Goal: Task Accomplishment & Management: Complete application form

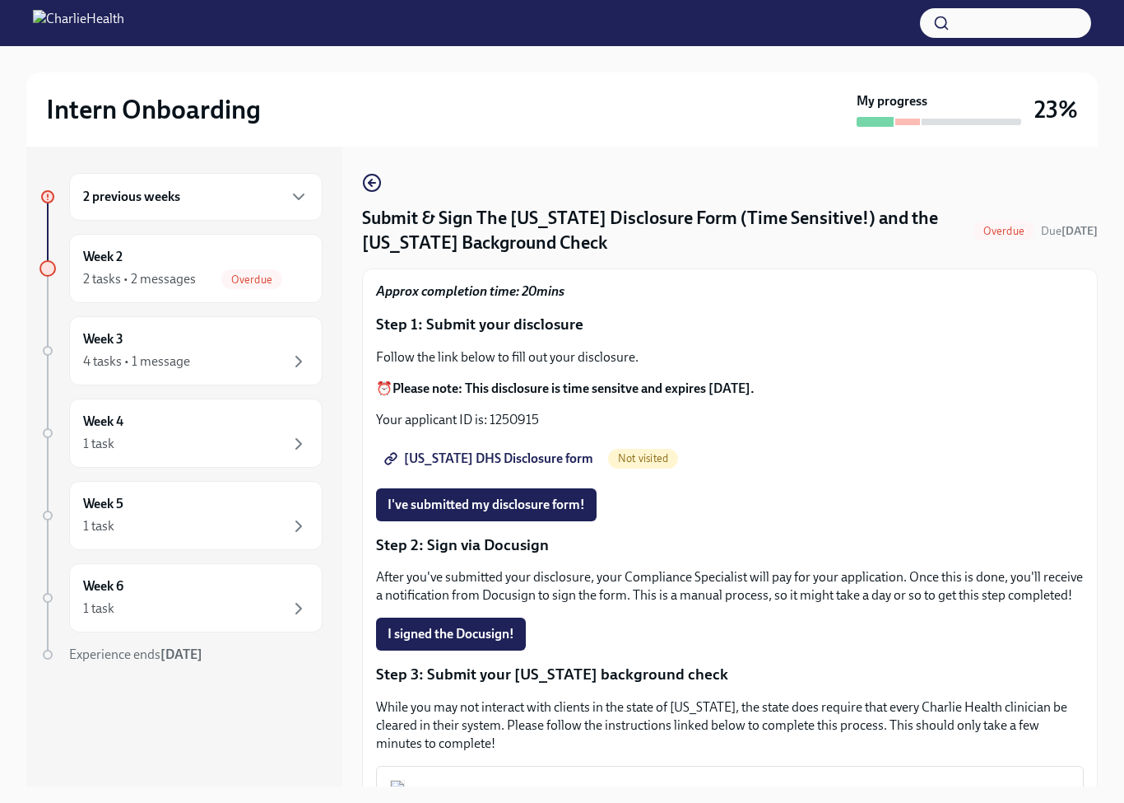
click at [511, 459] on span "[US_STATE] DHS Disclosure form" at bounding box center [491, 458] width 206 height 16
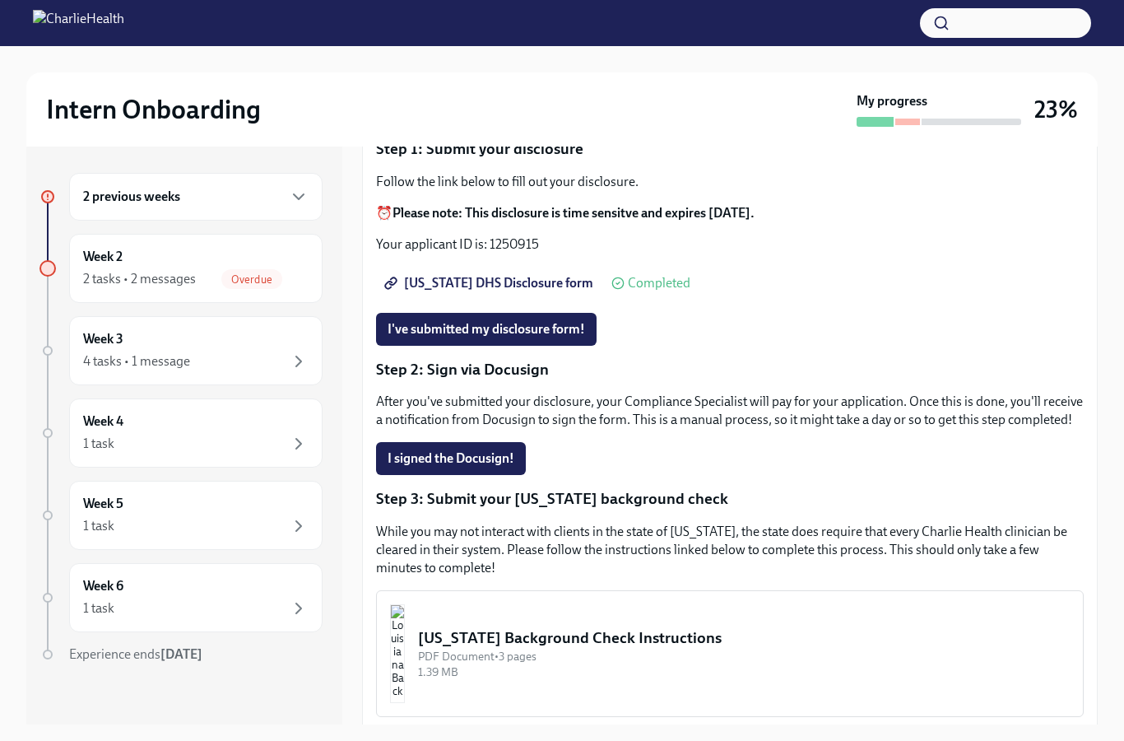
scroll to position [95, 0]
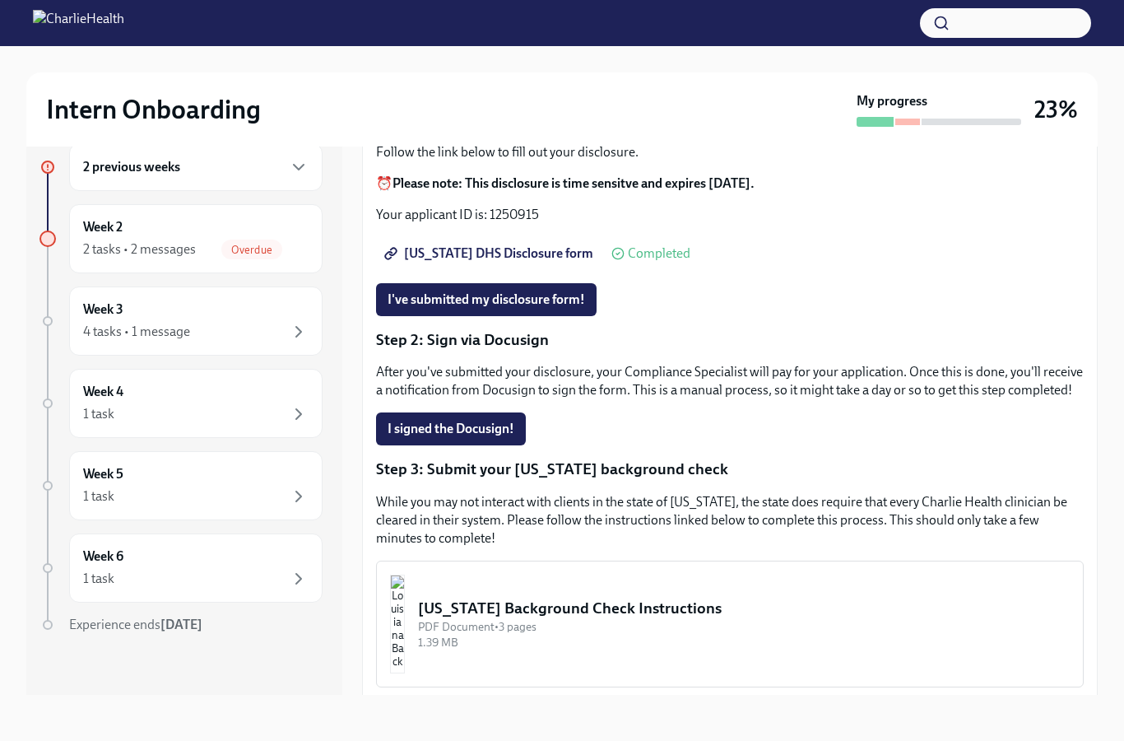
click at [609, 598] on div "[US_STATE] Background Check Instructions" at bounding box center [744, 608] width 652 height 21
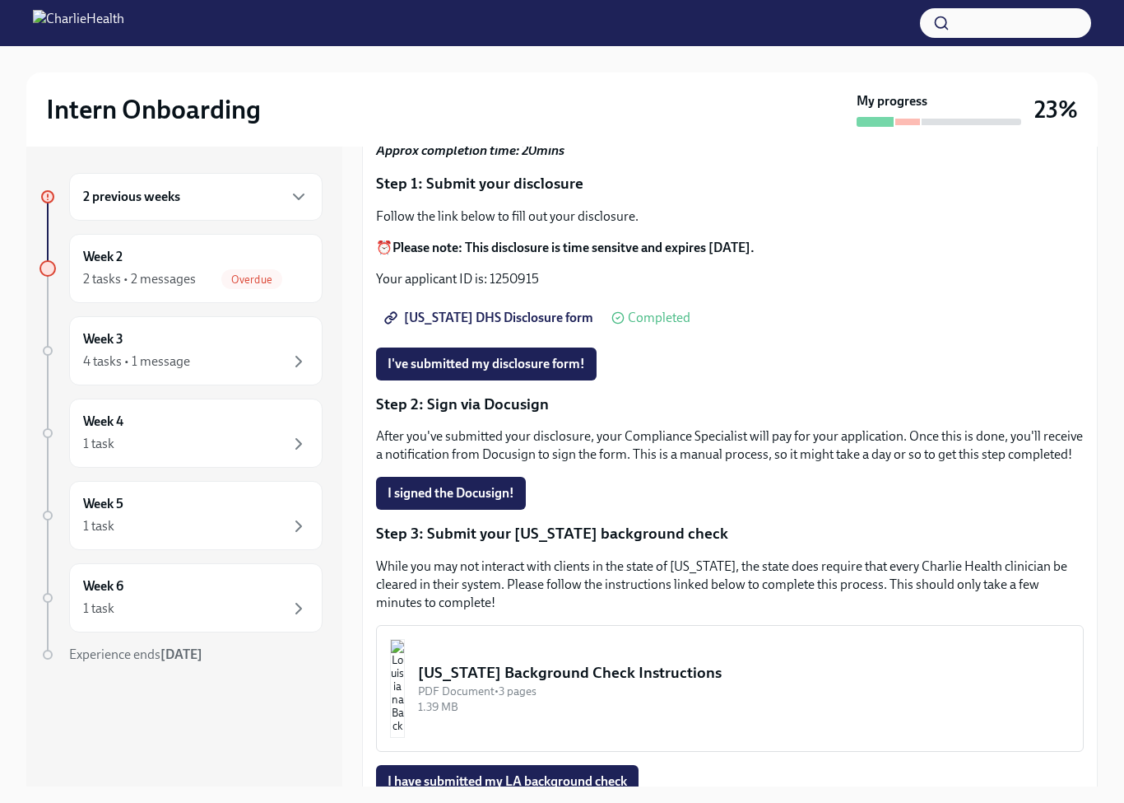
scroll to position [139, 0]
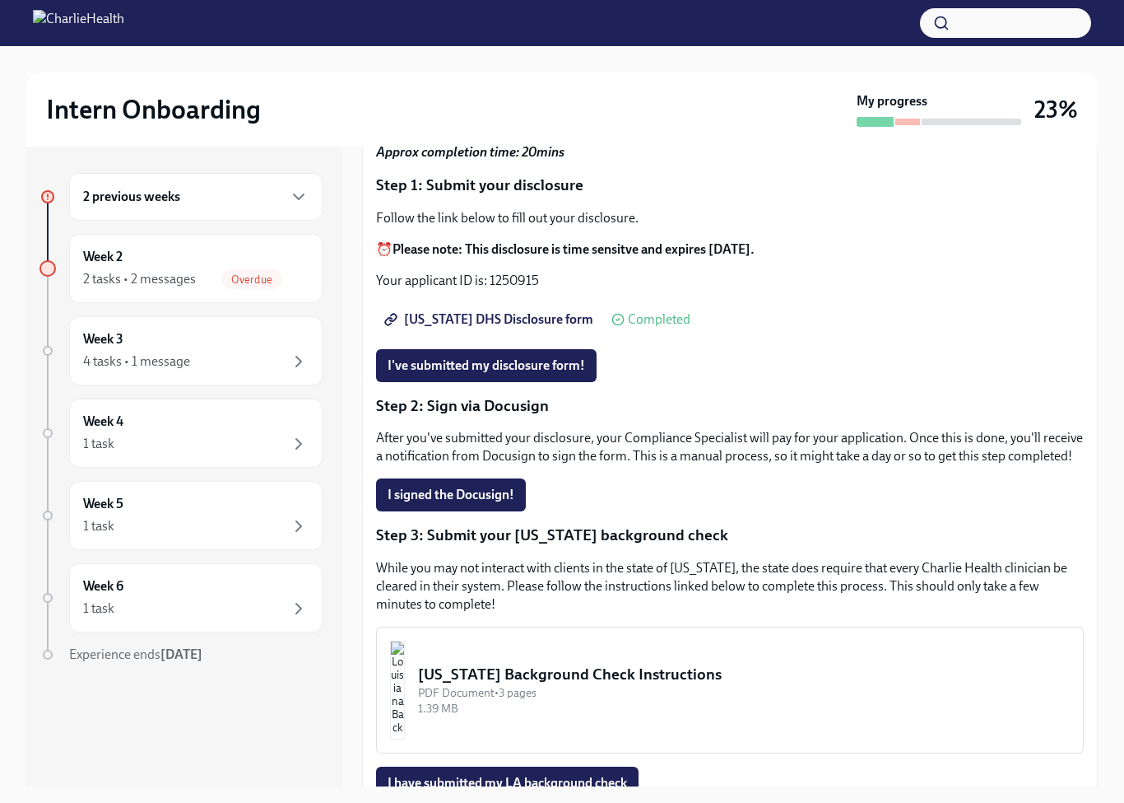
click at [1022, 672] on div "Louisiana Background Check Instructions" at bounding box center [744, 673] width 652 height 21
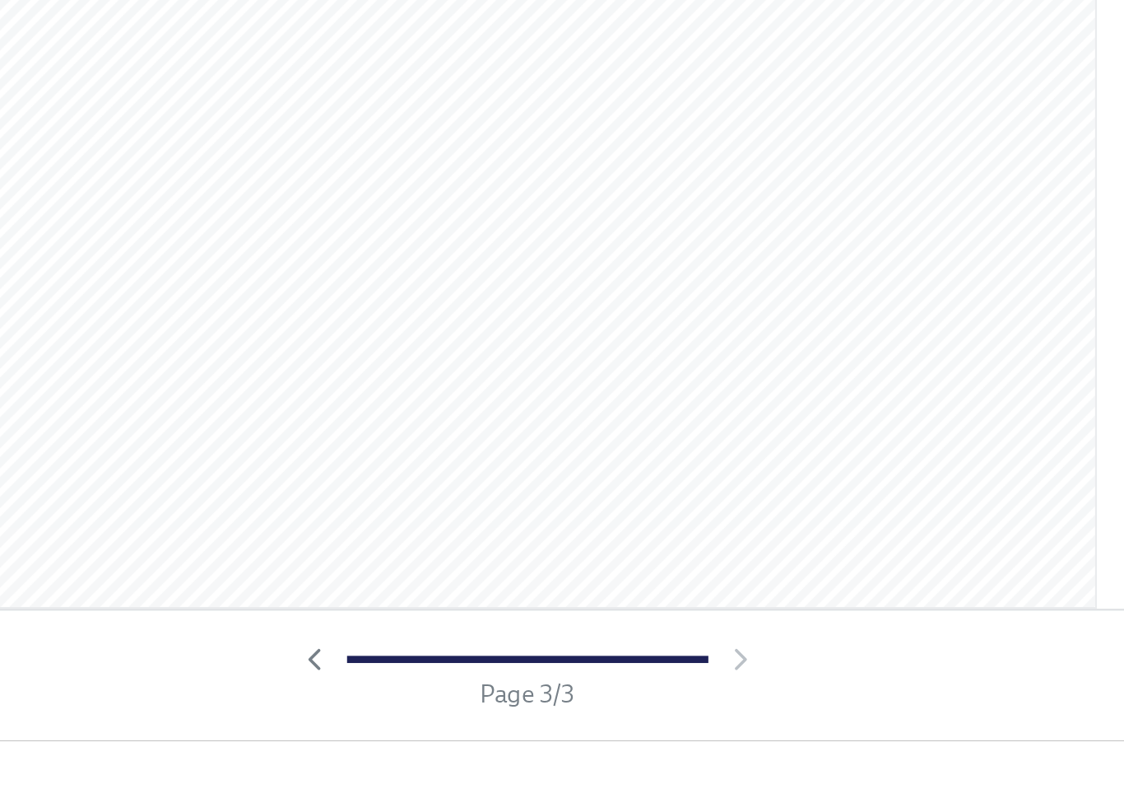
scroll to position [70, 0]
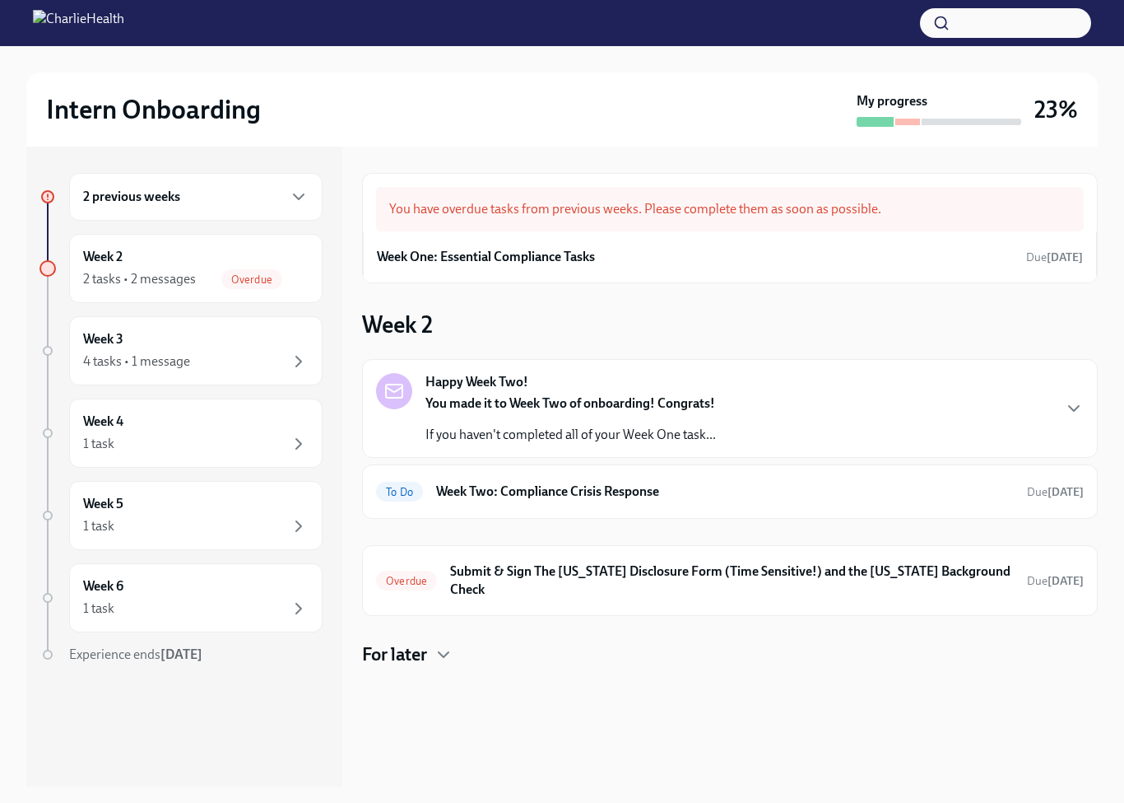
click at [226, 259] on div "Week 2 2 tasks • 2 messages Overdue" at bounding box center [196, 268] width 226 height 41
click at [1065, 404] on icon "button" at bounding box center [1074, 408] width 20 height 20
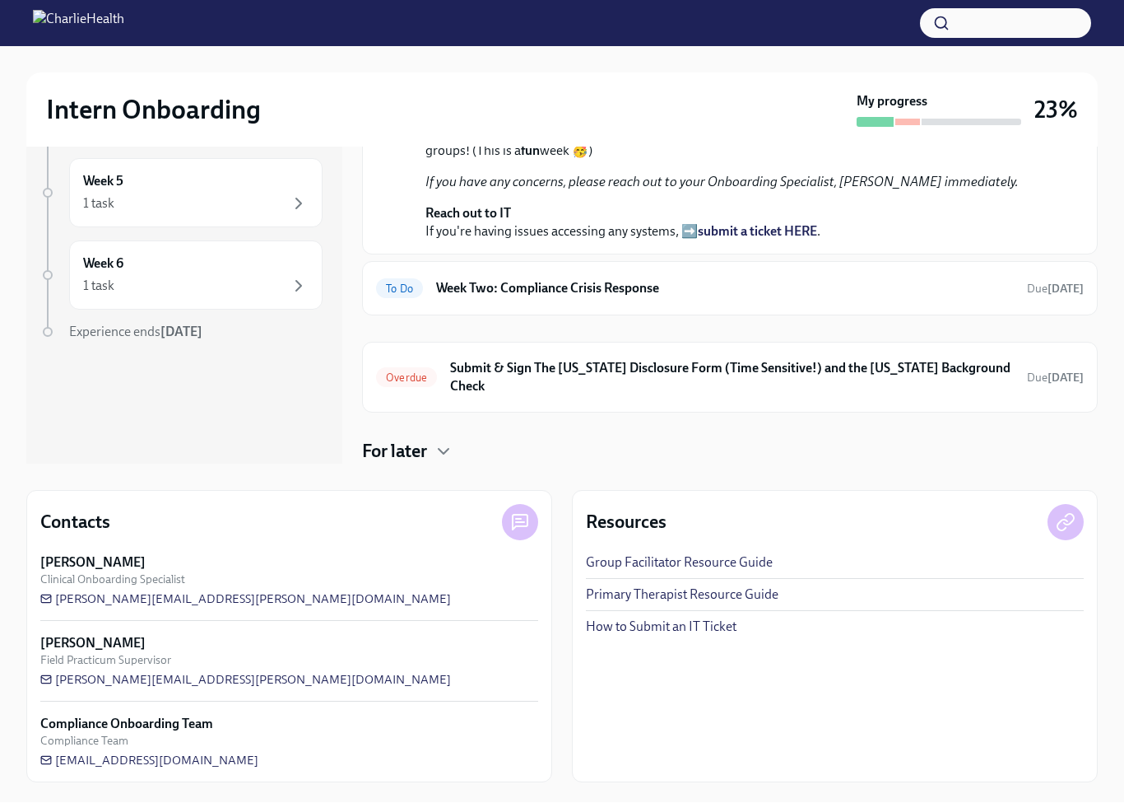
scroll to position [358, 0]
click at [1048, 296] on strong "[DATE]" at bounding box center [1066, 289] width 36 height 14
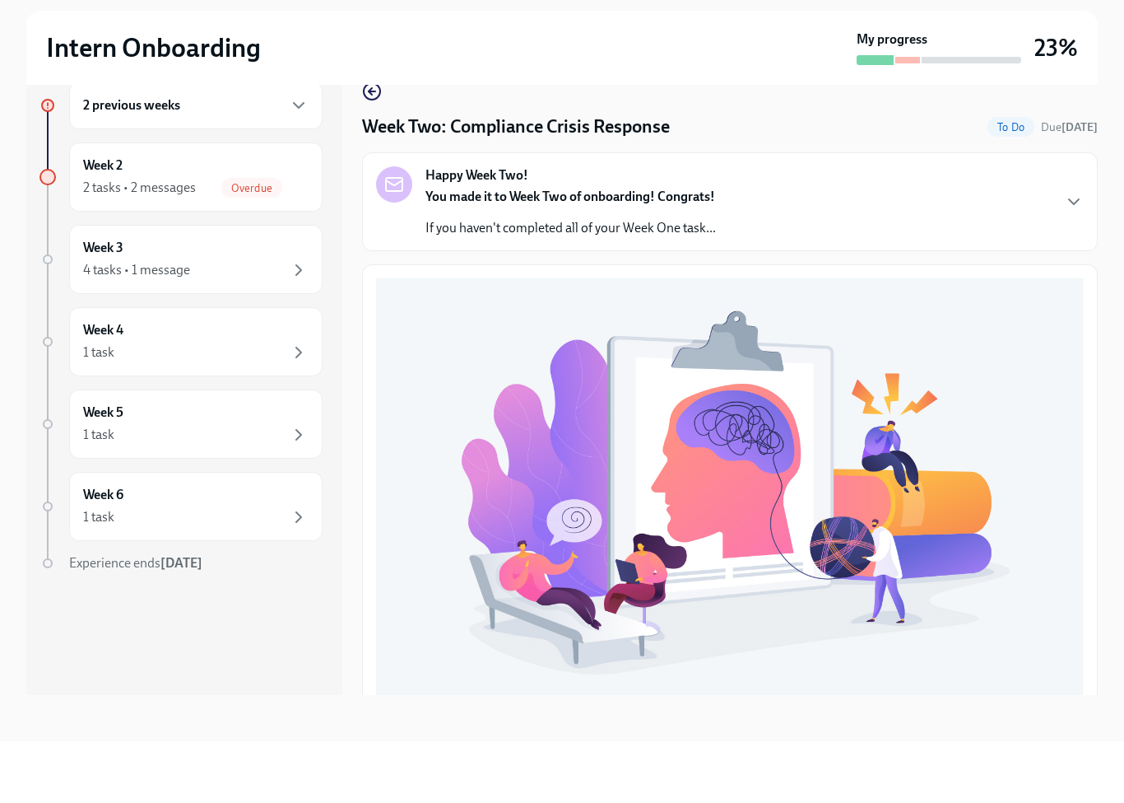
click at [1071, 254] on icon "button" at bounding box center [1074, 264] width 20 height 20
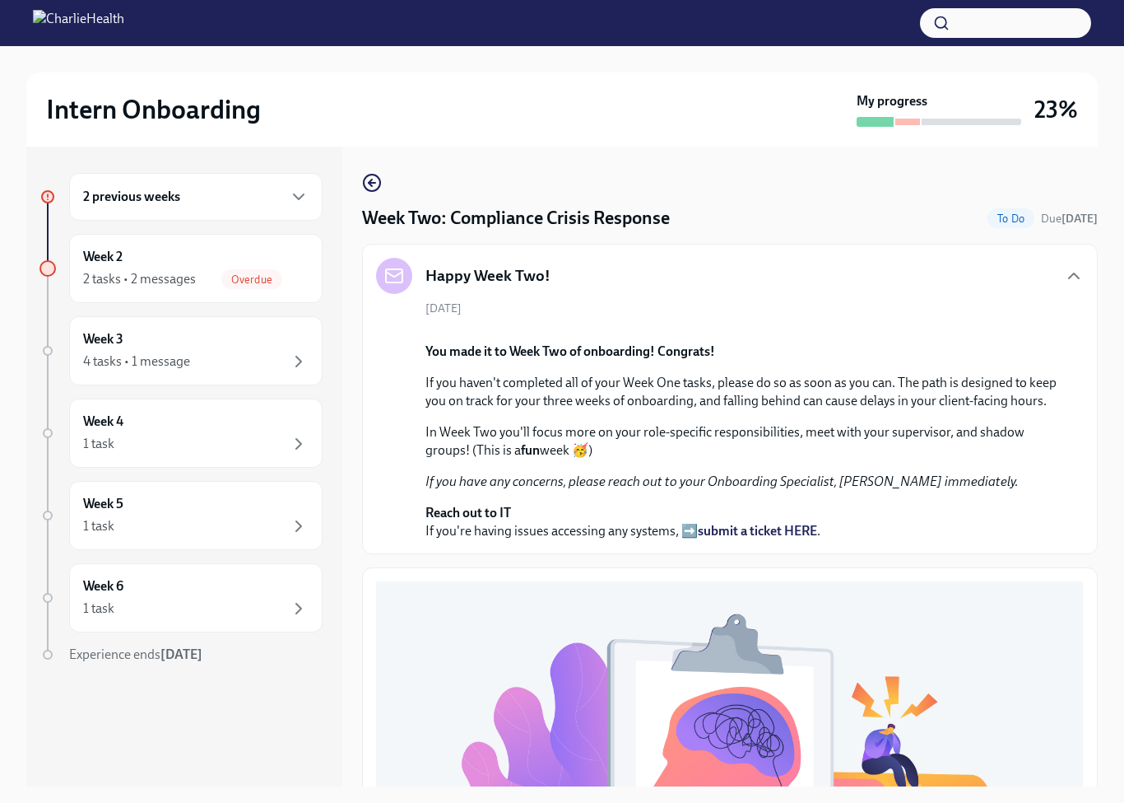
click at [244, 198] on div "2 previous weeks" at bounding box center [196, 197] width 226 height 20
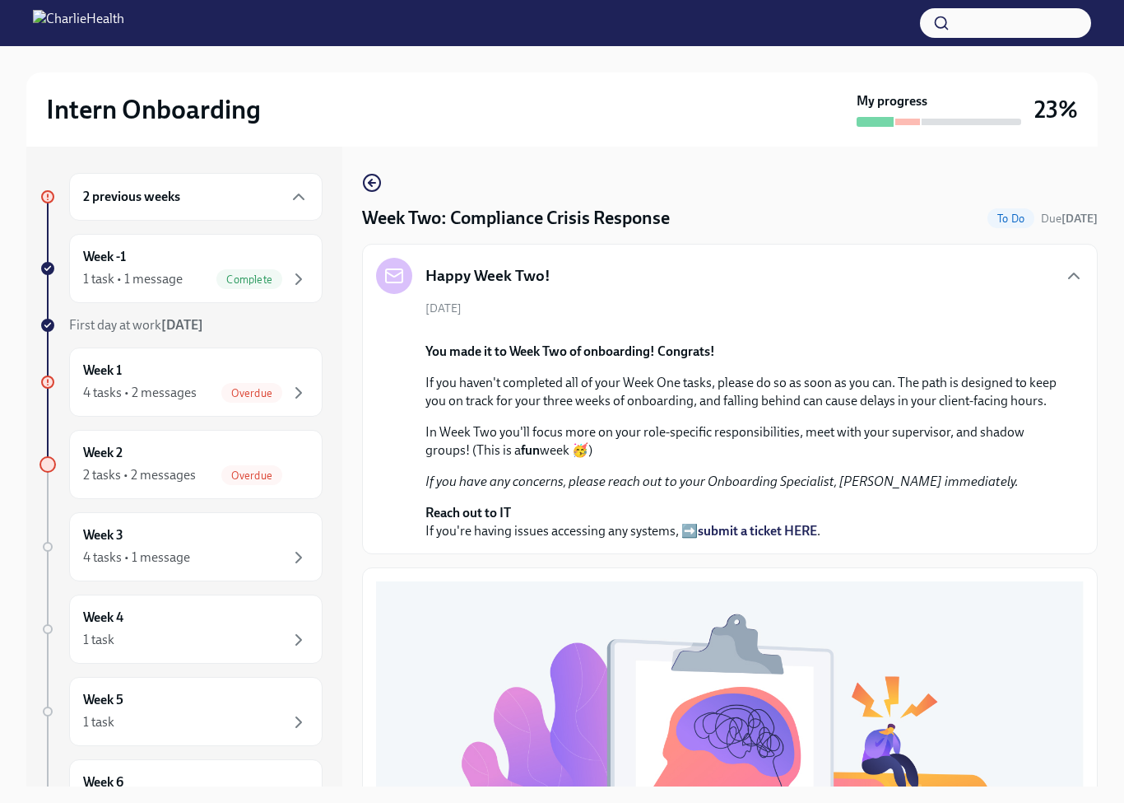
click at [653, 216] on h4 "Week Two: Compliance Crisis Response" at bounding box center [516, 218] width 308 height 25
click at [376, 181] on icon "button" at bounding box center [372, 183] width 20 height 20
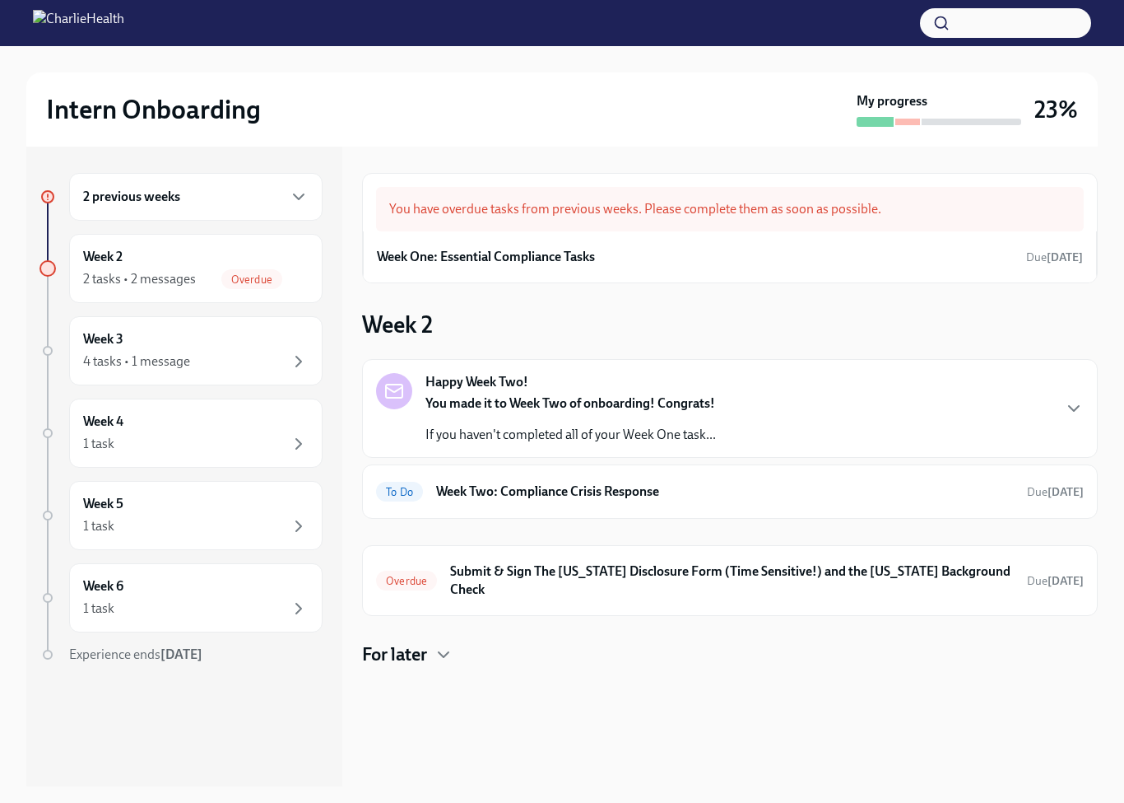
click at [1060, 254] on strong "2 days ago" at bounding box center [1065, 257] width 36 height 14
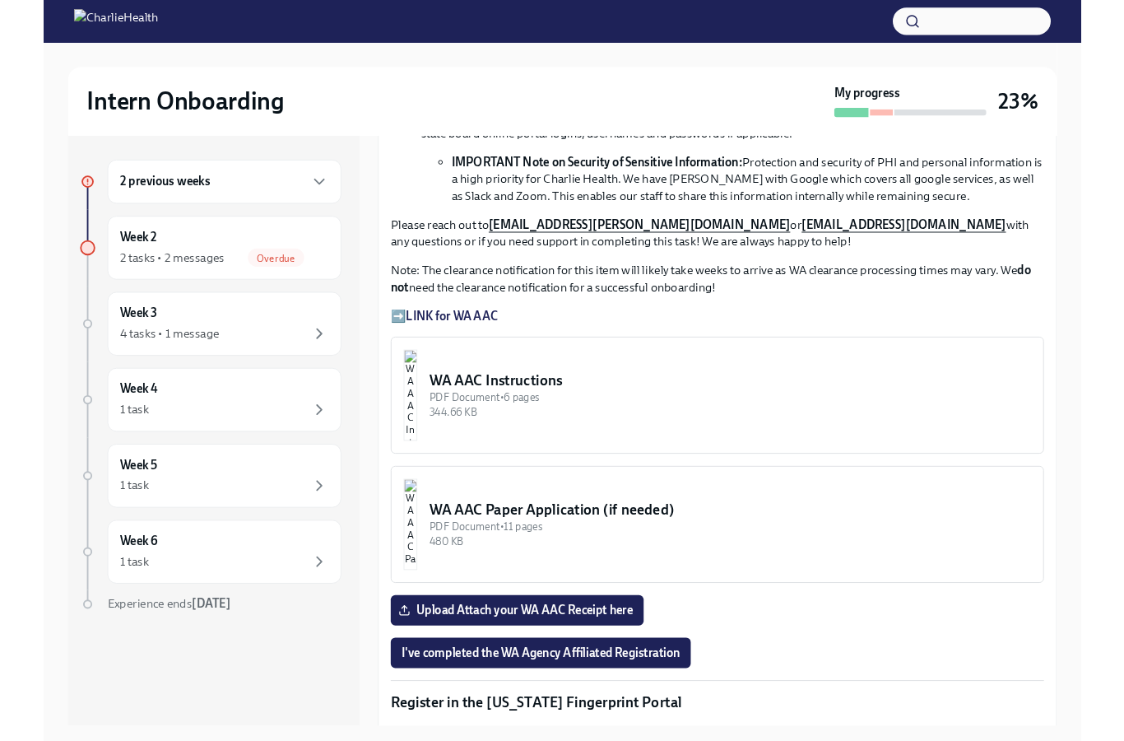
scroll to position [1129, 0]
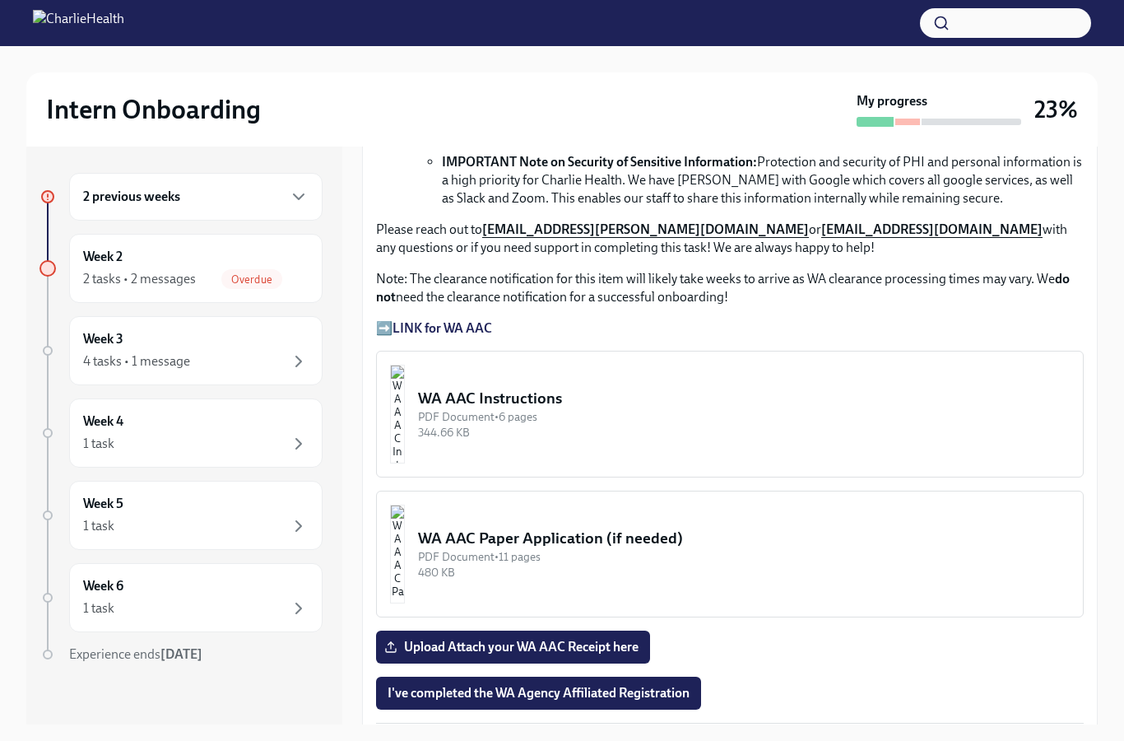
click at [688, 396] on div "WA AAC Instructions" at bounding box center [744, 398] width 652 height 21
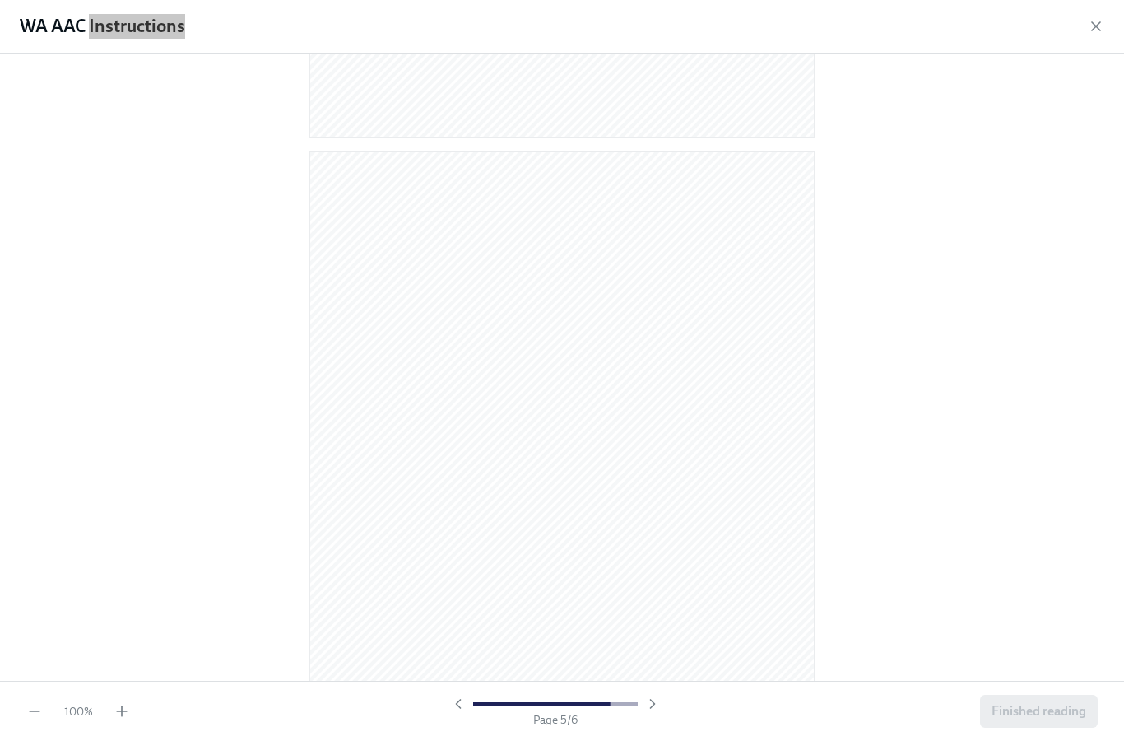
scroll to position [2542, 0]
click at [932, 391] on div at bounding box center [562, 367] width 1124 height 627
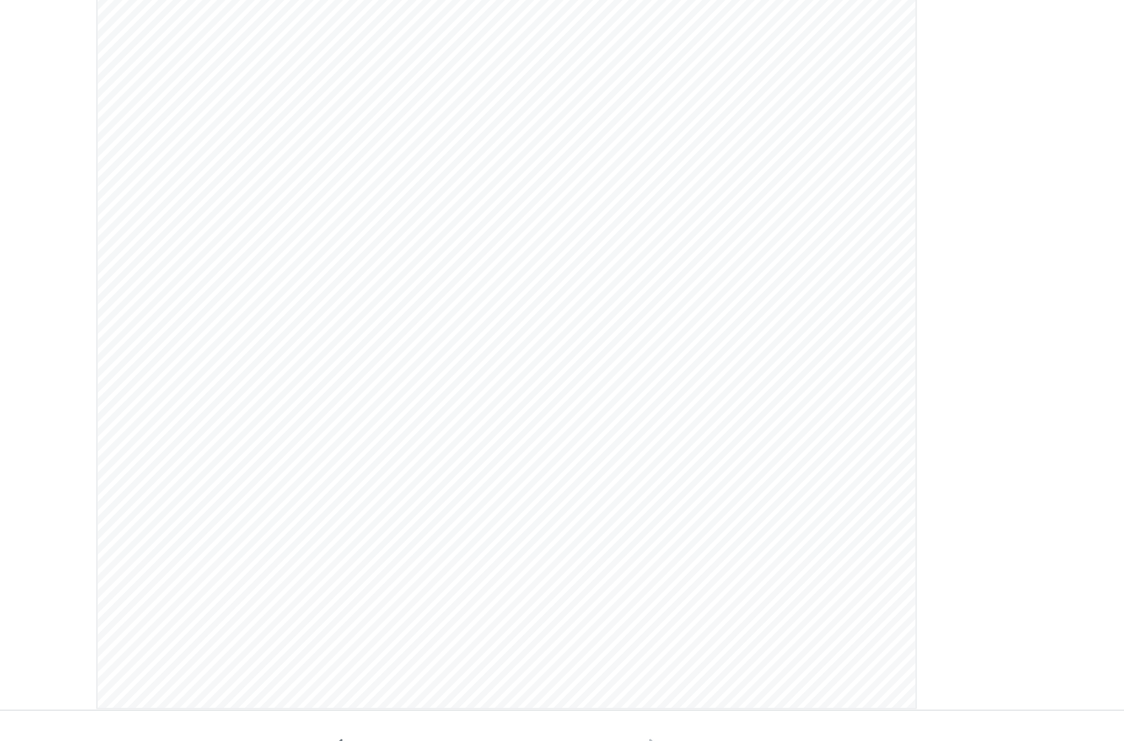
scroll to position [95, 0]
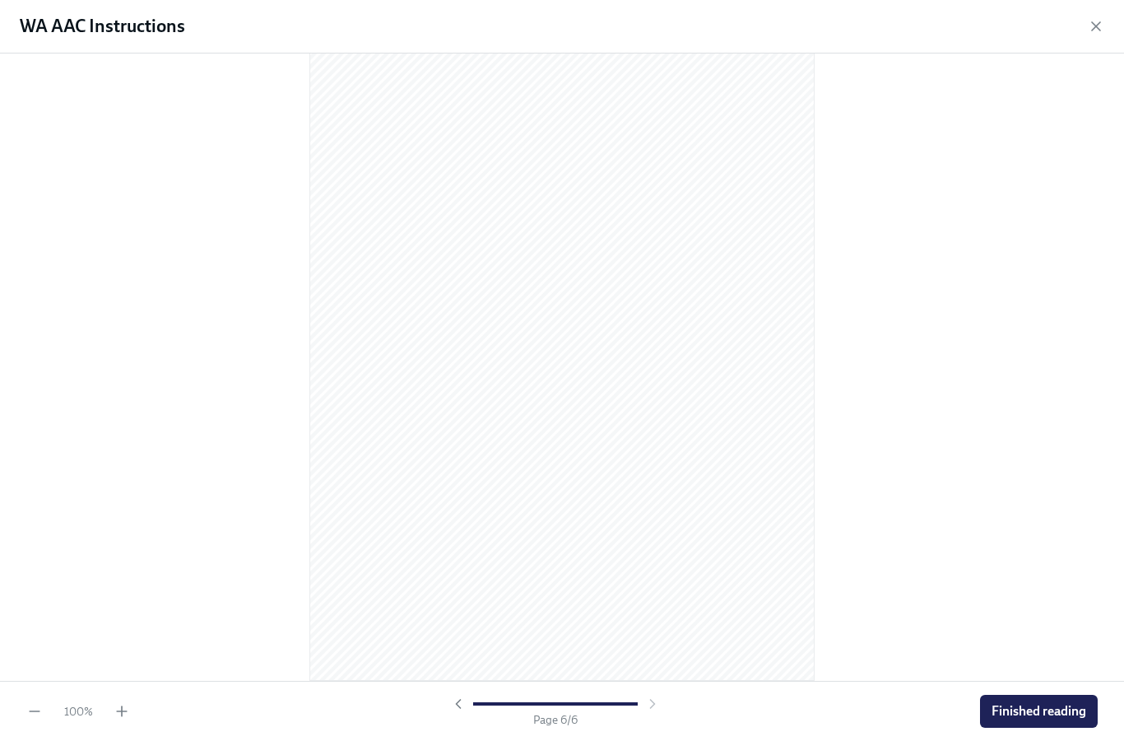
click at [1048, 707] on span "Finished reading" at bounding box center [1039, 711] width 95 height 16
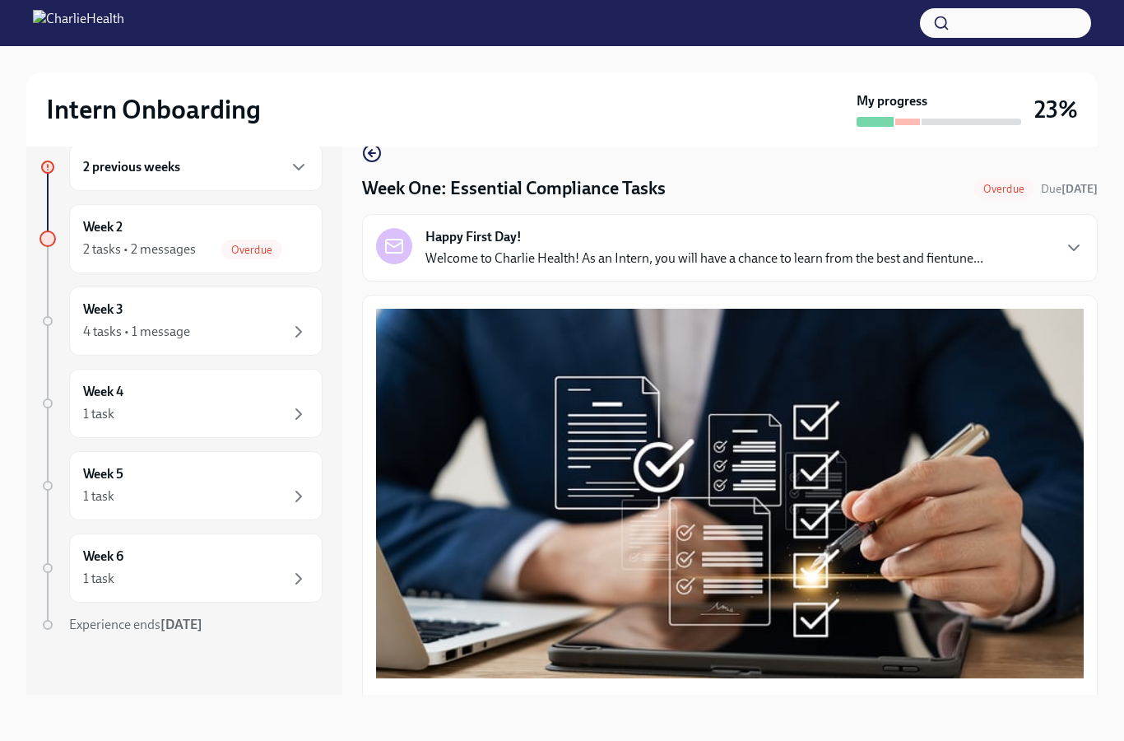
click at [1080, 238] on icon "button" at bounding box center [1074, 248] width 20 height 20
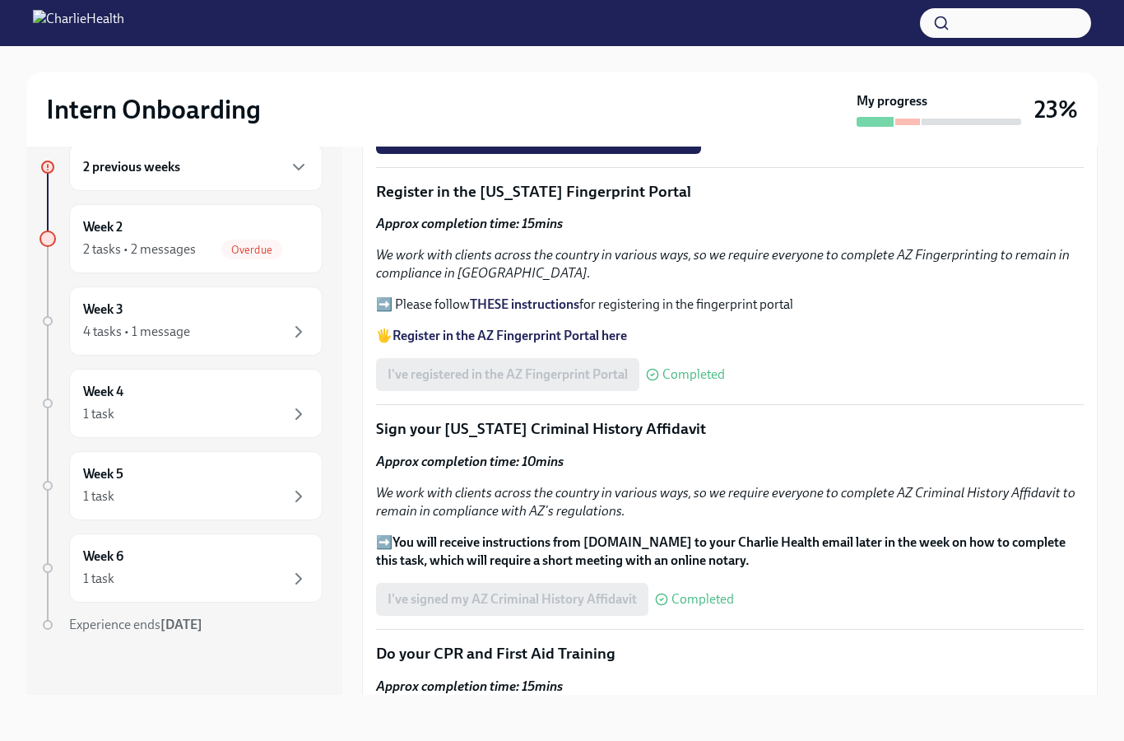
scroll to position [2018, 0]
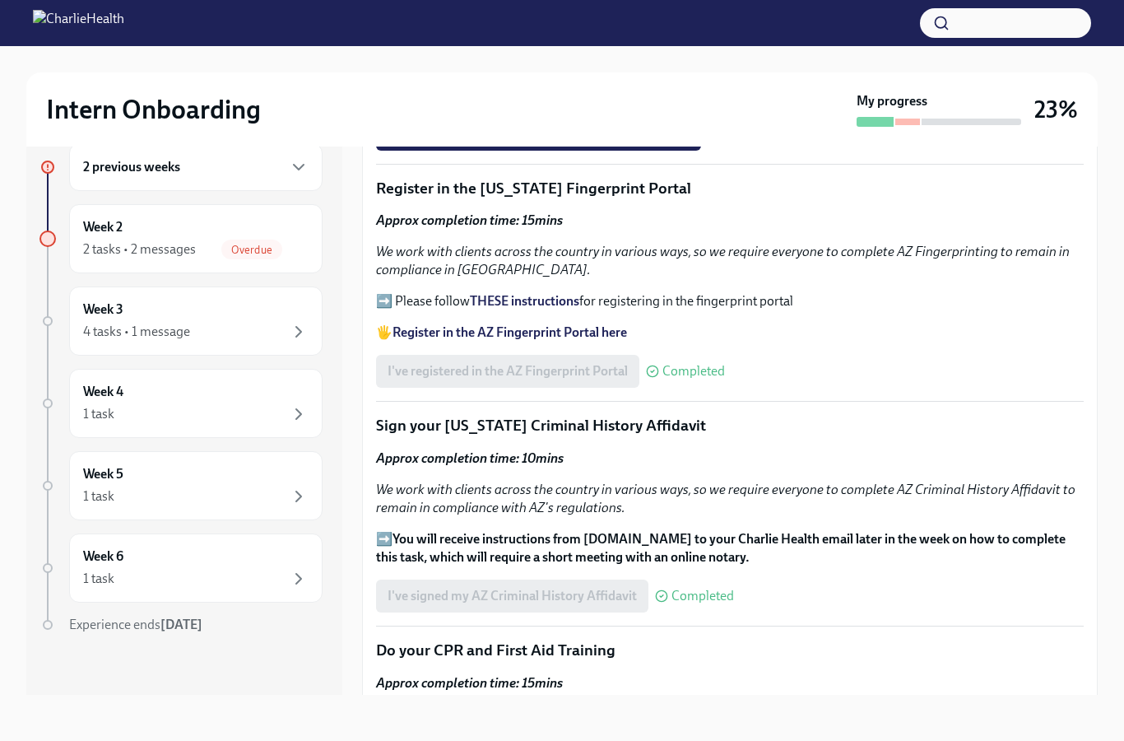
click at [576, 96] on span "Upload Attach your WA AAC Receipt here" at bounding box center [513, 88] width 251 height 16
click at [0, 0] on input "Upload Attach your WA AAC Receipt here" at bounding box center [0, 0] width 0 height 0
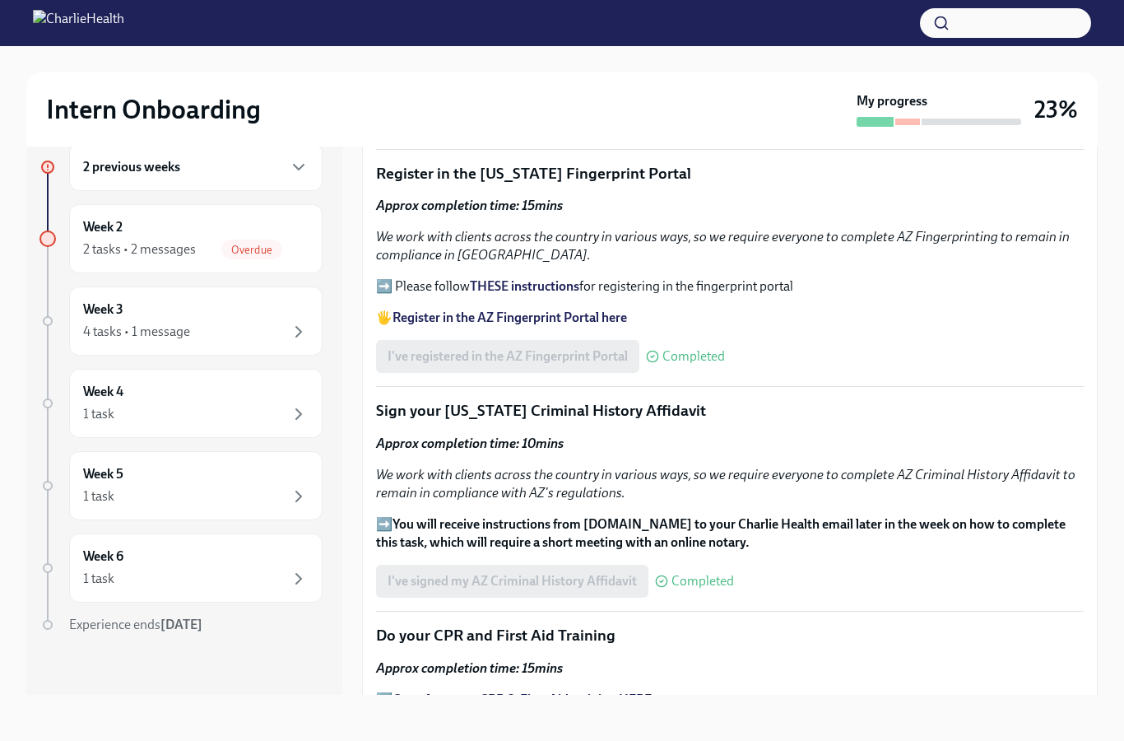
click at [634, 128] on span "I've completed the WA Agency Affiliated Registration" at bounding box center [539, 119] width 302 height 16
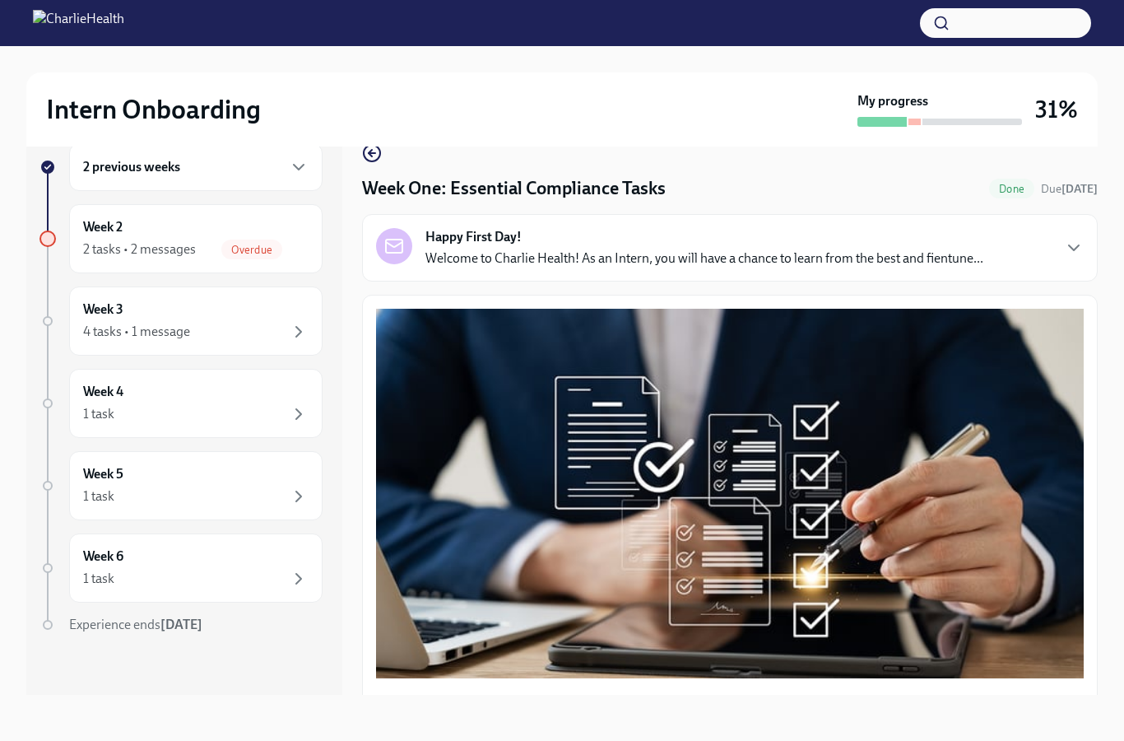
click at [1074, 238] on icon "button" at bounding box center [1074, 248] width 20 height 20
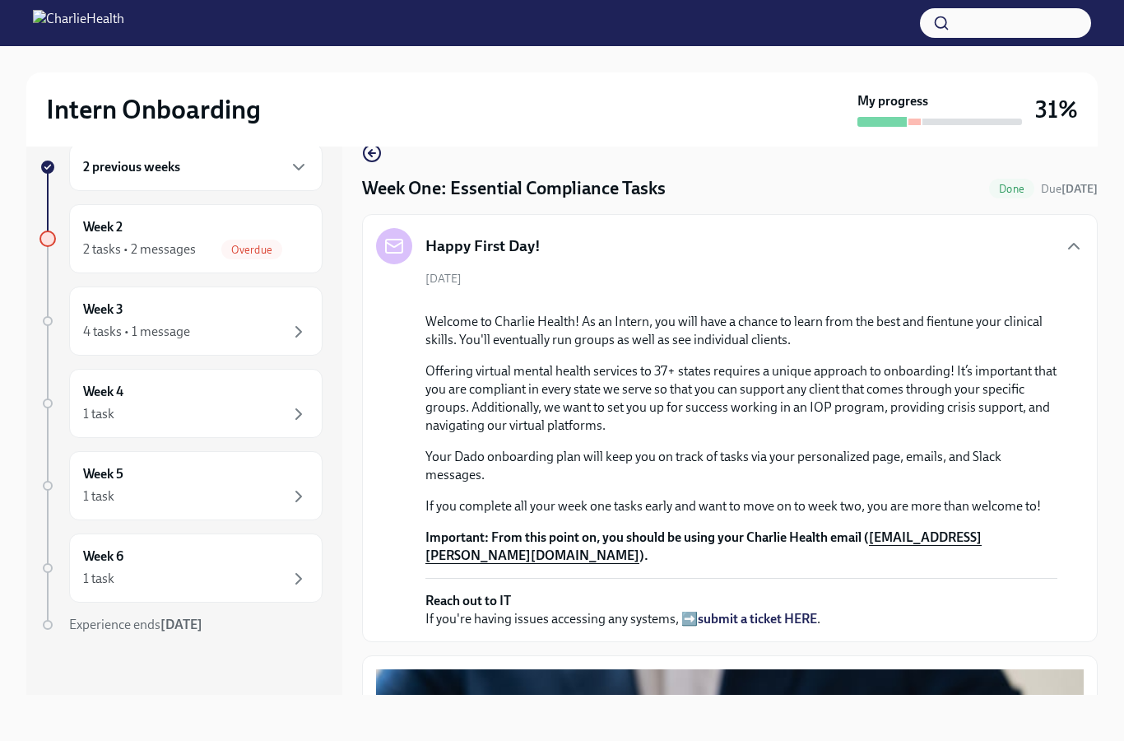
scroll to position [0, 0]
click at [1082, 236] on icon "button" at bounding box center [1074, 246] width 20 height 20
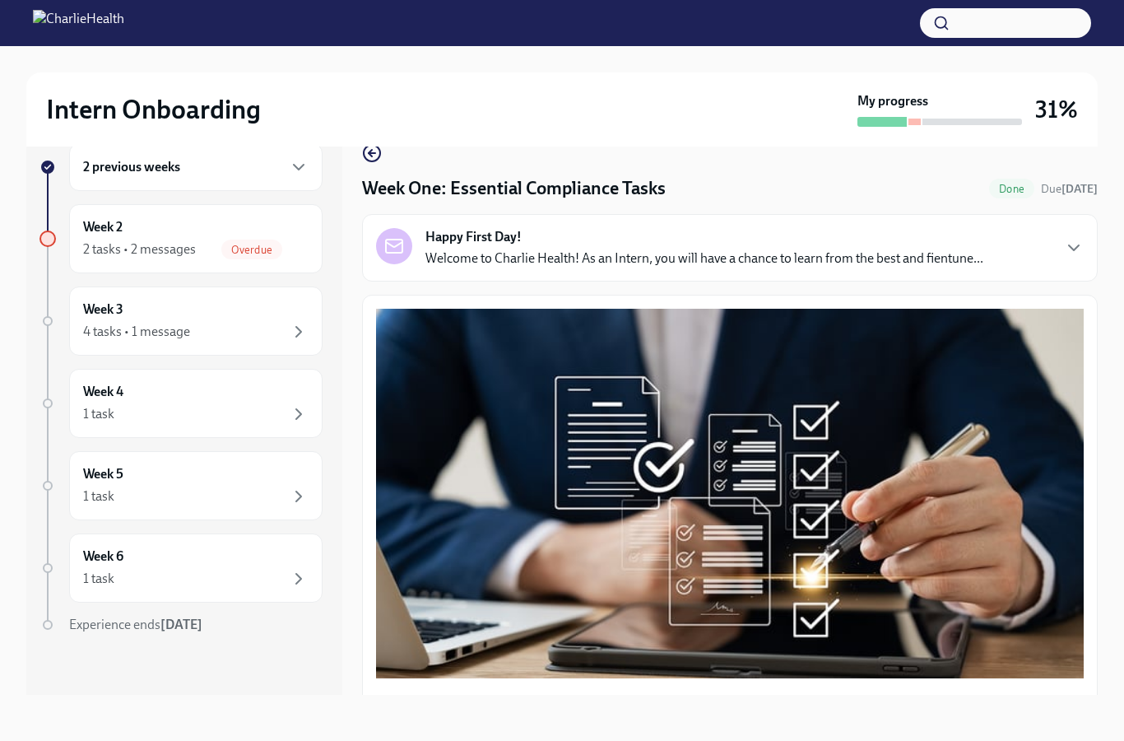
click at [134, 240] on div "2 tasks • 2 messages" at bounding box center [139, 249] width 113 height 18
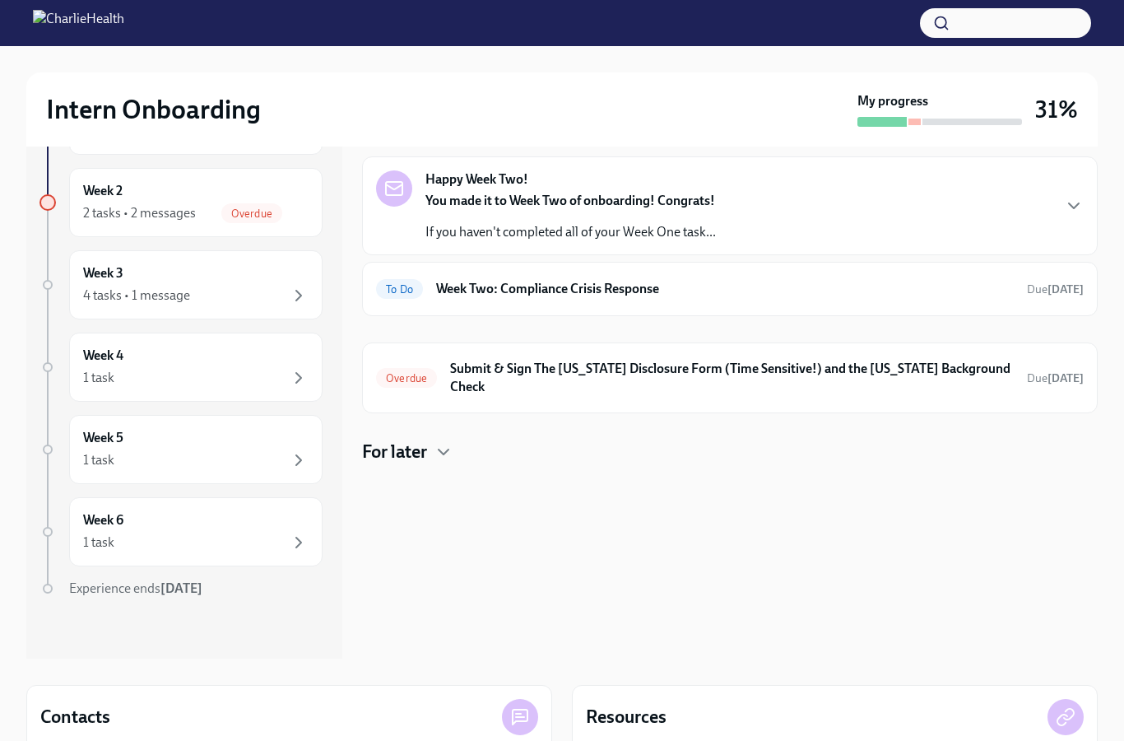
click at [1059, 293] on strong "[DATE]" at bounding box center [1066, 289] width 36 height 14
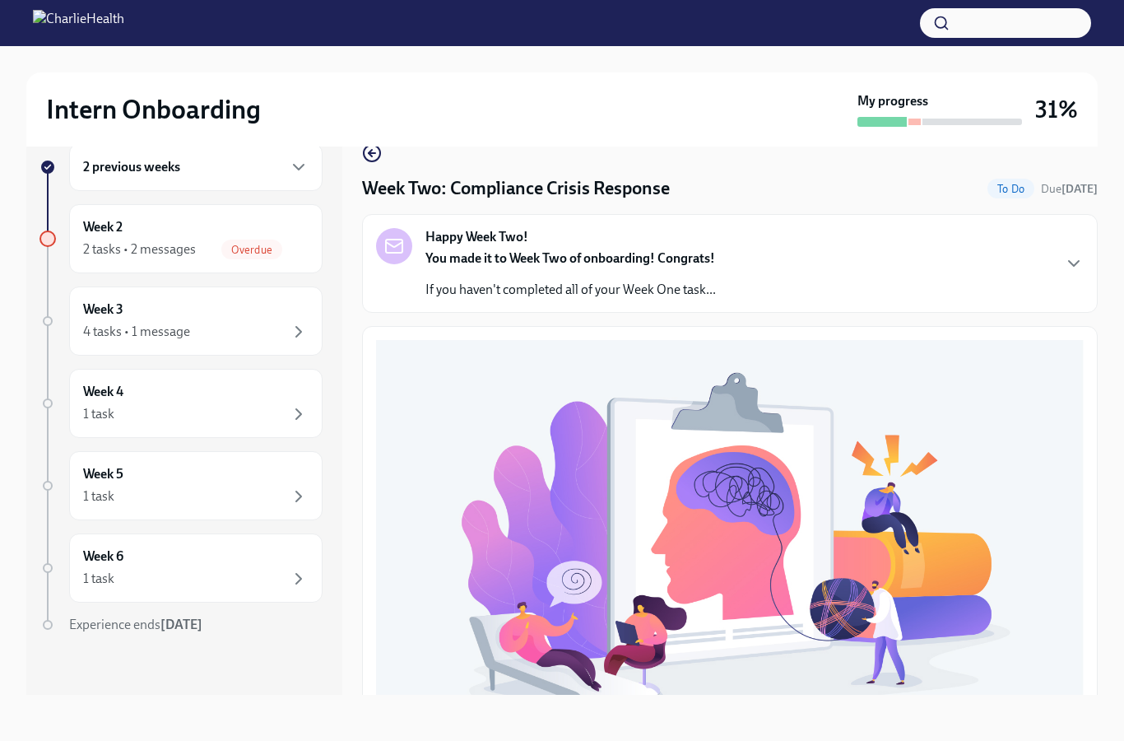
click at [1074, 261] on icon "button" at bounding box center [1074, 263] width 10 height 5
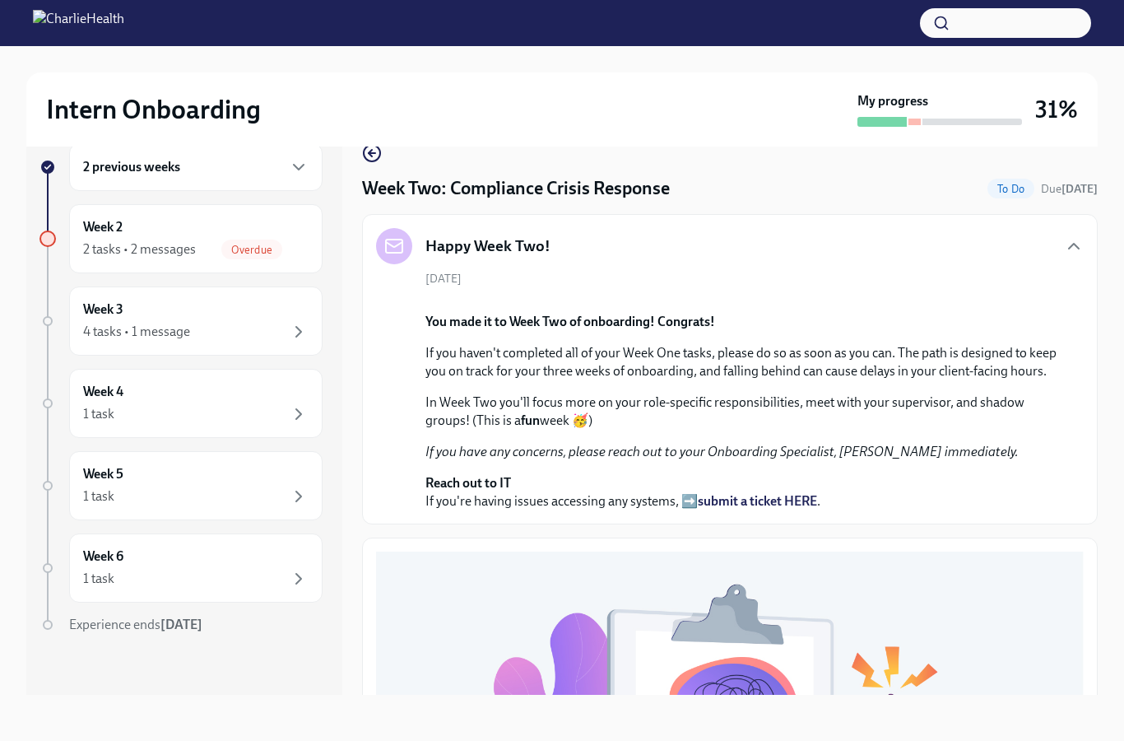
click at [1080, 236] on icon "button" at bounding box center [1074, 246] width 20 height 20
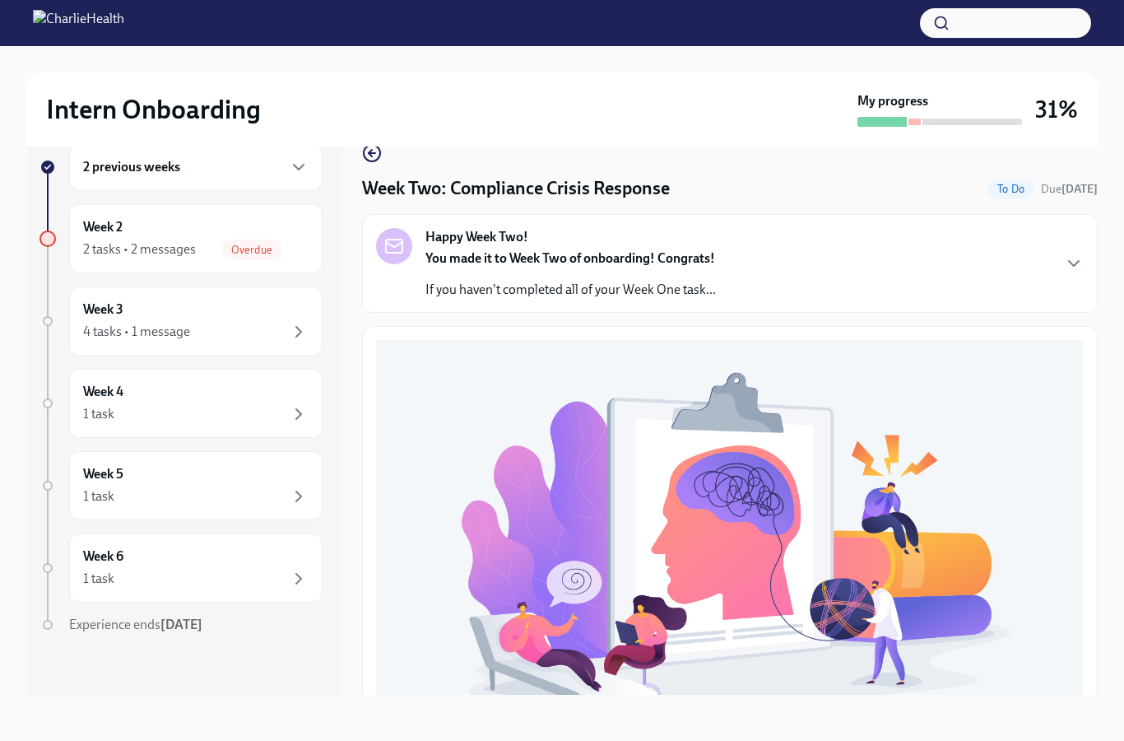
click at [1072, 228] on div "Happy Week Two! You made it to Week Two of onboarding! Congrats! If you haven't…" at bounding box center [730, 263] width 708 height 71
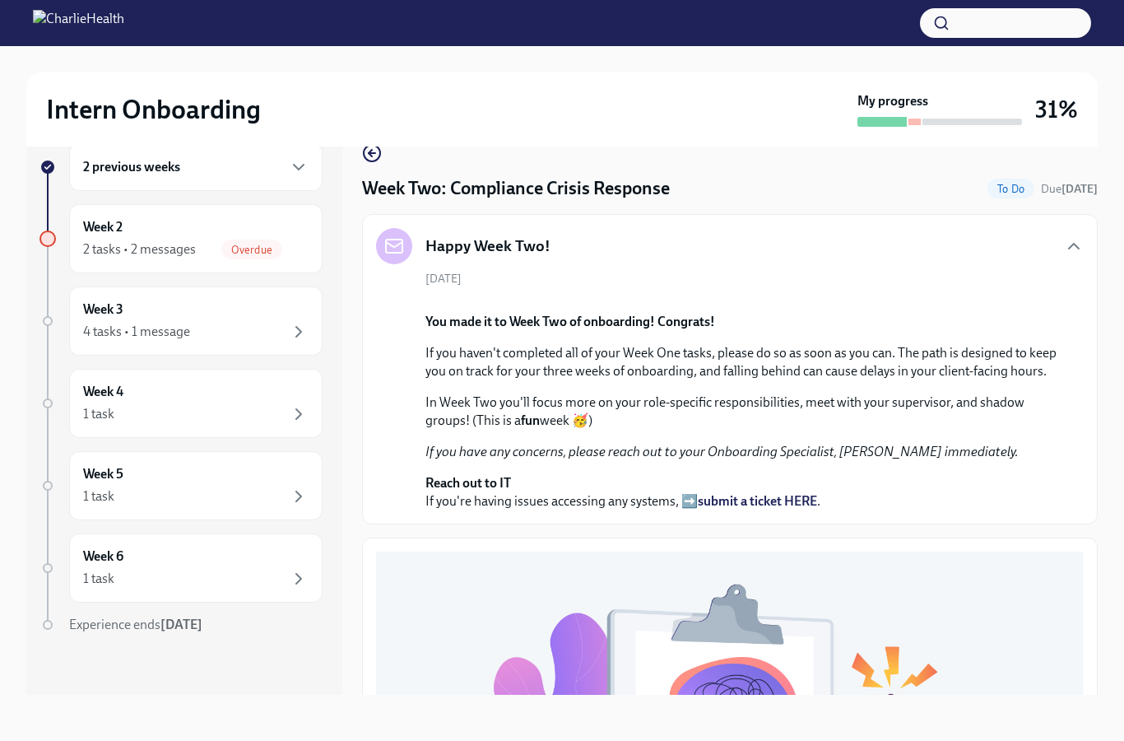
click at [1080, 236] on icon "button" at bounding box center [1074, 246] width 20 height 20
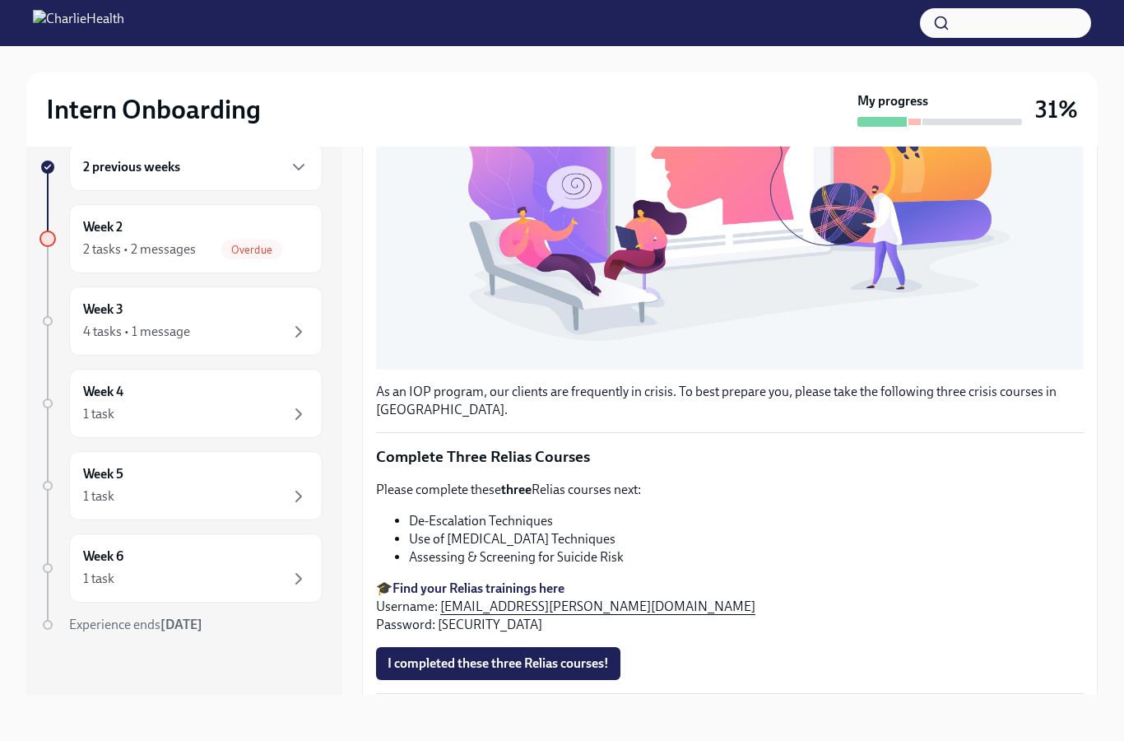
scroll to position [95, 0]
click at [822, 736] on span "Next task : Submit & Sign The Utah Disclosure Form (Time Sensitive!) and the Lo…" at bounding box center [696, 744] width 640 height 16
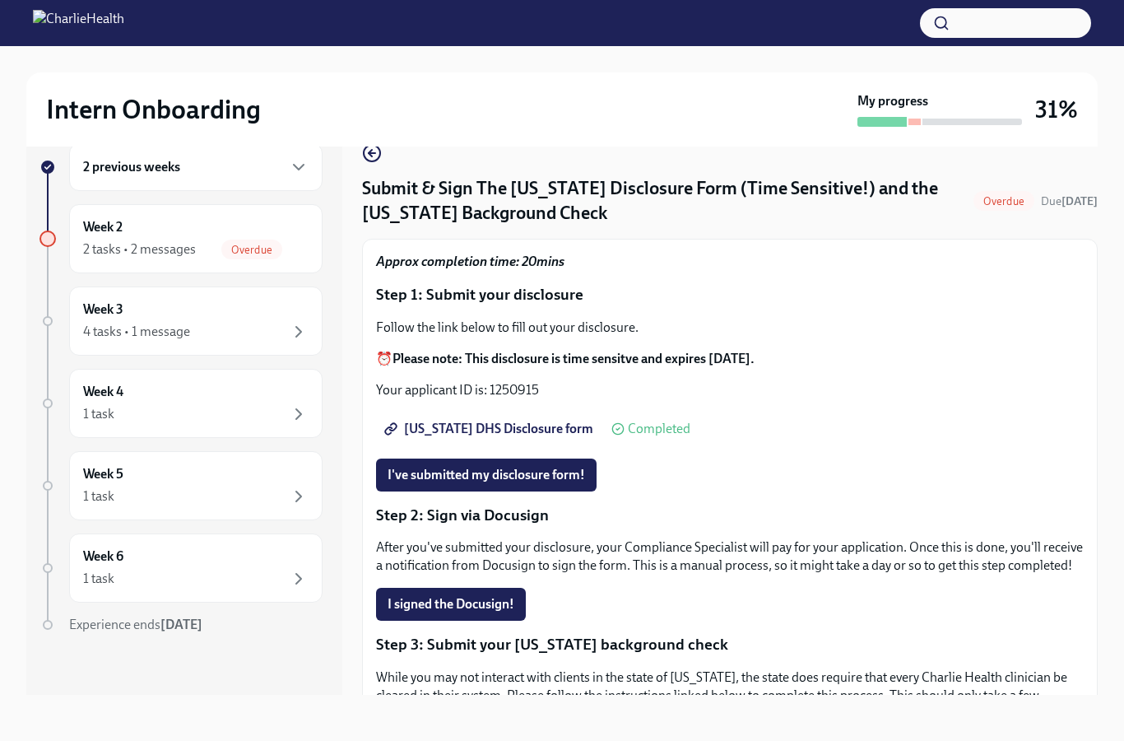
click at [433, 421] on span "Utah DHS Disclosure form" at bounding box center [491, 429] width 206 height 16
click at [650, 412] on div "Utah DHS Disclosure form Completed" at bounding box center [533, 428] width 314 height 33
click at [631, 422] on span "Completed" at bounding box center [659, 428] width 63 height 13
click at [549, 342] on div "Approx completion time: 20mins Step 1: Submit your disclosure Follow the link b…" at bounding box center [730, 588] width 708 height 670
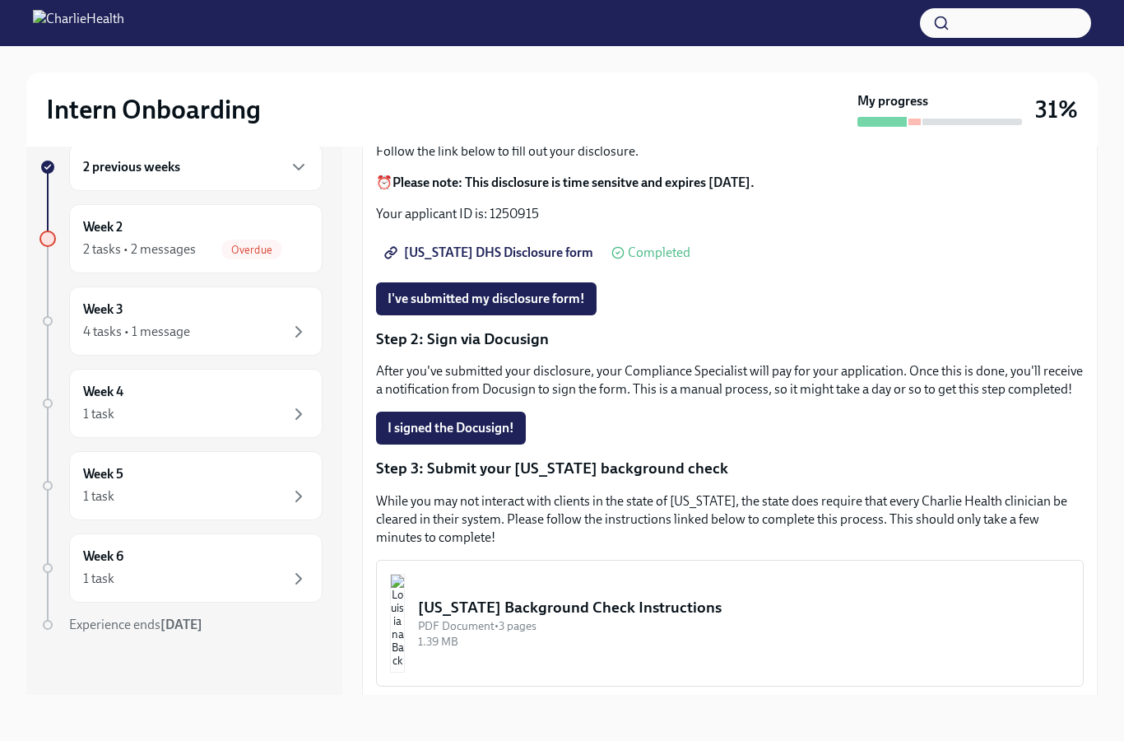
scroll to position [175, 0]
click at [632, 619] on div "PDF Document • 3 pages" at bounding box center [744, 627] width 652 height 16
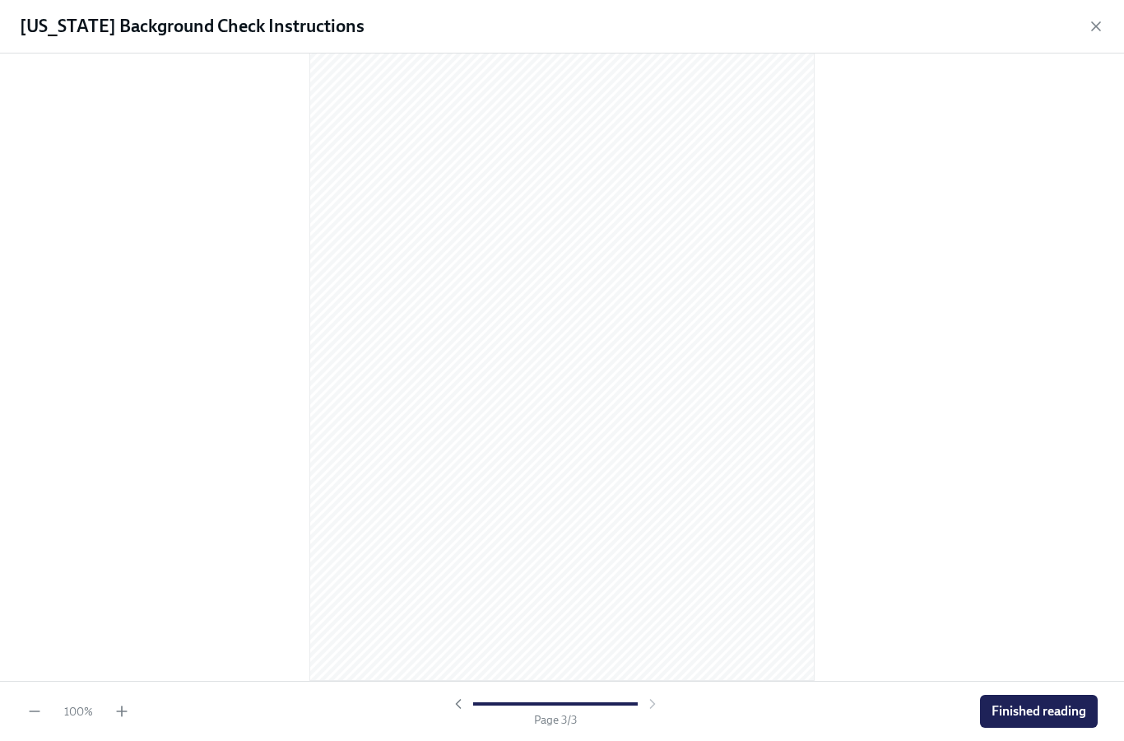
scroll to position [1386, 0]
click at [1070, 710] on span "Finished reading" at bounding box center [1039, 711] width 95 height 16
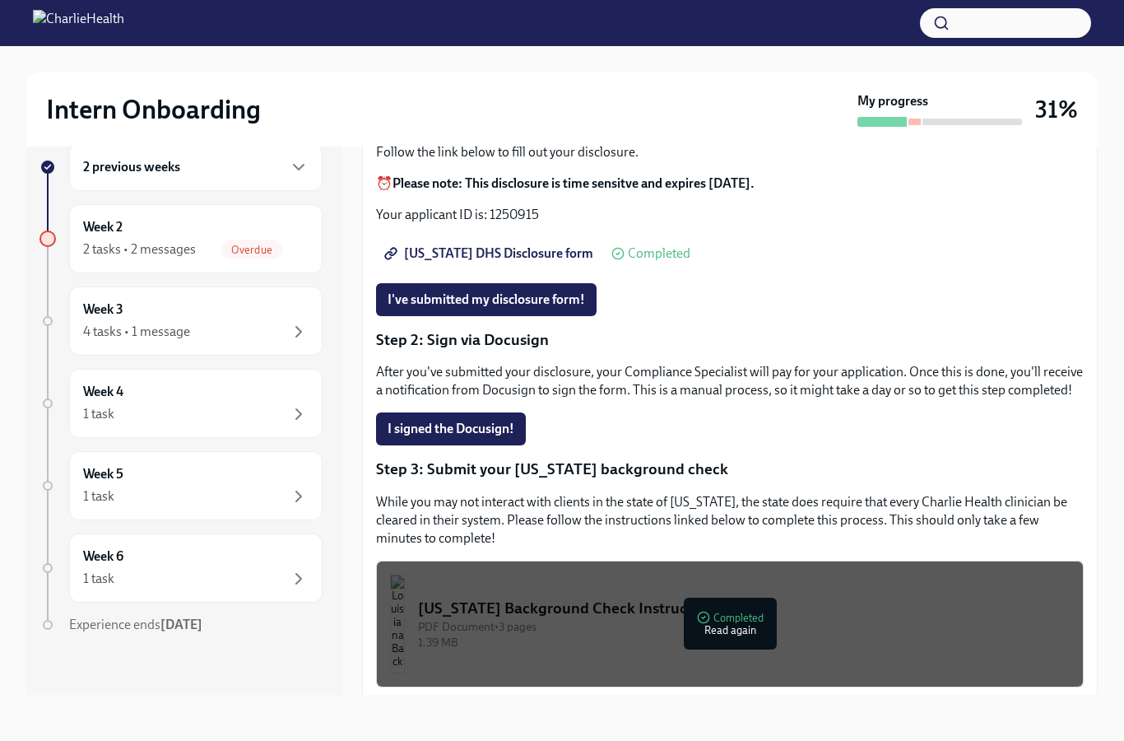
scroll to position [95, 0]
click at [163, 240] on div "2 tasks • 2 messages" at bounding box center [139, 249] width 113 height 18
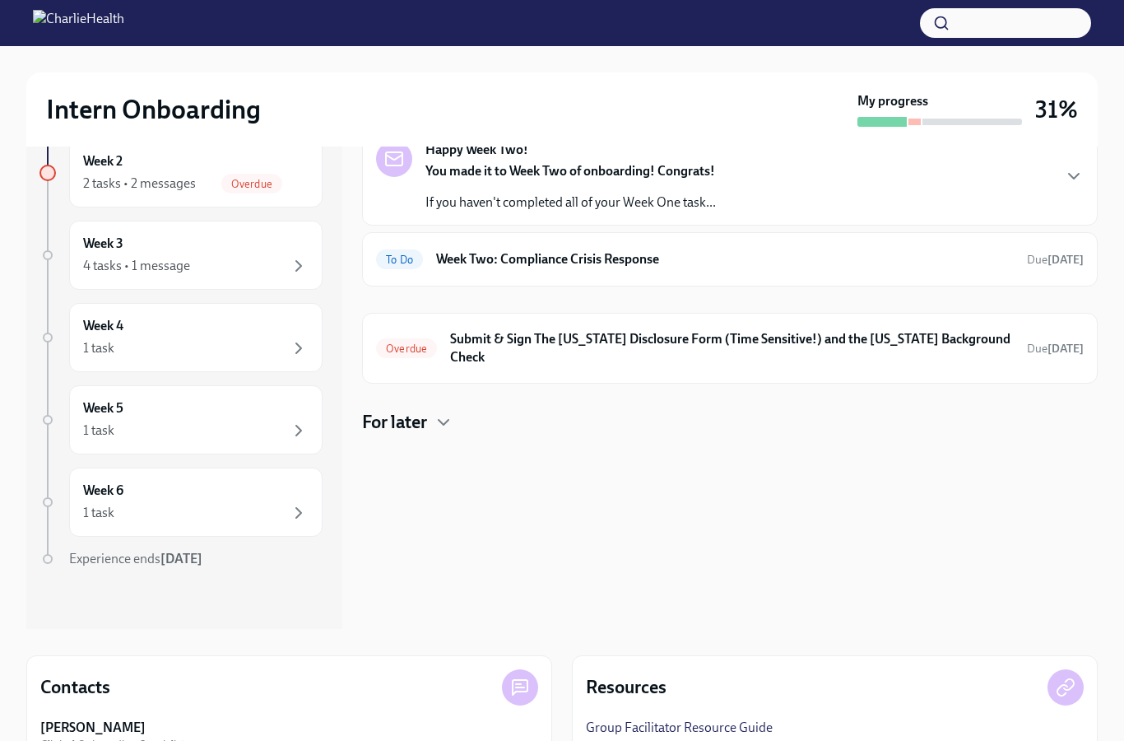
click at [993, 345] on h6 "Submit & Sign The [US_STATE] Disclosure Form (Time Sensitive!) and the [US_STAT…" at bounding box center [732, 348] width 564 height 36
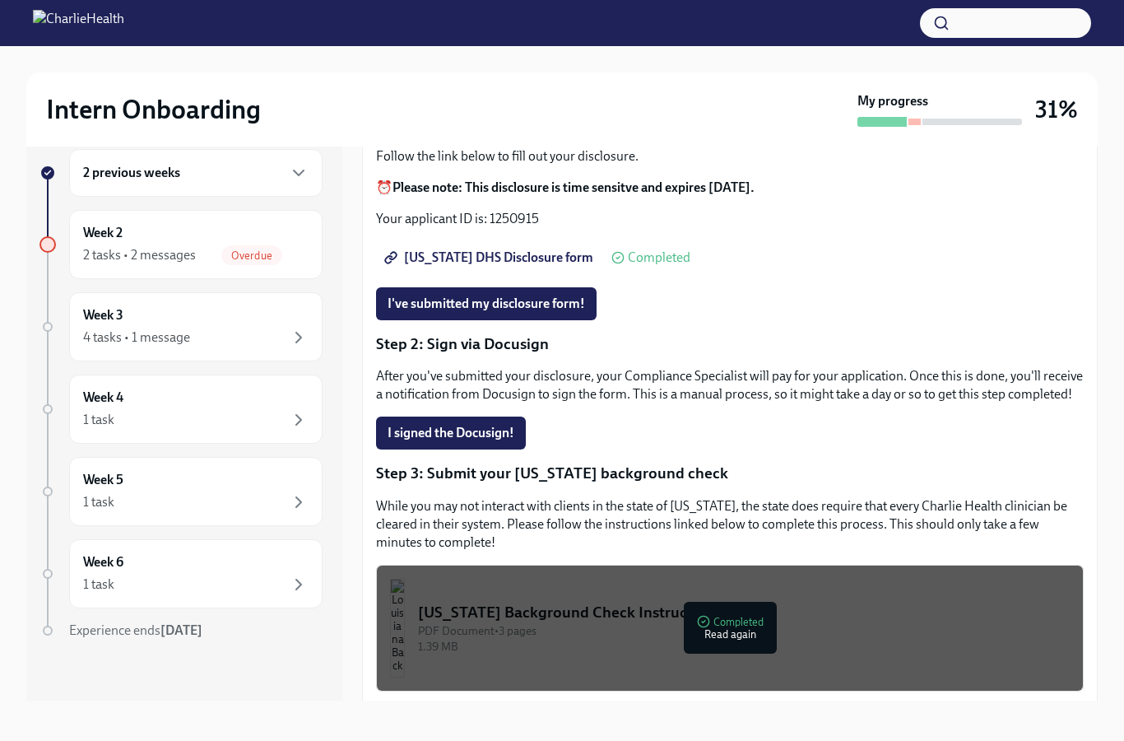
scroll to position [175, 0]
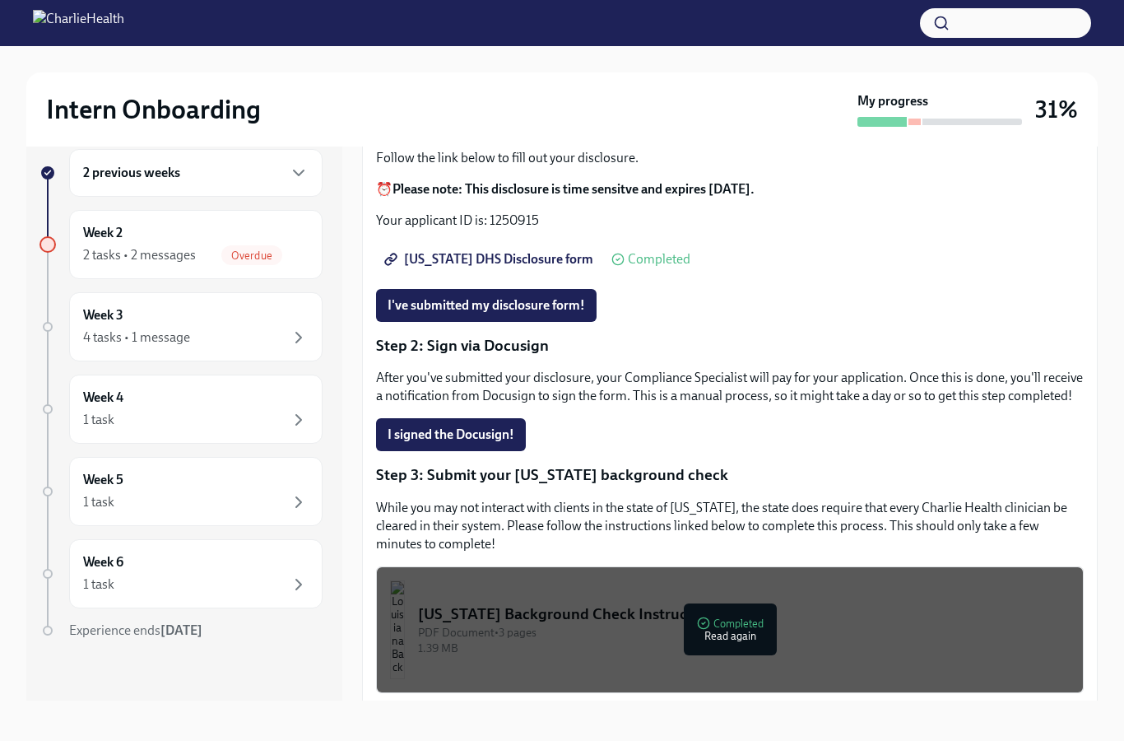
click at [118, 313] on h6 "Week 3" at bounding box center [103, 315] width 40 height 18
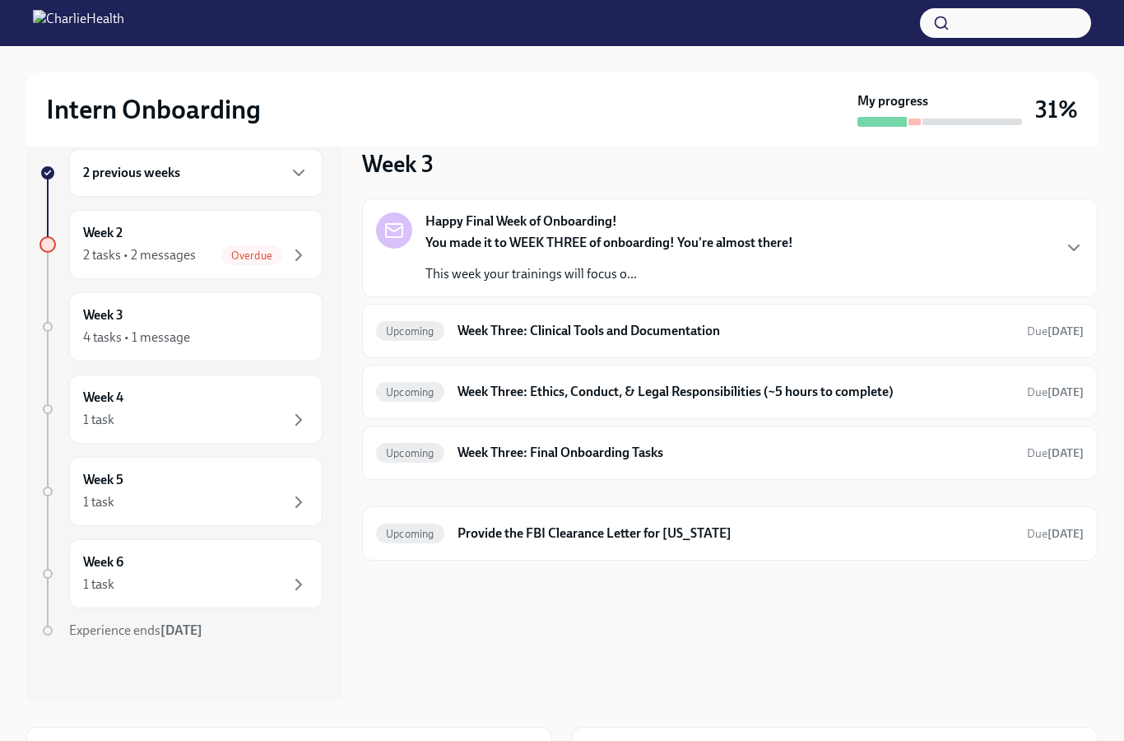
click at [1071, 249] on icon "button" at bounding box center [1074, 248] width 20 height 20
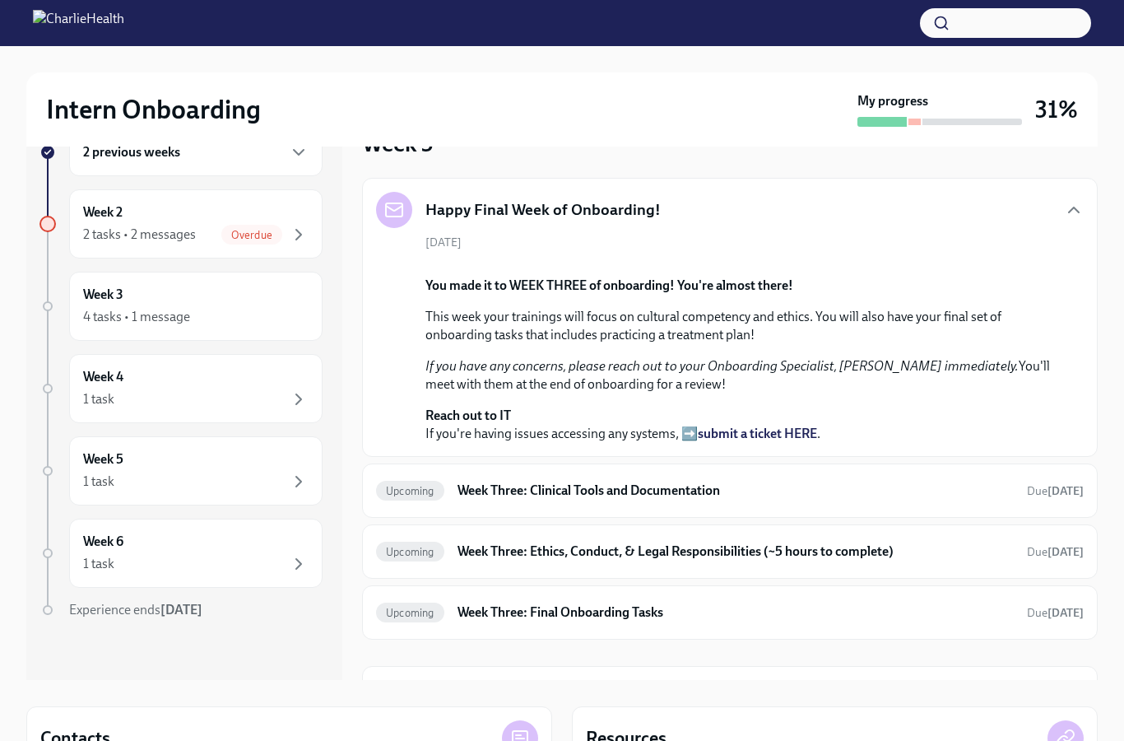
scroll to position [33, 0]
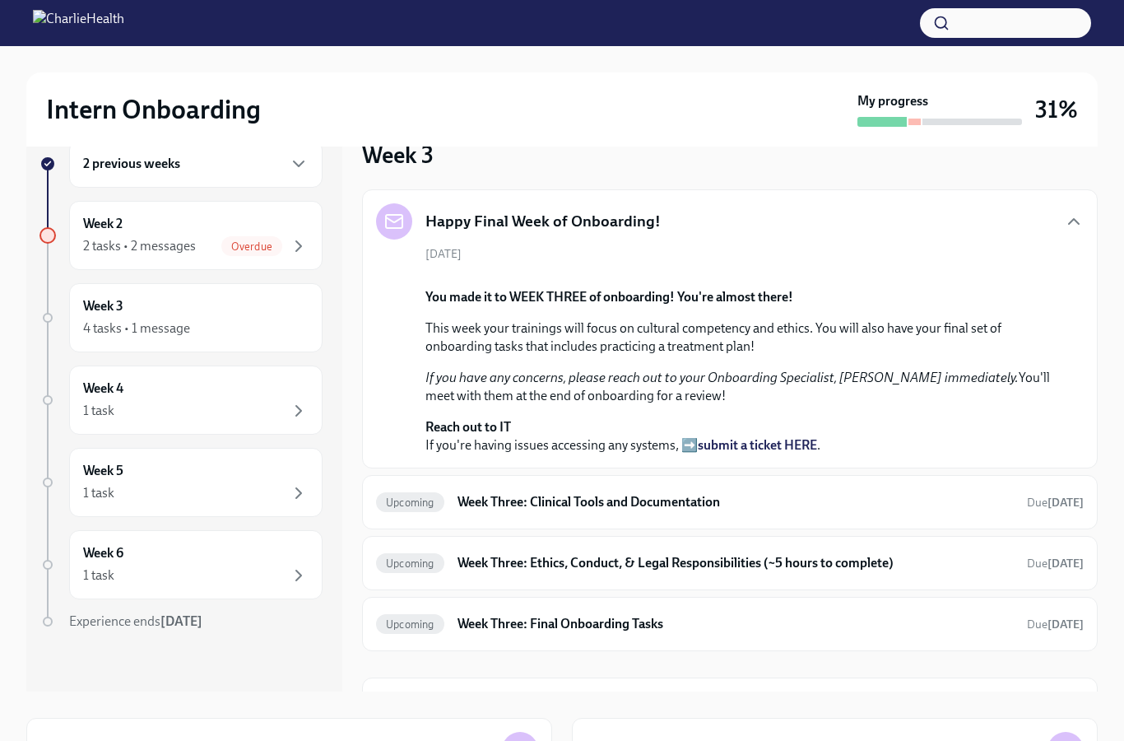
click at [1078, 229] on icon "button" at bounding box center [1074, 222] width 20 height 20
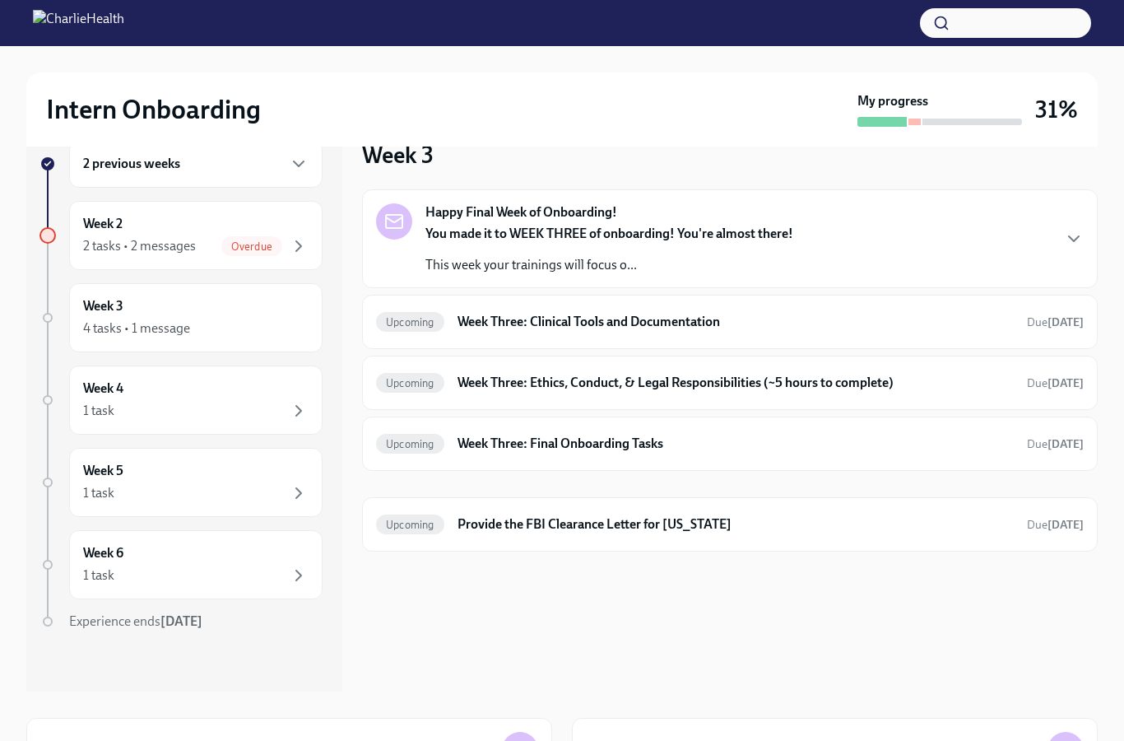
scroll to position [0, 0]
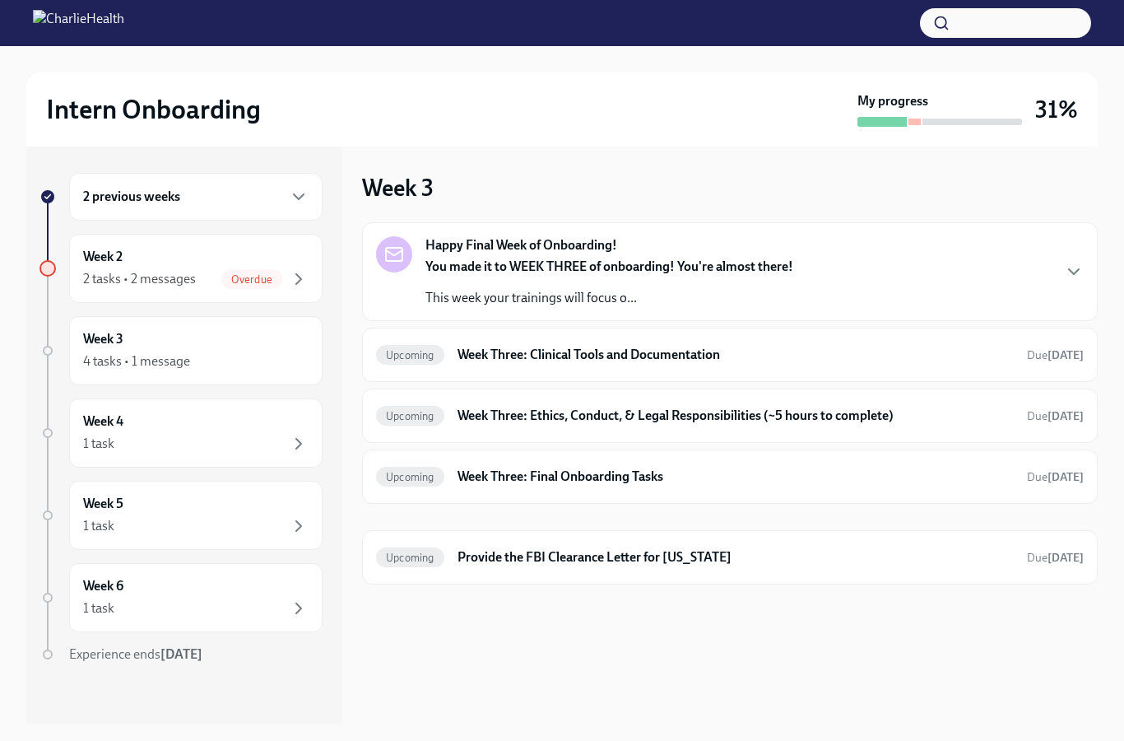
click at [213, 190] on div "2 previous weeks" at bounding box center [196, 197] width 226 height 20
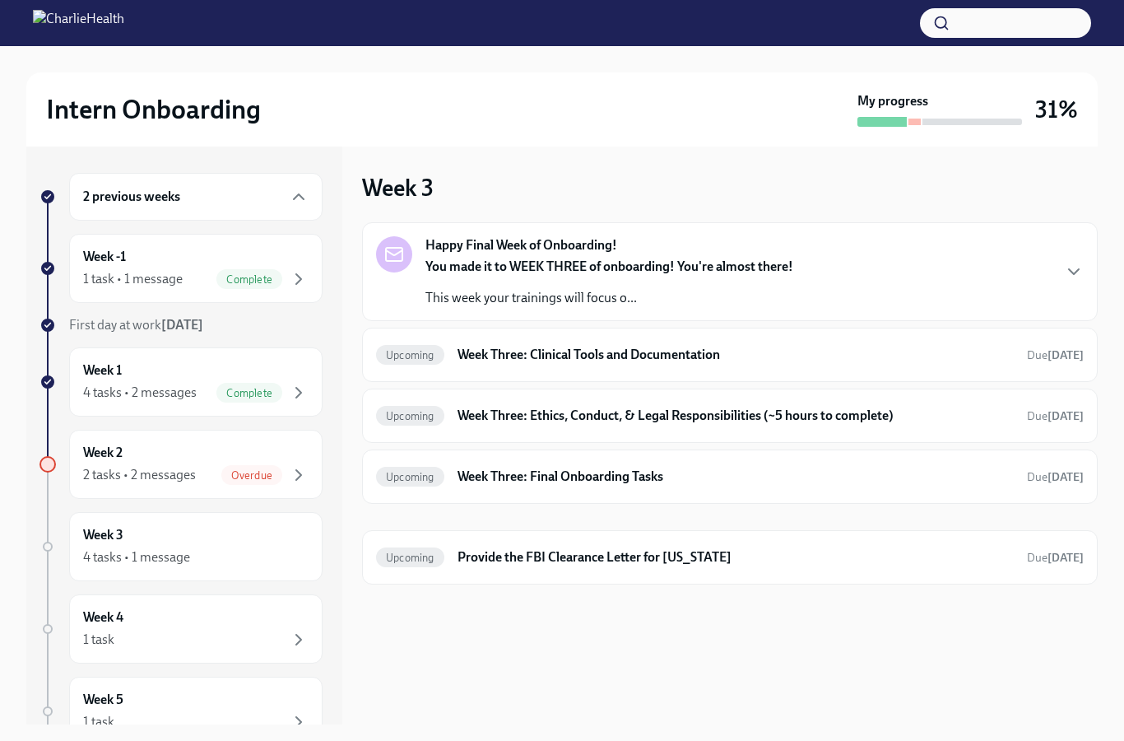
click at [260, 455] on div "Week 2 2 tasks • 2 messages Overdue" at bounding box center [196, 464] width 226 height 41
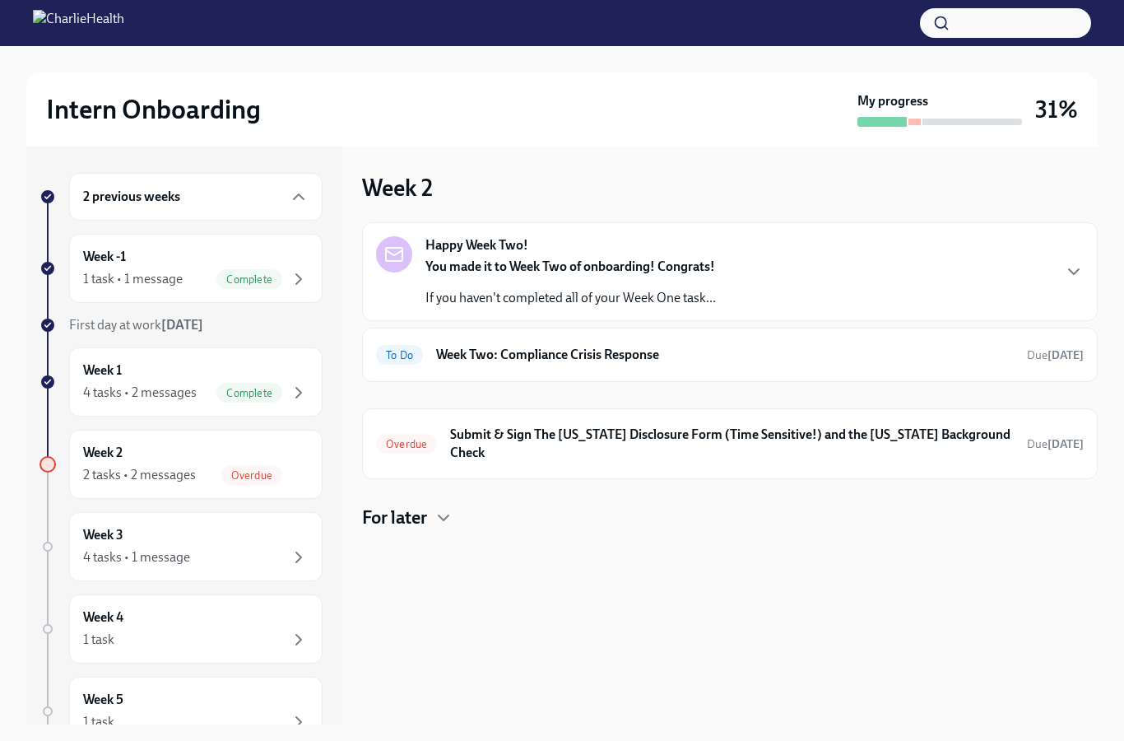
click at [1059, 351] on strong "[DATE]" at bounding box center [1066, 355] width 36 height 14
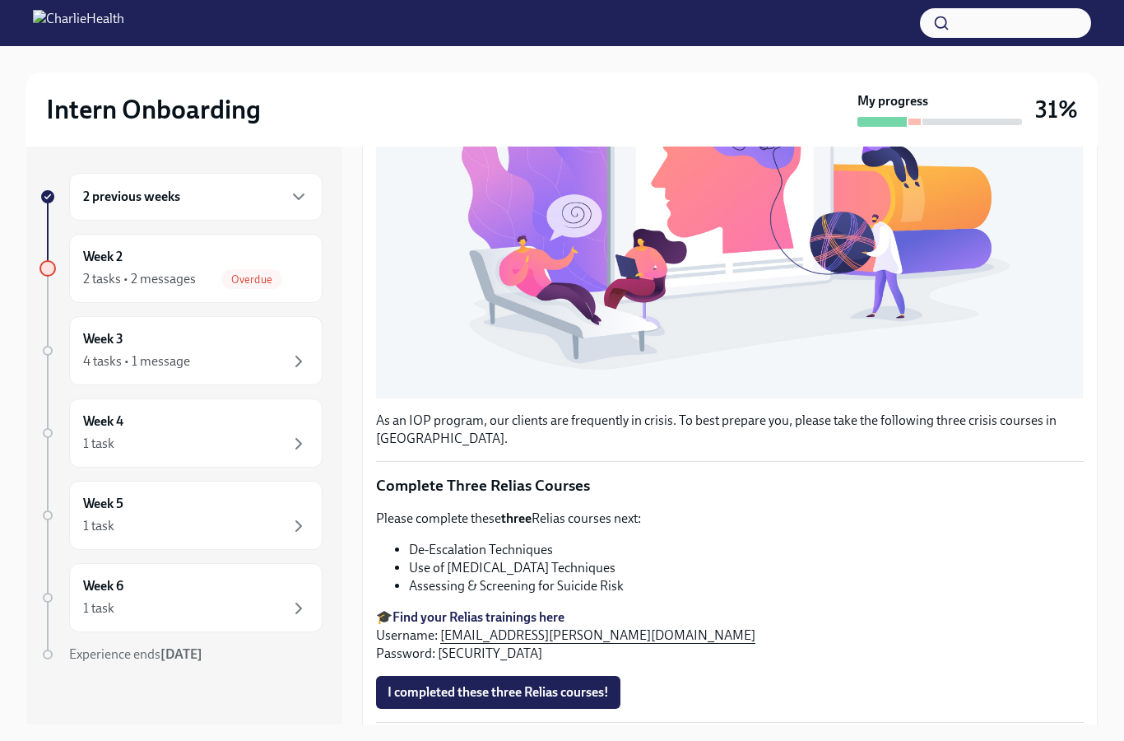
scroll to position [395, 0]
click at [564, 684] on button "I completed these three Relias courses!" at bounding box center [498, 693] width 244 height 33
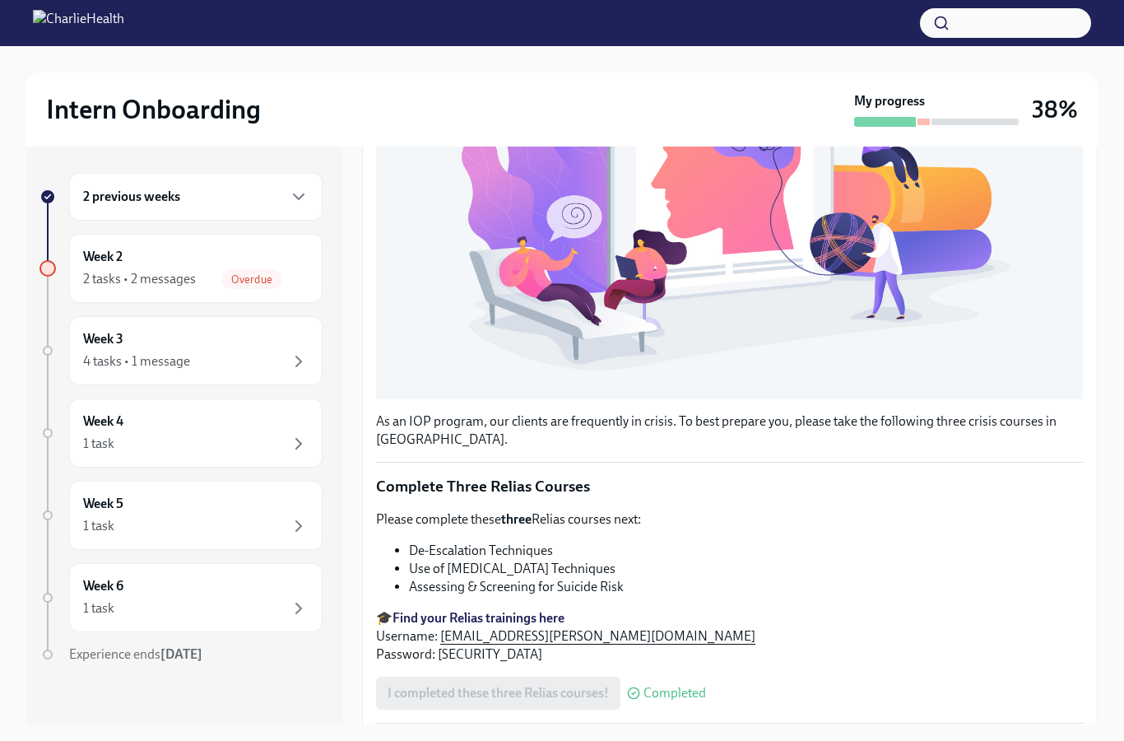
click at [546, 613] on strong "Find your Relias trainings here" at bounding box center [479, 618] width 172 height 16
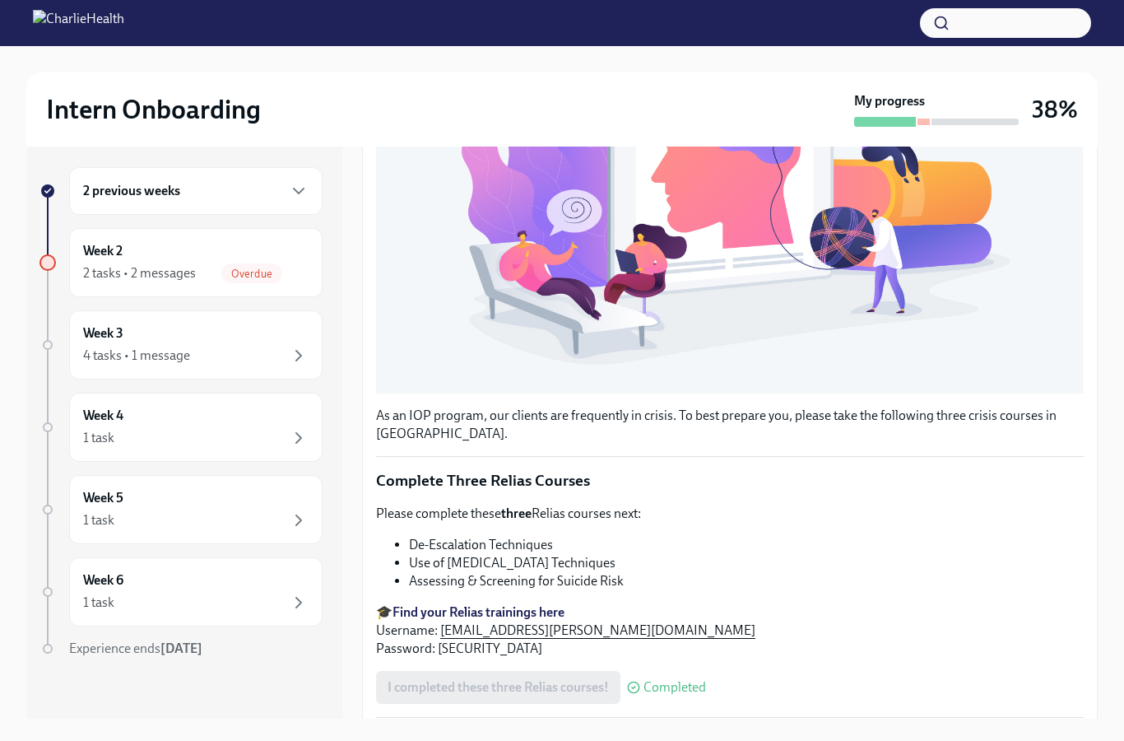
scroll to position [95, 0]
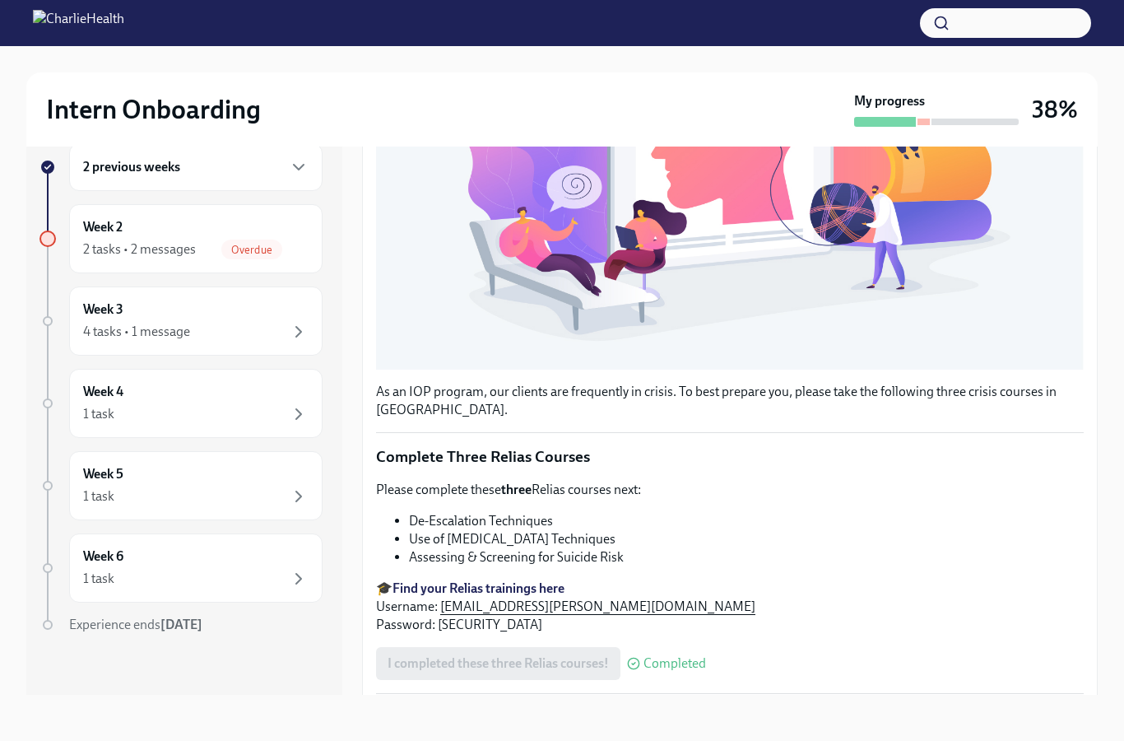
click at [248, 322] on div "4 tasks • 1 message" at bounding box center [196, 332] width 226 height 20
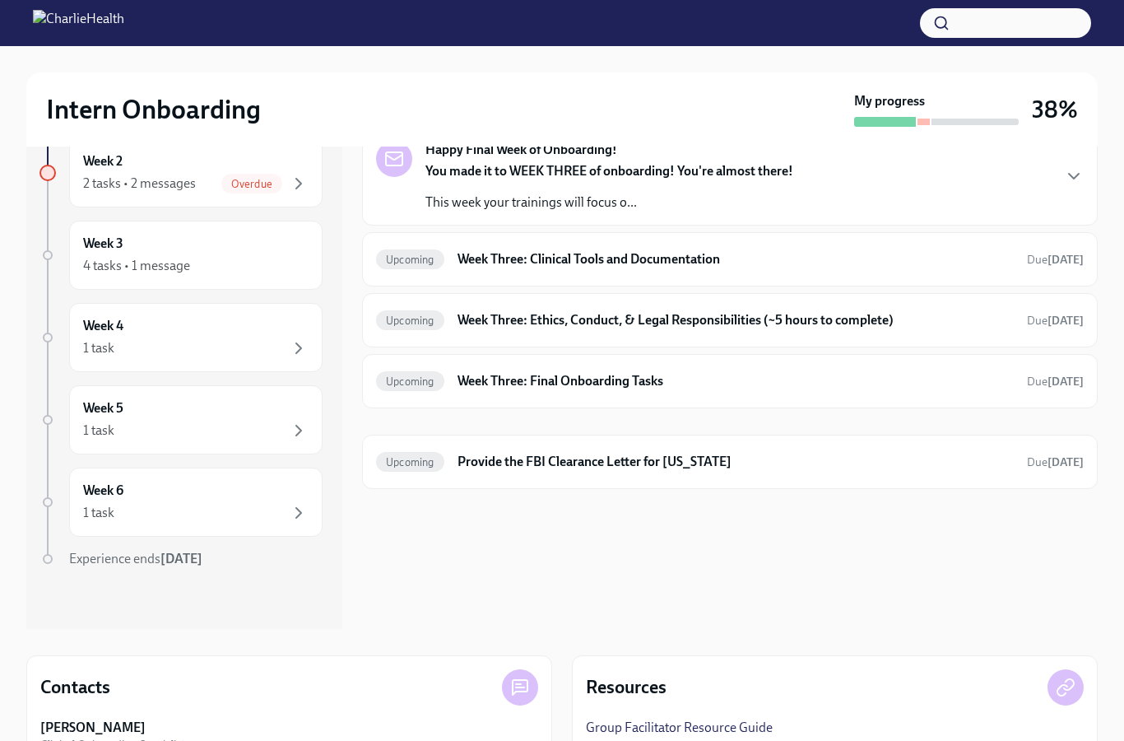
click at [274, 187] on span "Overdue" at bounding box center [251, 184] width 61 height 12
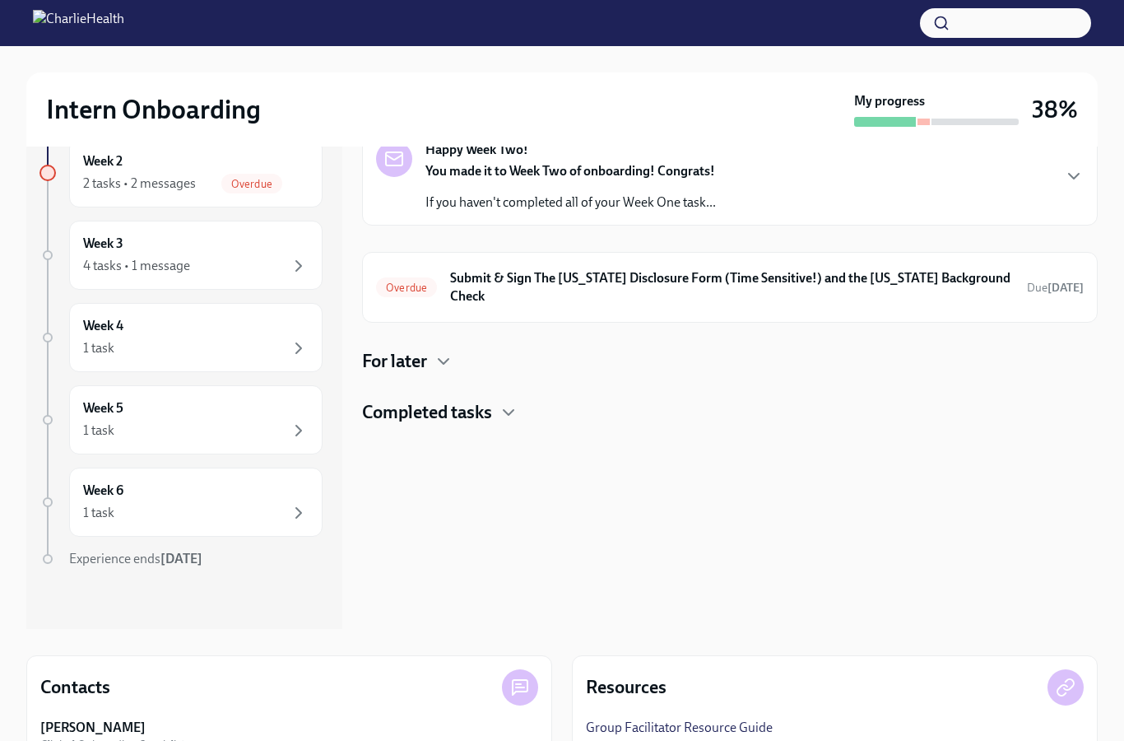
click at [293, 246] on div "Week 3 4 tasks • 1 message" at bounding box center [196, 255] width 226 height 41
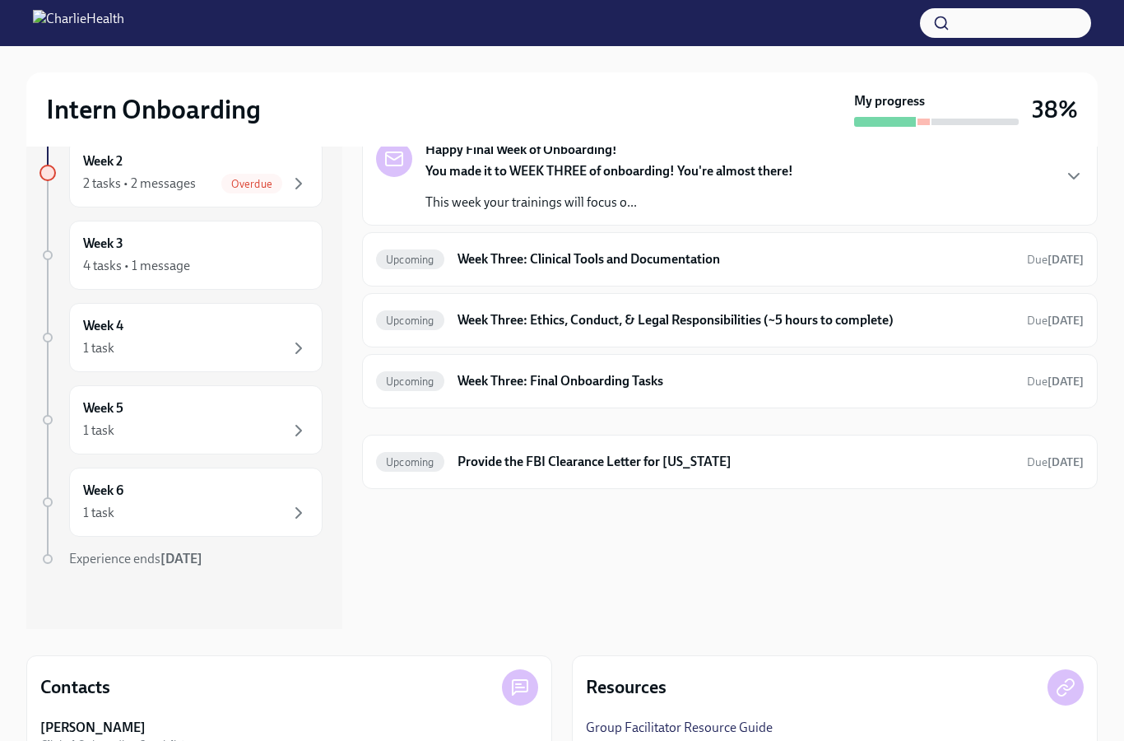
click at [1064, 174] on icon "button" at bounding box center [1074, 176] width 20 height 20
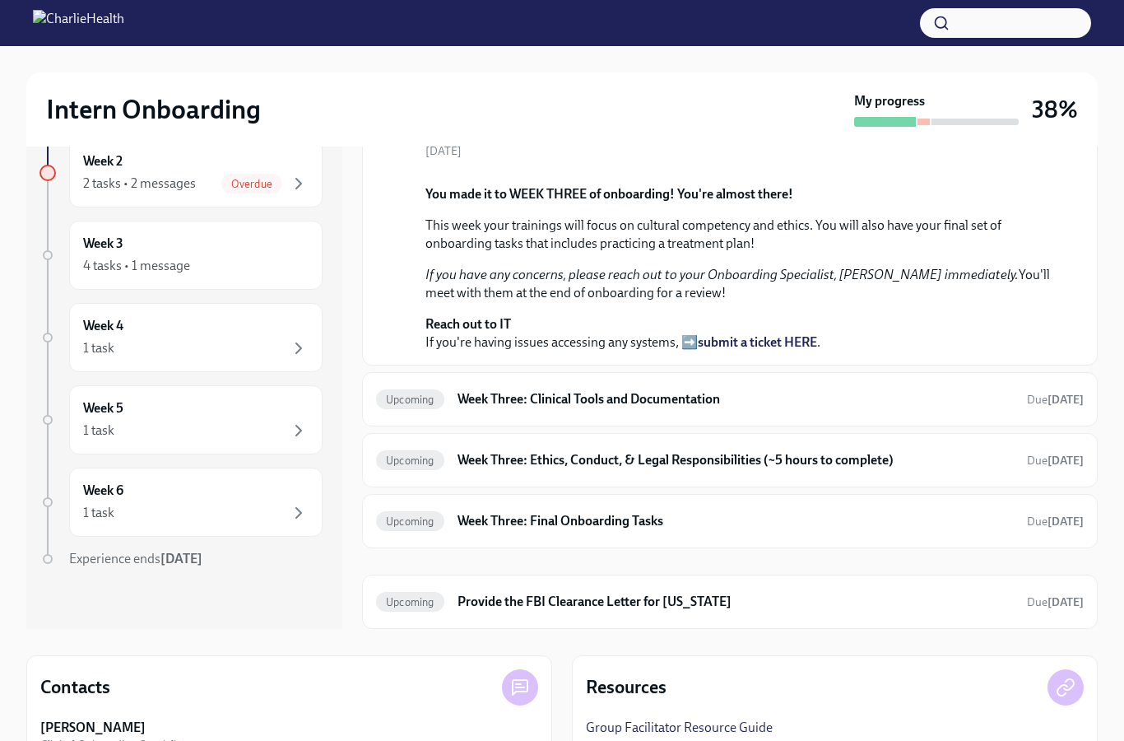
scroll to position [330, 0]
click at [1060, 407] on strong "[DATE]" at bounding box center [1066, 400] width 36 height 14
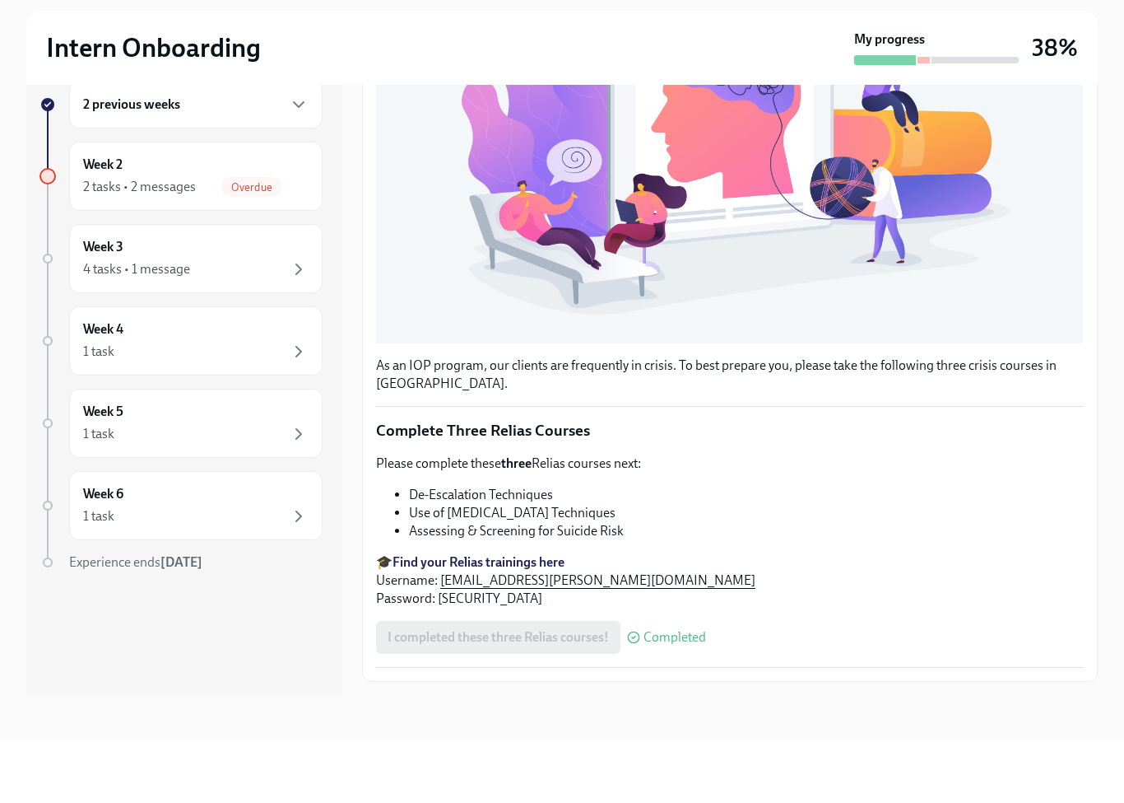
scroll to position [48, 0]
click at [291, 218] on div "Week 2 2 tasks • 2 messages Overdue" at bounding box center [196, 238] width 226 height 41
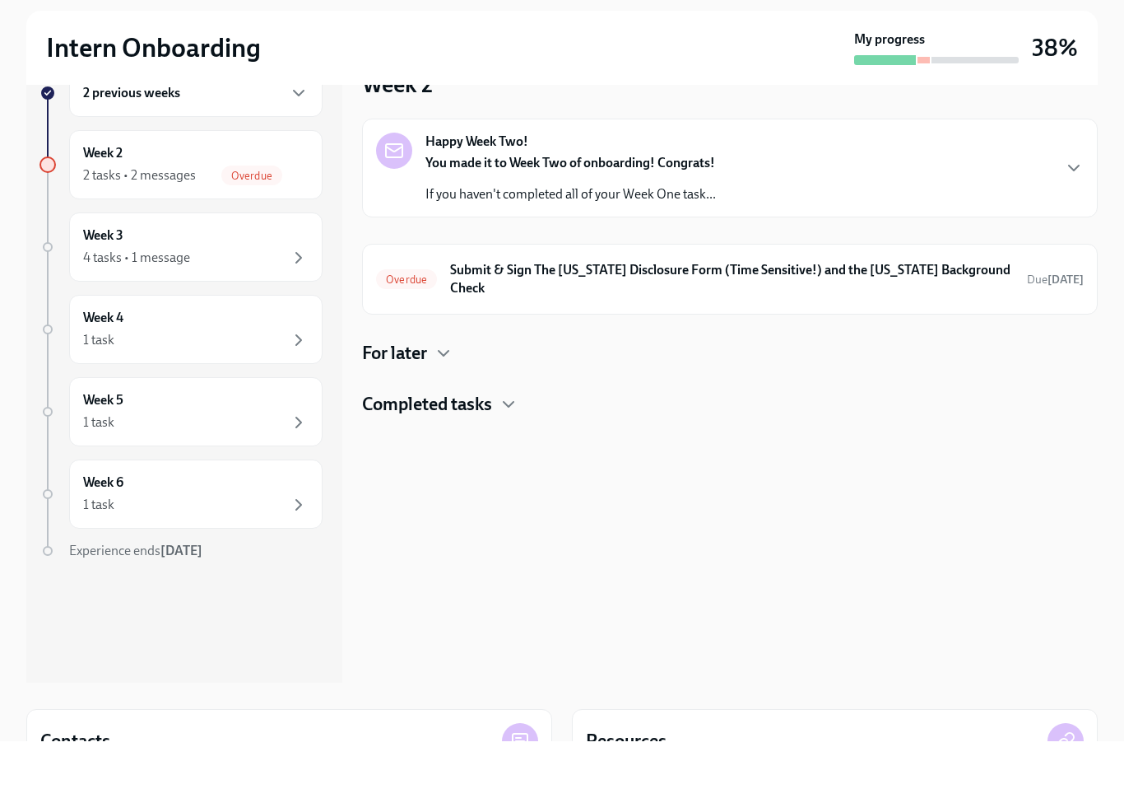
click at [1071, 334] on strong "[DATE]" at bounding box center [1066, 341] width 36 height 14
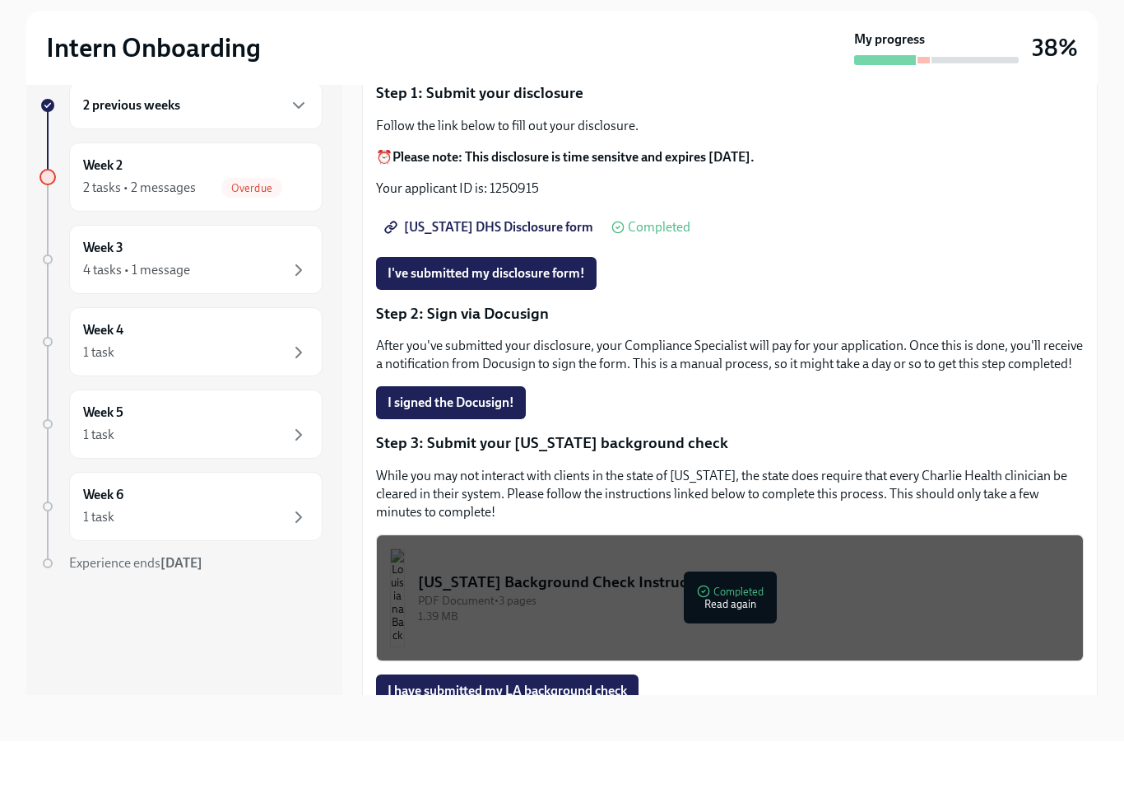
scroll to position [139, 0]
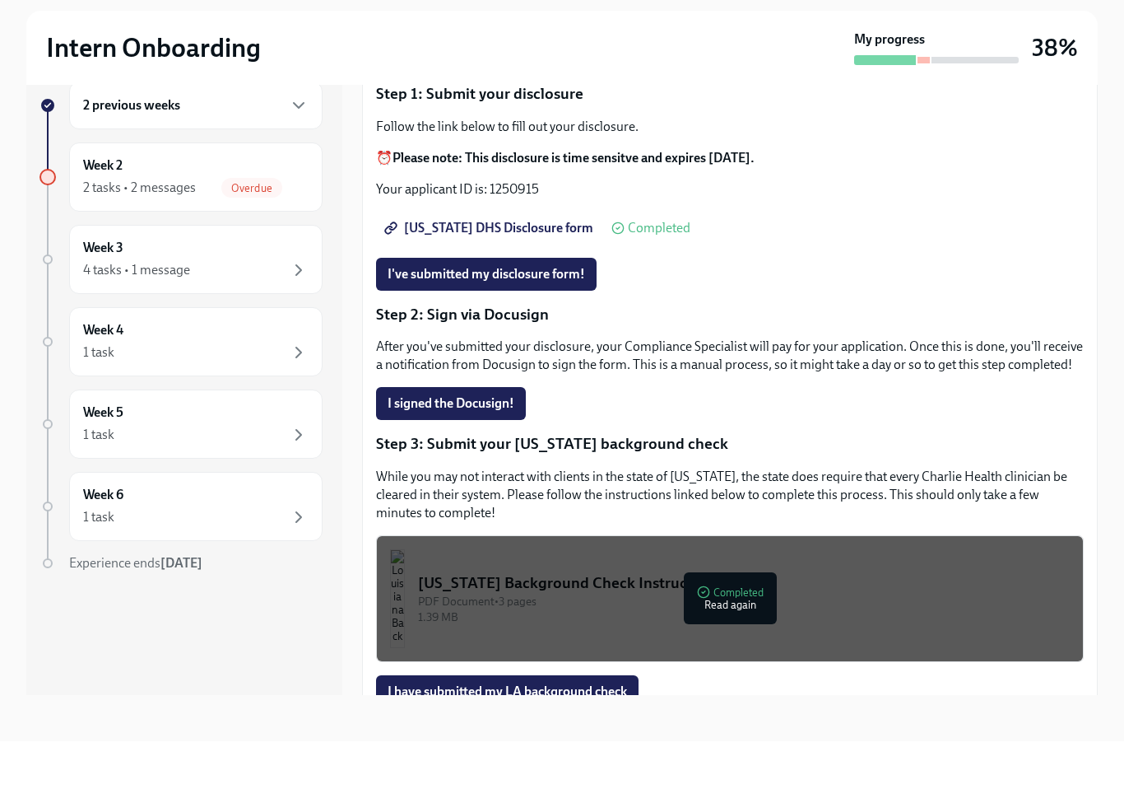
click at [294, 322] on icon "button" at bounding box center [299, 332] width 20 height 20
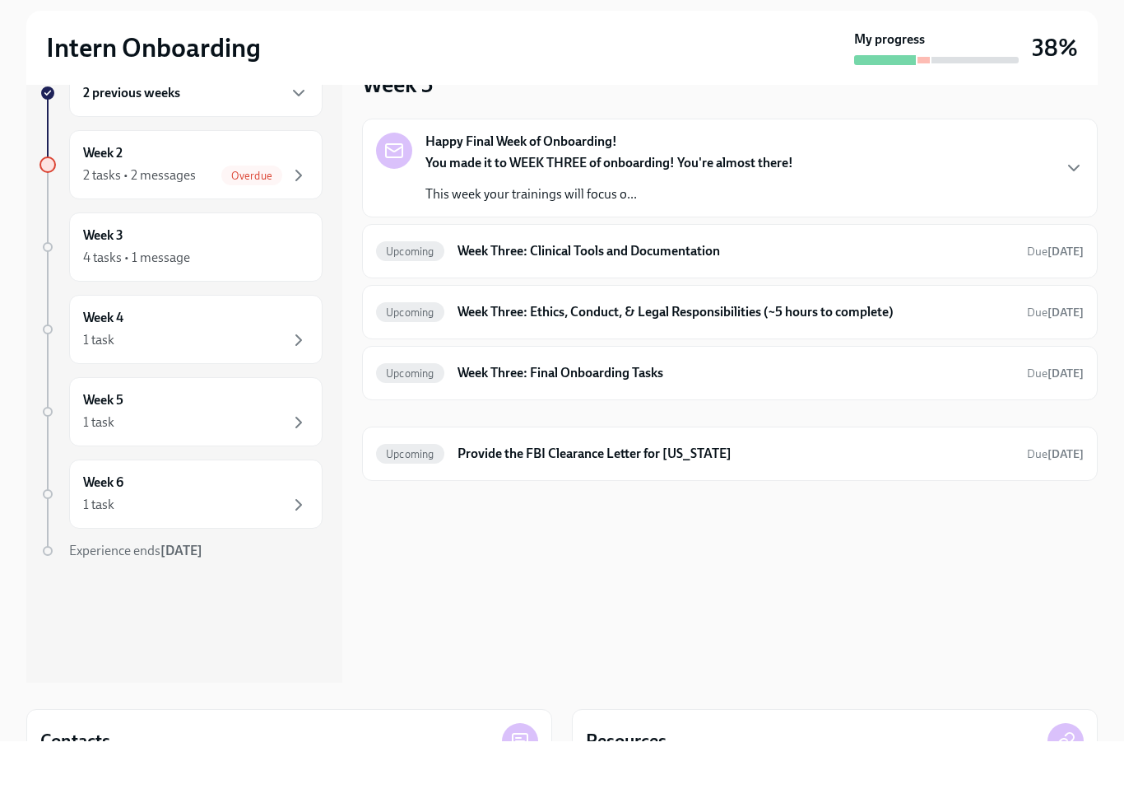
click at [1075, 227] on icon "button" at bounding box center [1074, 229] width 10 height 5
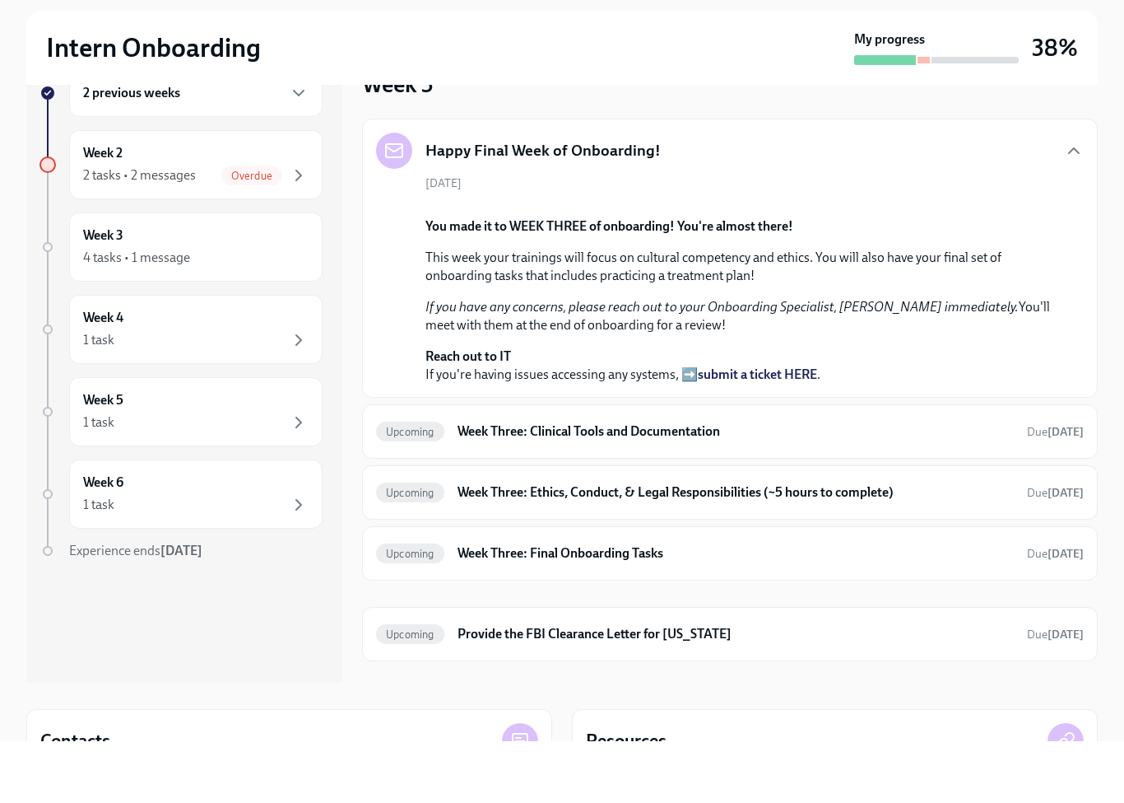
scroll to position [294, 0]
click at [282, 310] on div "4 tasks • 1 message" at bounding box center [196, 320] width 226 height 20
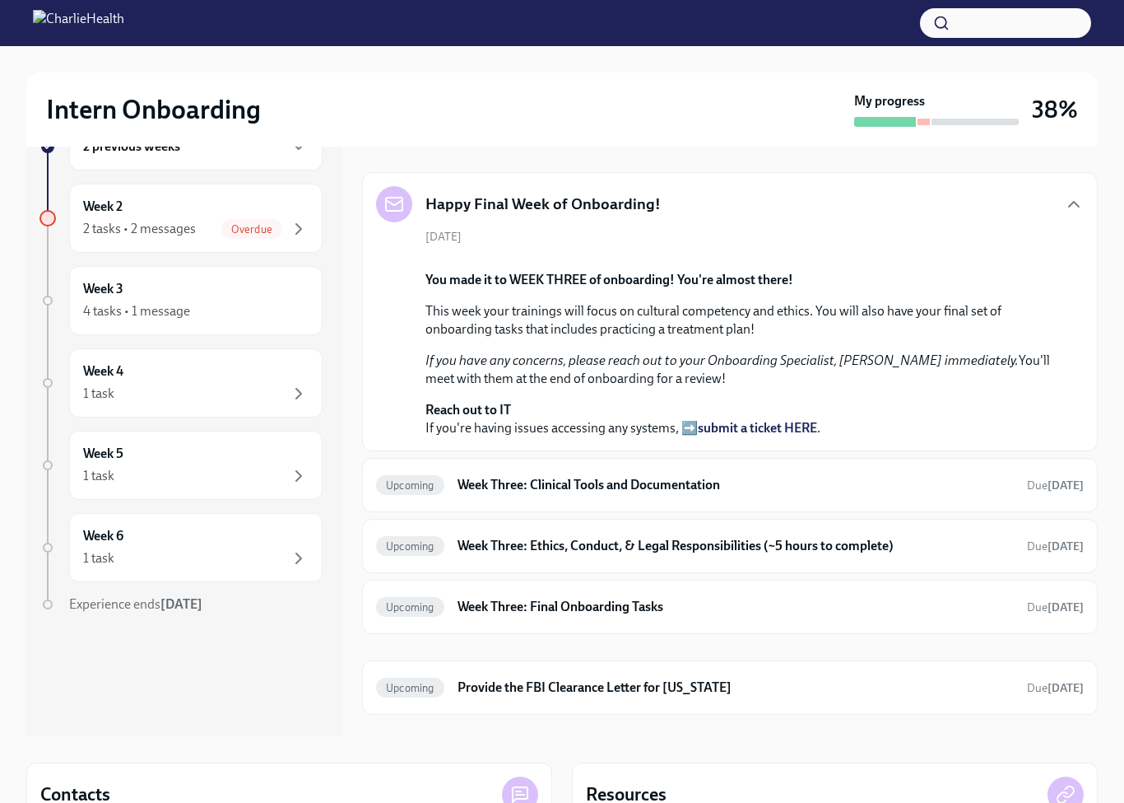
scroll to position [46, 0]
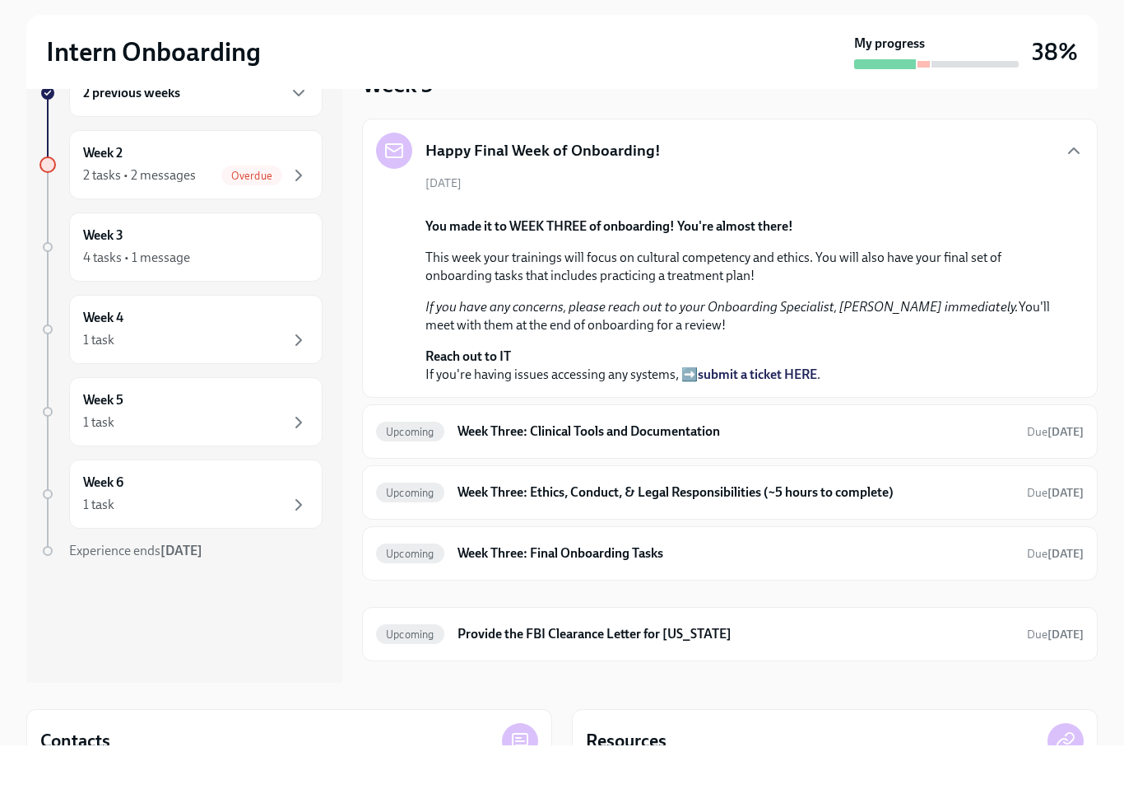
click at [156, 284] on div "Week 3 4 tasks • 1 message" at bounding box center [196, 304] width 226 height 41
click at [293, 305] on icon "button" at bounding box center [299, 315] width 20 height 20
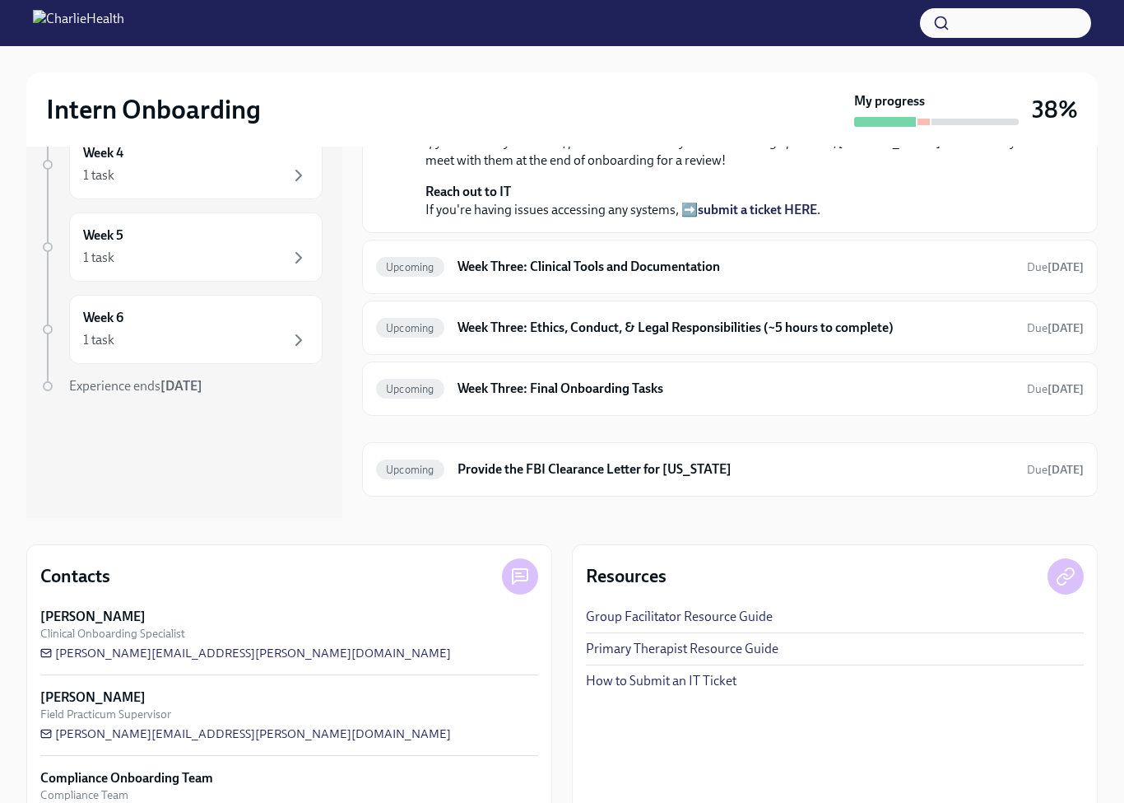
scroll to position [269, 0]
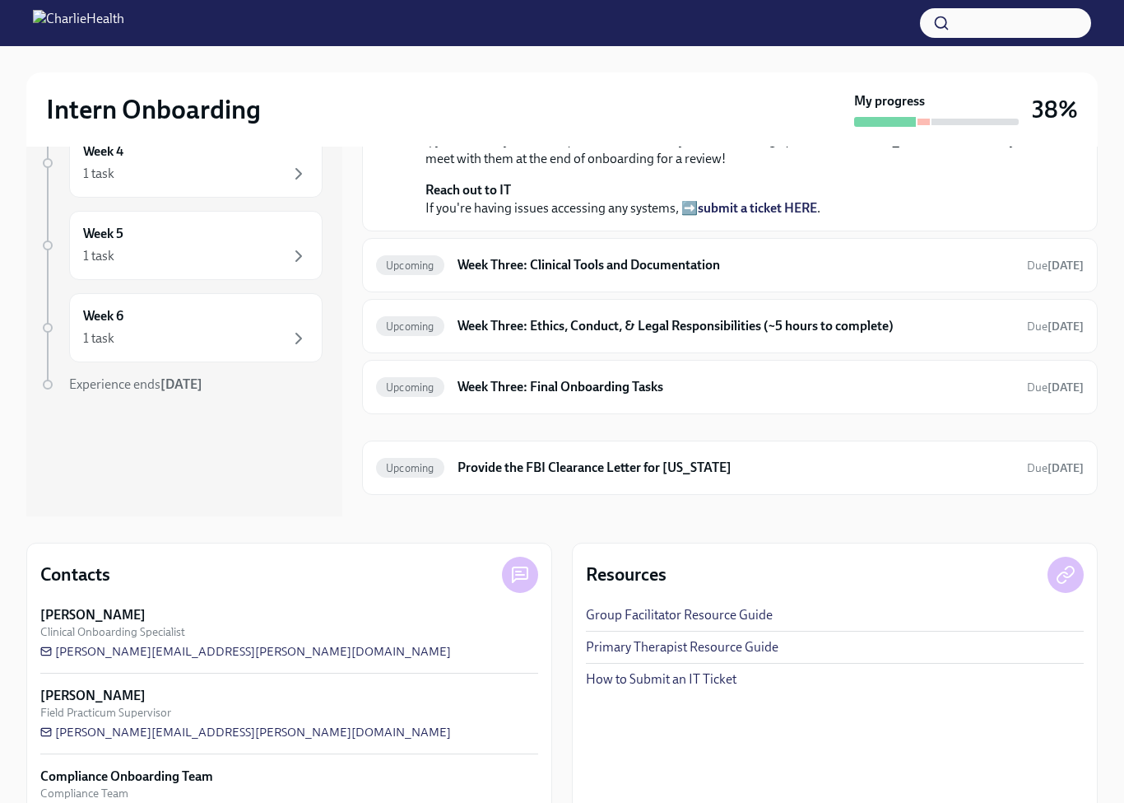
click at [1057, 401] on div "Upcoming Week Three: Final Onboarding Tasks Due [DATE]" at bounding box center [730, 388] width 708 height 26
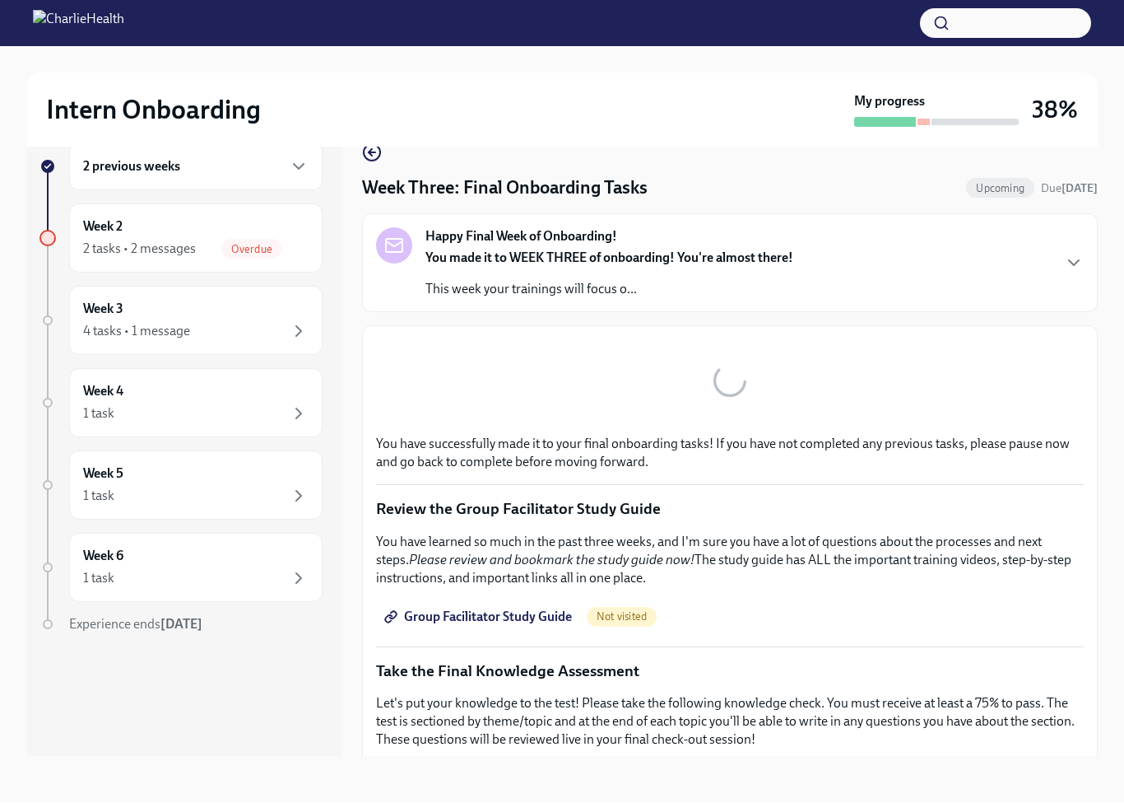
scroll to position [70, 0]
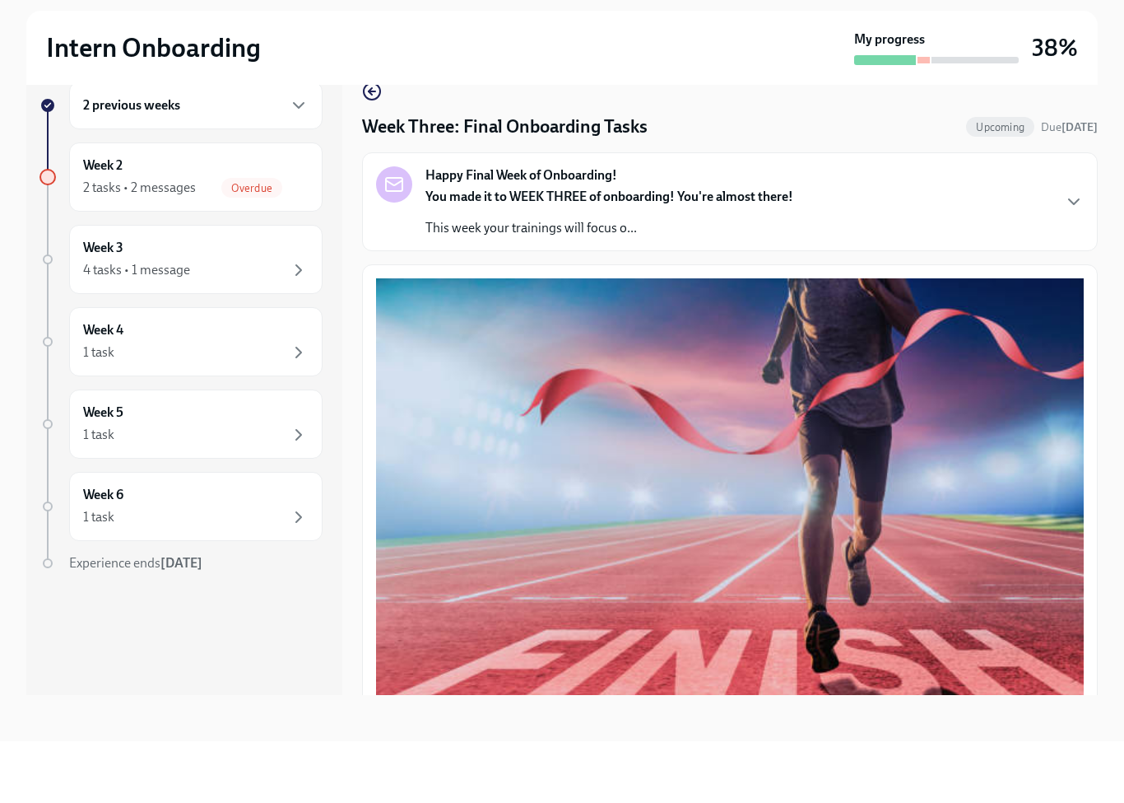
click at [1066, 254] on icon "button" at bounding box center [1074, 264] width 20 height 20
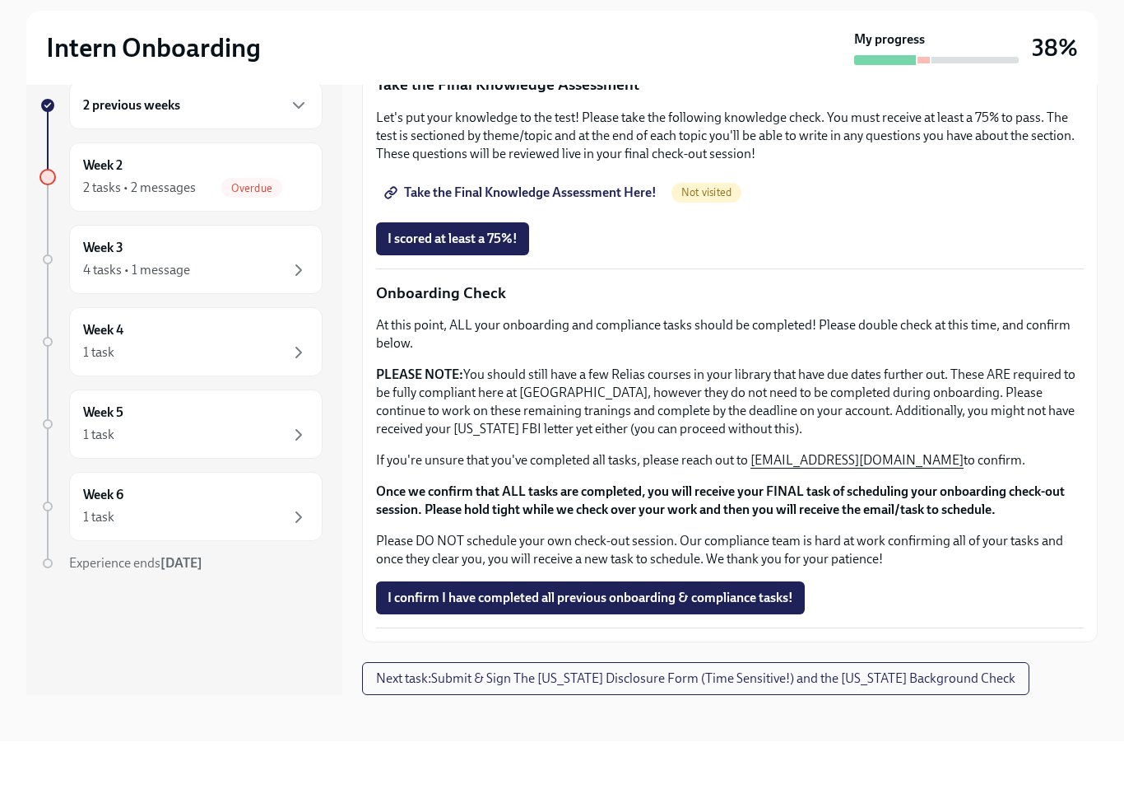
scroll to position [1409, 0]
click at [281, 300] on div "Week 3 4 tasks • 1 message" at bounding box center [196, 320] width 226 height 41
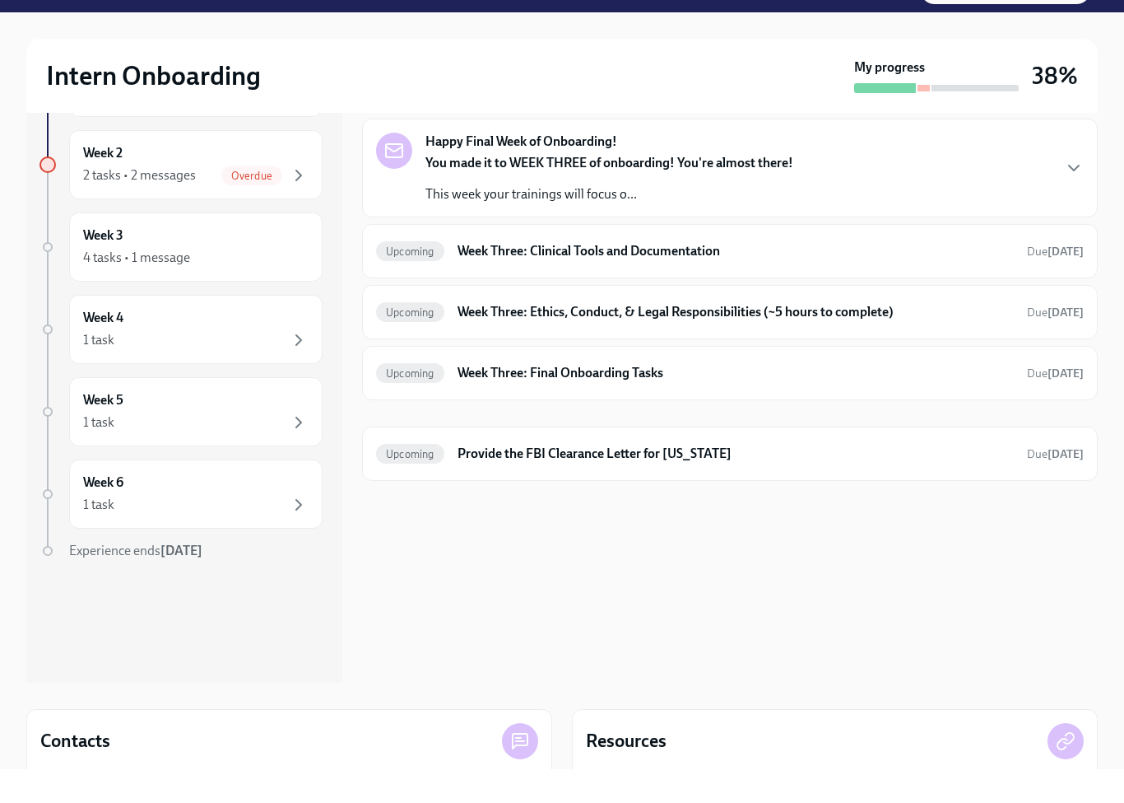
click at [1069, 272] on div "Upcoming Week Three: Clinical Tools and Documentation Due [DATE]" at bounding box center [730, 285] width 708 height 26
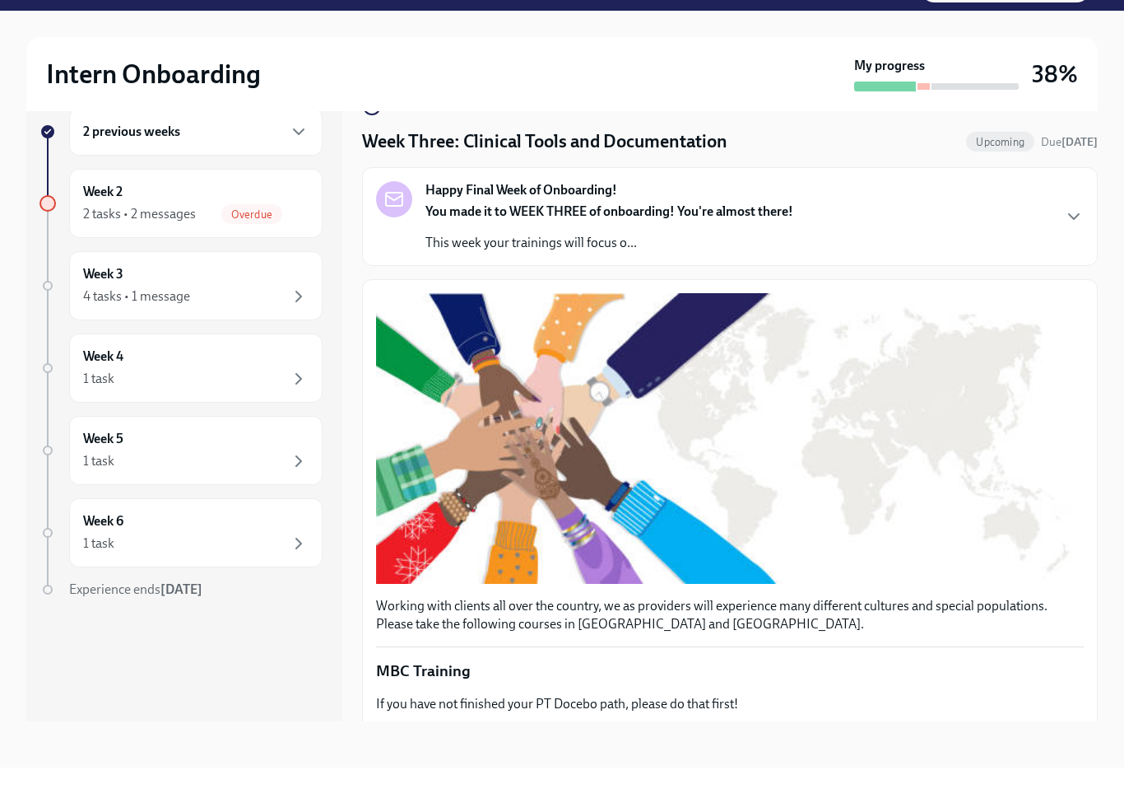
scroll to position [17, 0]
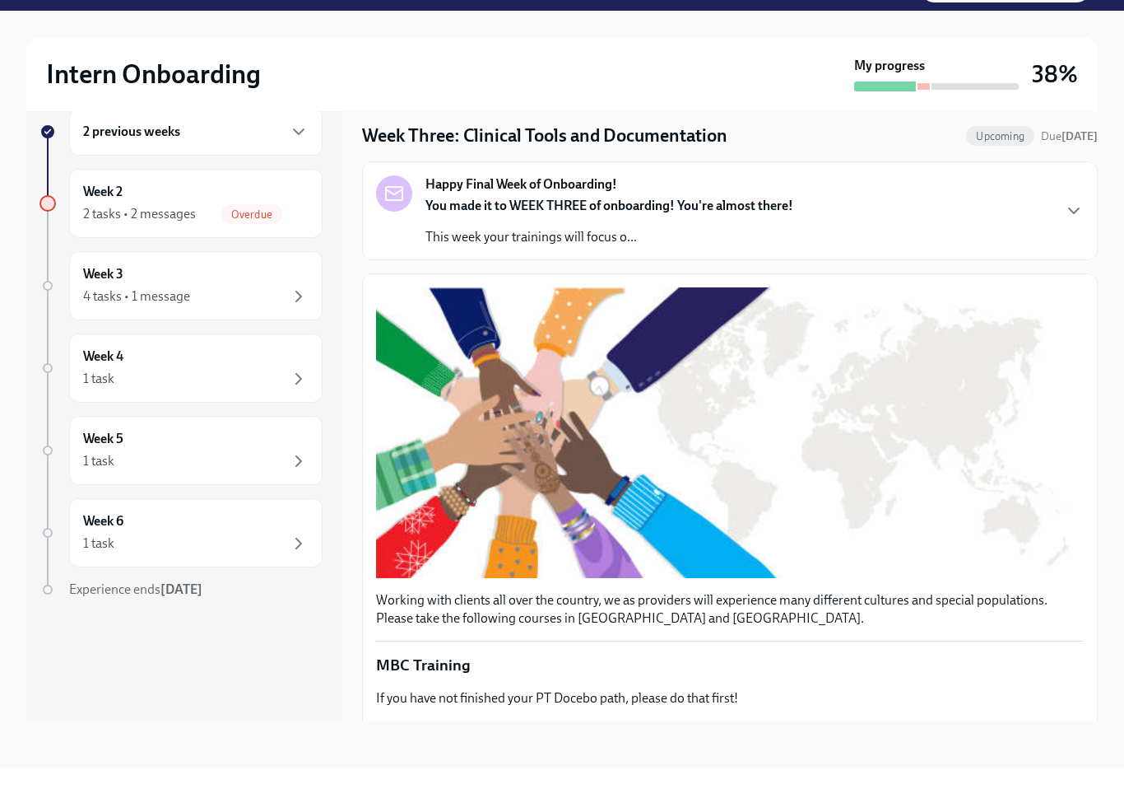
click at [1074, 211] on div "Happy Final Week of Onboarding! You made it to WEEK THREE of onboarding! You're…" at bounding box center [730, 246] width 708 height 71
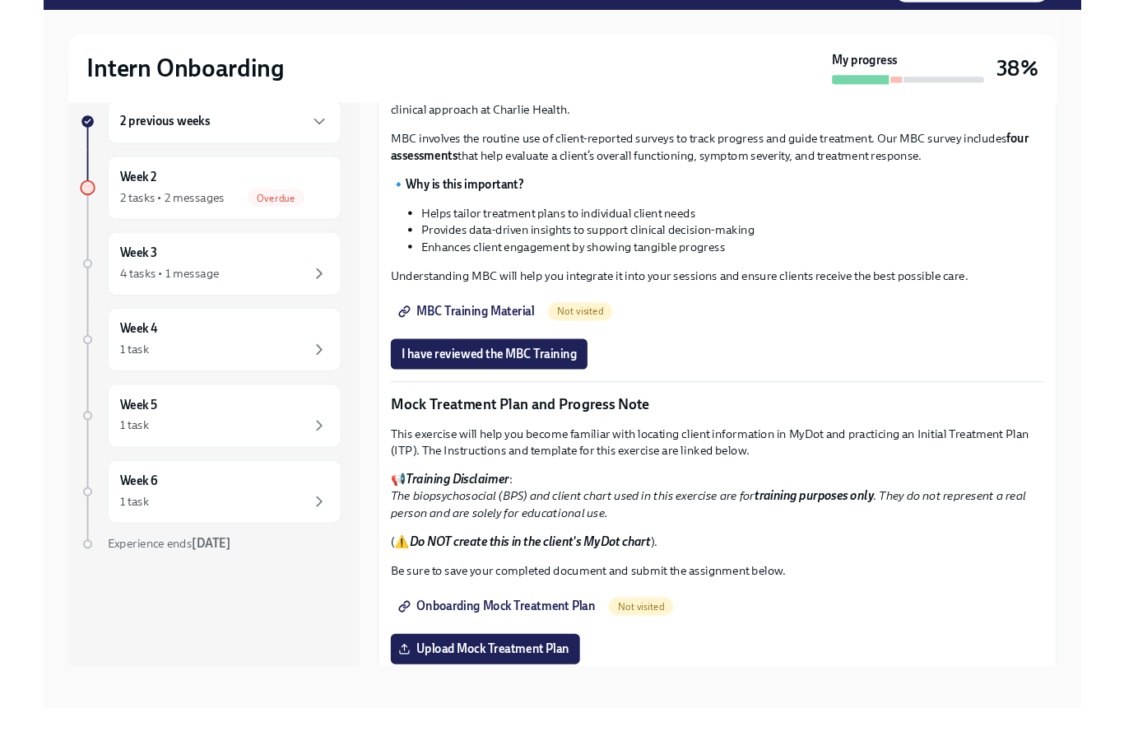
scroll to position [95, 0]
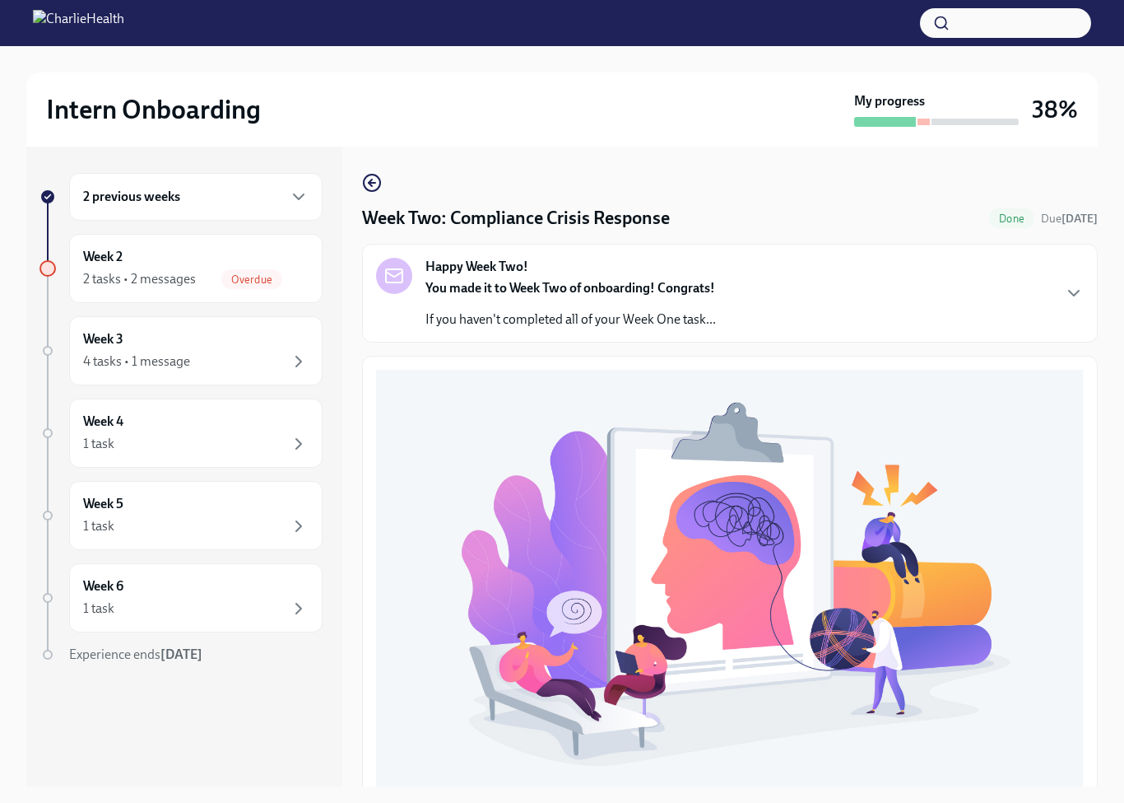
click at [303, 613] on icon "button" at bounding box center [299, 608] width 20 height 20
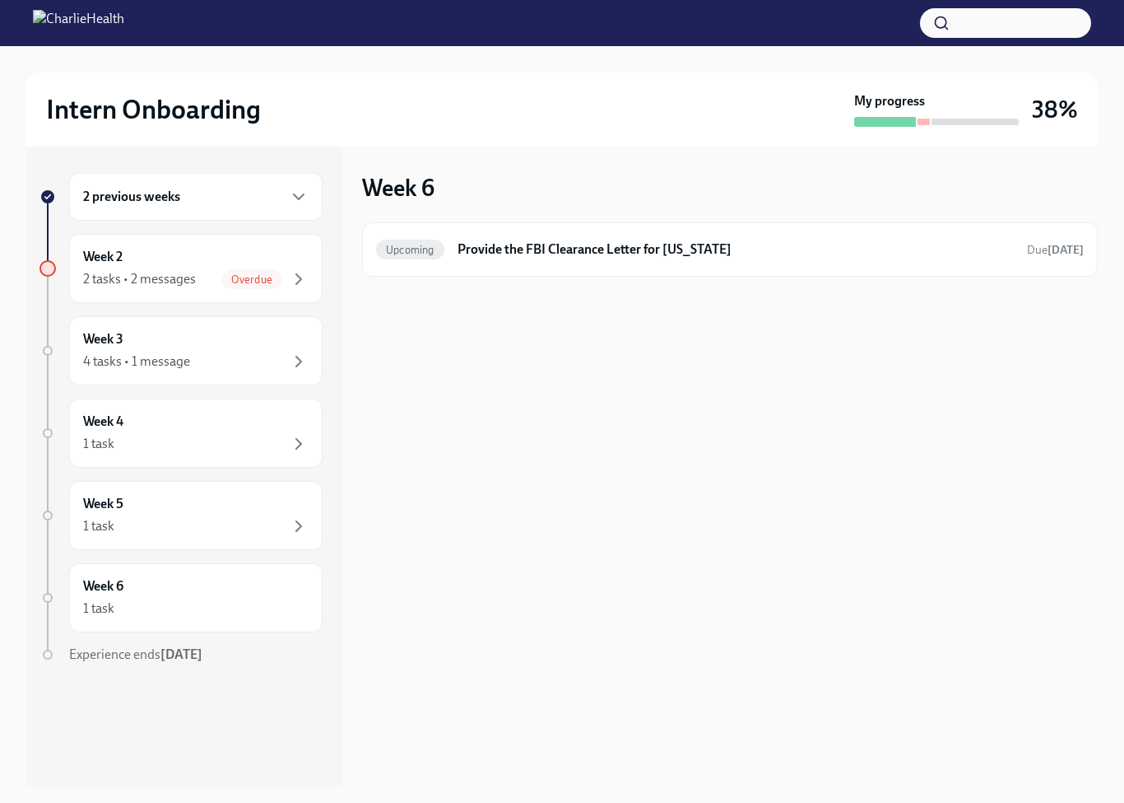
click at [291, 495] on div "Week 5 1 task" at bounding box center [196, 515] width 226 height 41
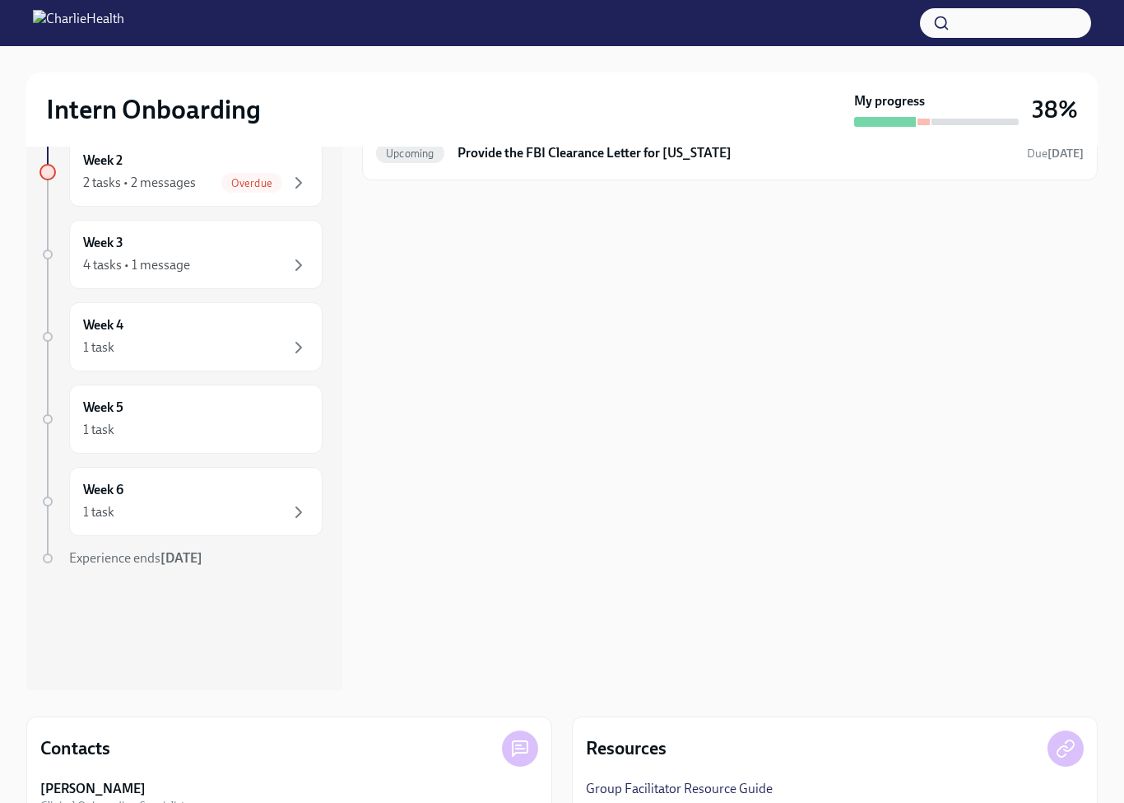
scroll to position [34, 0]
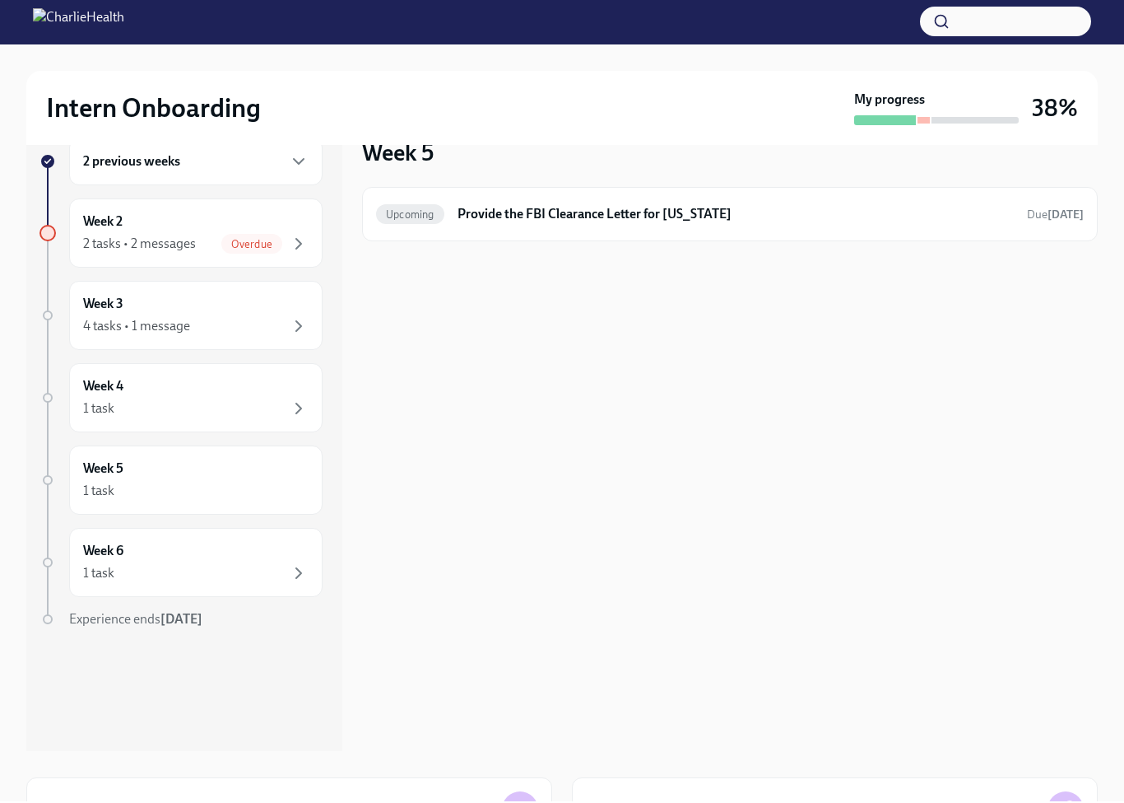
click at [232, 410] on div "1 task" at bounding box center [196, 410] width 226 height 20
click at [240, 333] on div "4 tasks • 1 message" at bounding box center [196, 328] width 226 height 20
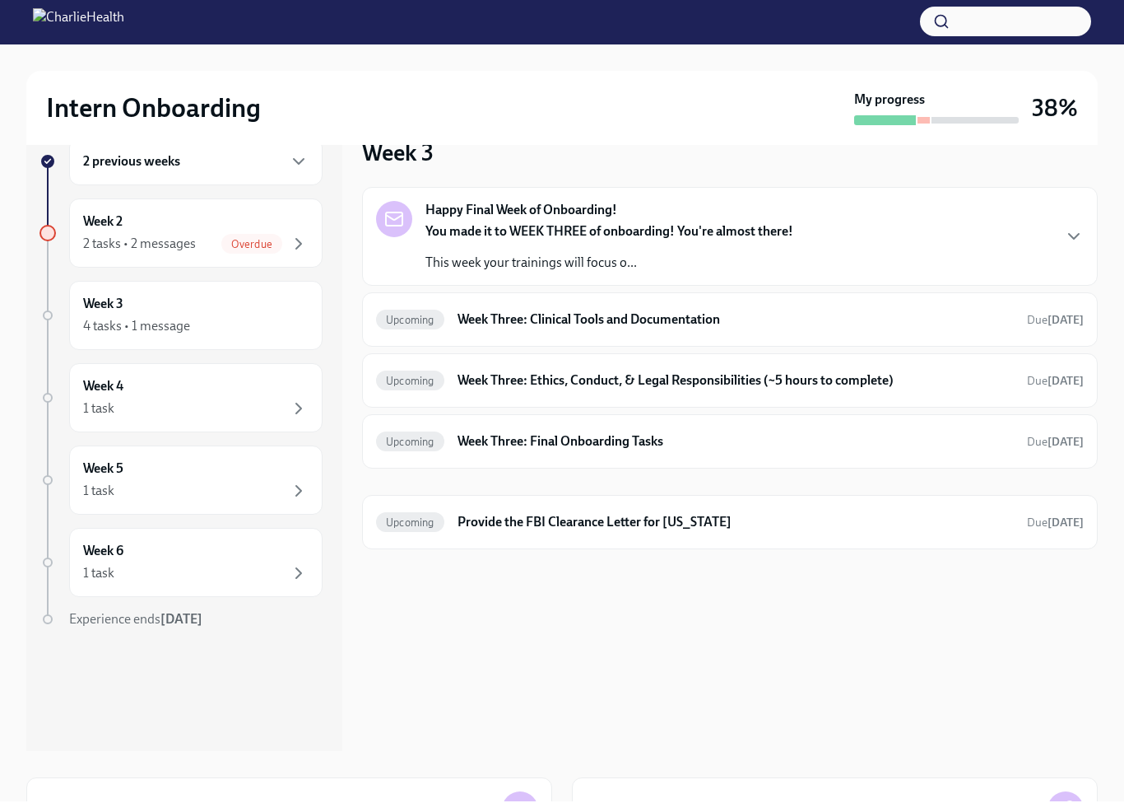
click at [738, 375] on h6 "Week Three: Ethics, Conduct, & Legal Responsibilities (~5 hours to complete)" at bounding box center [736, 382] width 556 height 18
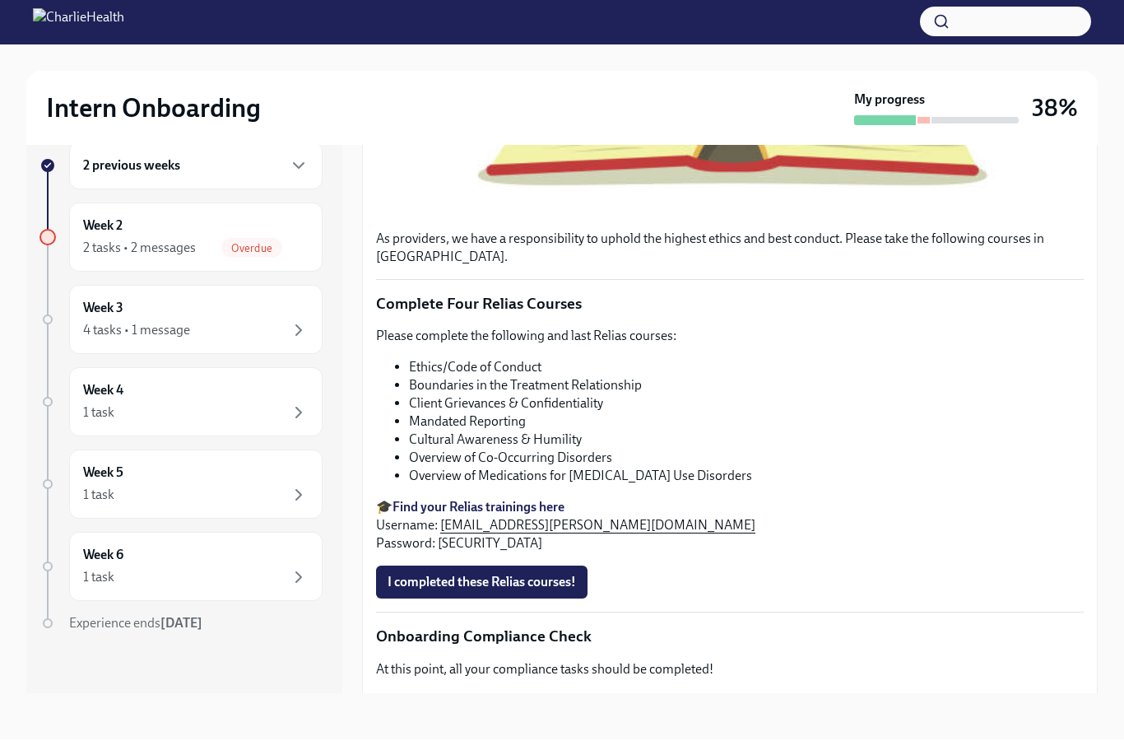
scroll to position [35, 0]
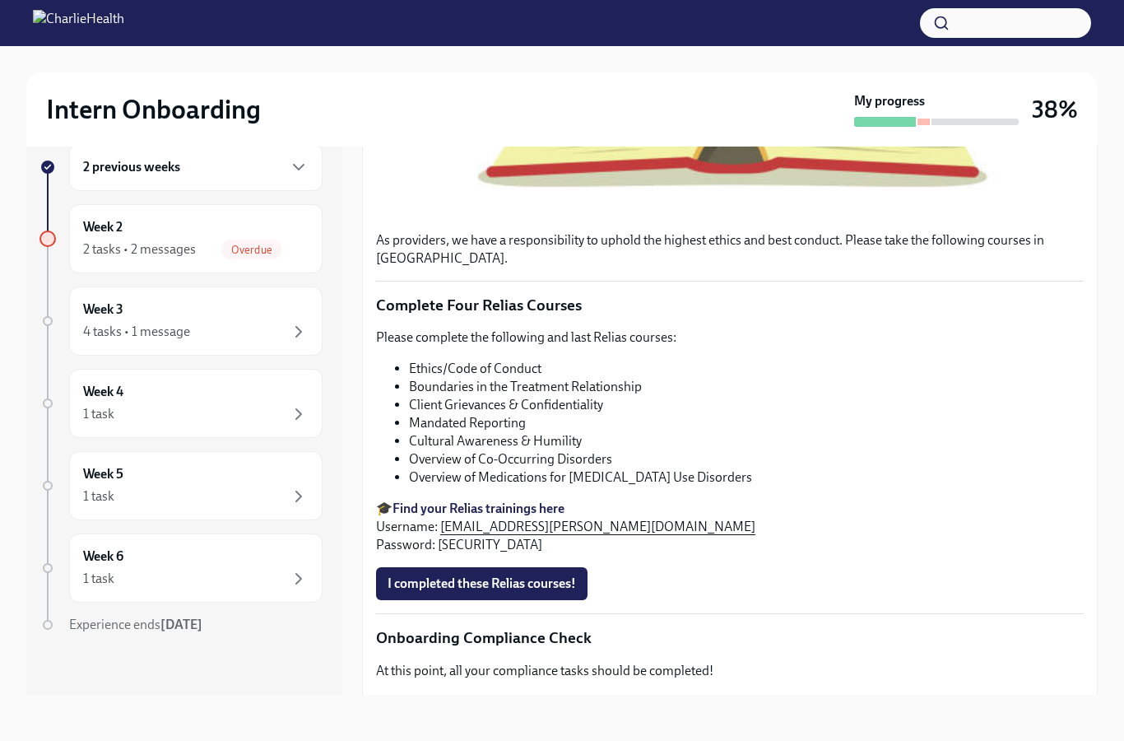
click at [510, 575] on span "I completed these Relias courses!" at bounding box center [482, 583] width 189 height 16
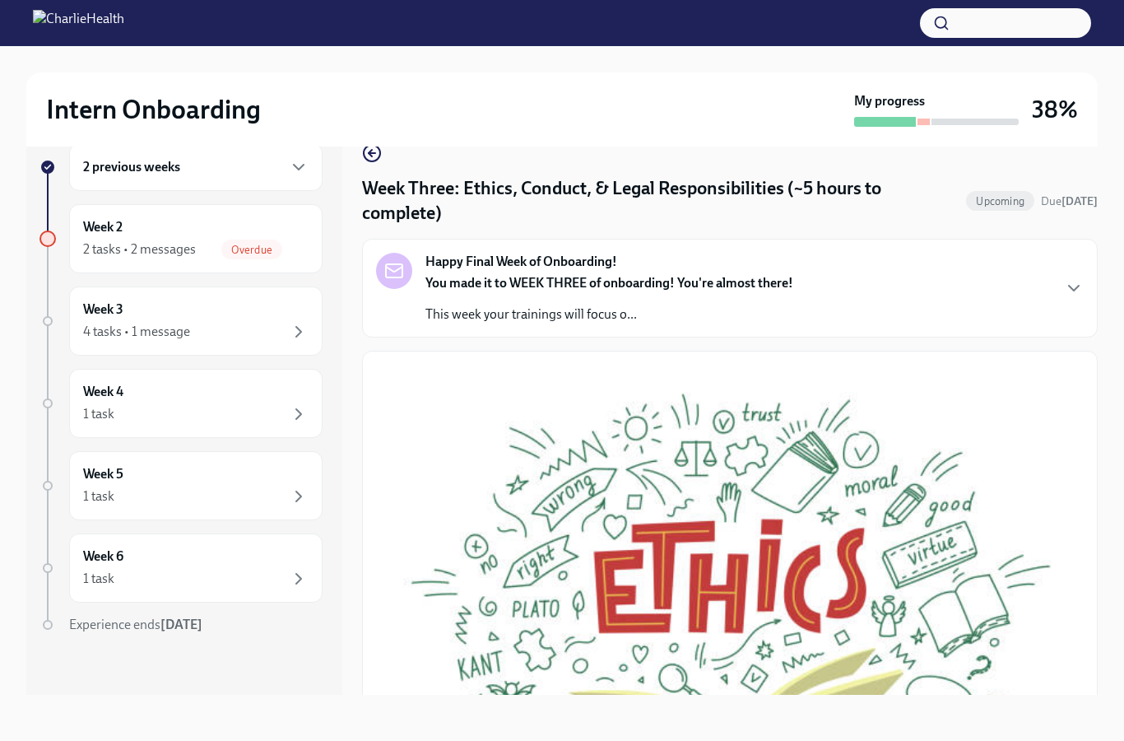
scroll to position [0, 0]
click at [1063, 253] on div "Happy Final Week of Onboarding! You made it to WEEK THREE of onboarding! You're…" at bounding box center [730, 288] width 708 height 71
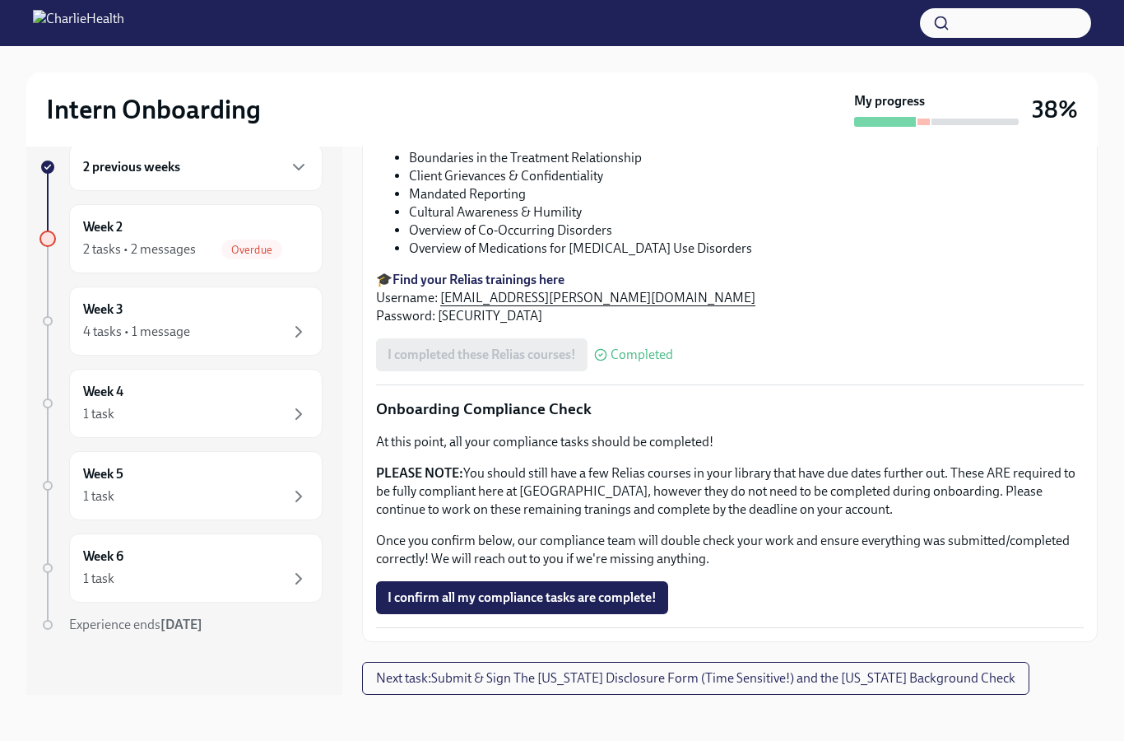
scroll to position [1328, 0]
click at [83, 300] on h6 "Week 3" at bounding box center [103, 309] width 40 height 18
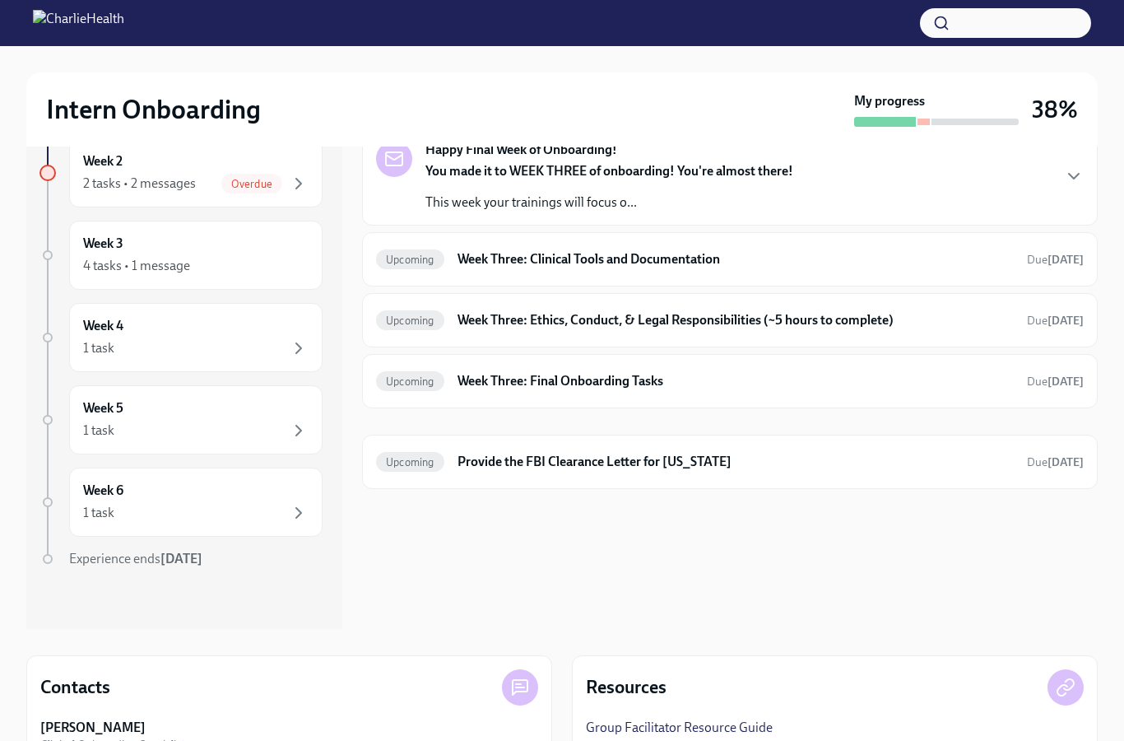
scroll to position [67, 0]
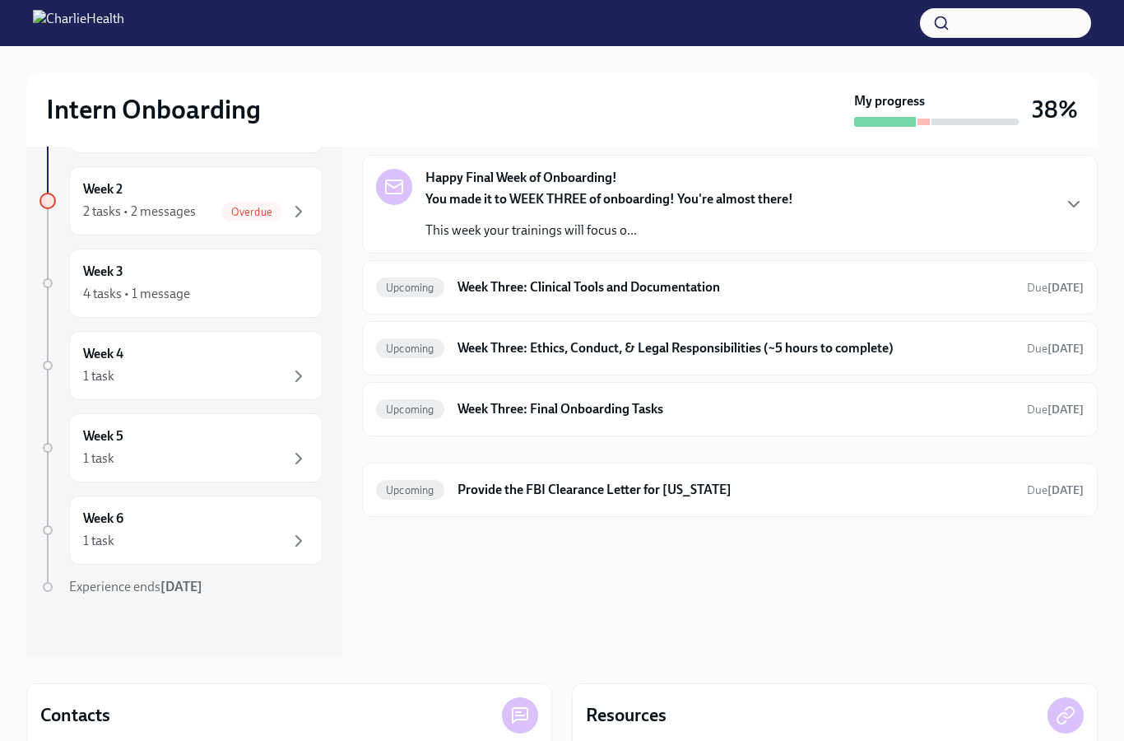
click at [1013, 419] on div "Upcoming Week Three: Final Onboarding Tasks Due [DATE]" at bounding box center [730, 409] width 708 height 26
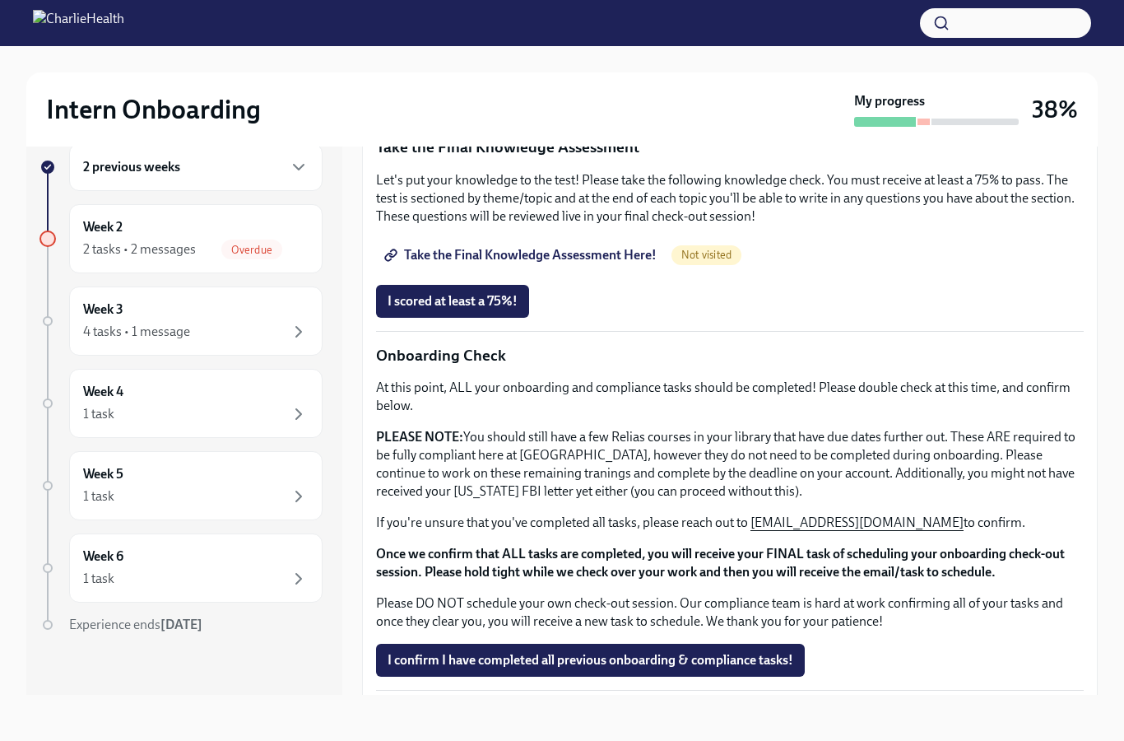
scroll to position [891, 0]
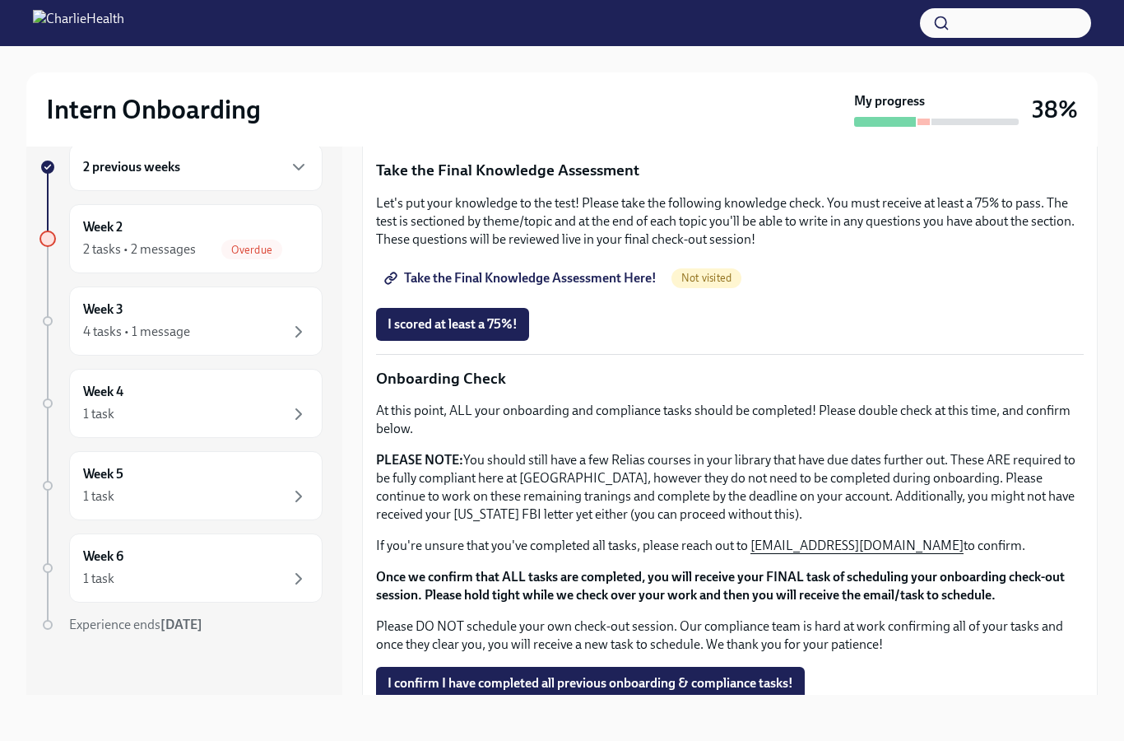
click at [87, 300] on div "Week 3 4 tasks • 1 message" at bounding box center [196, 320] width 226 height 41
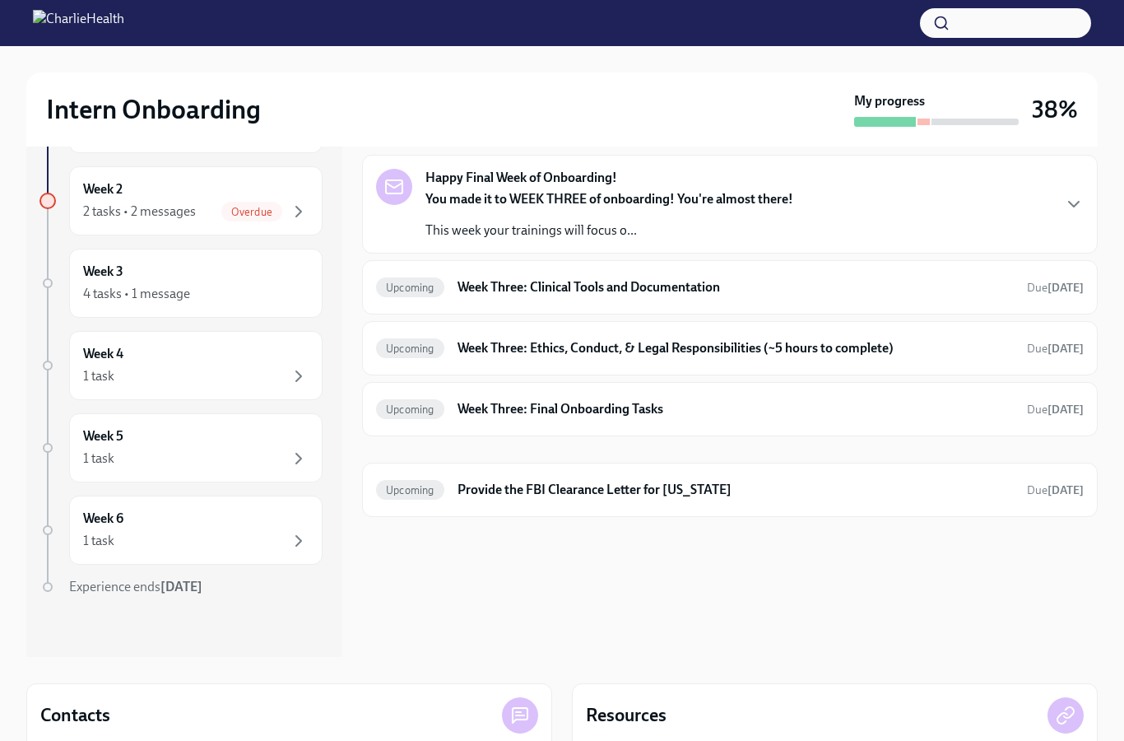
click at [1059, 299] on div "Upcoming Week Three: Clinical Tools and Documentation Due [DATE]" at bounding box center [730, 287] width 708 height 26
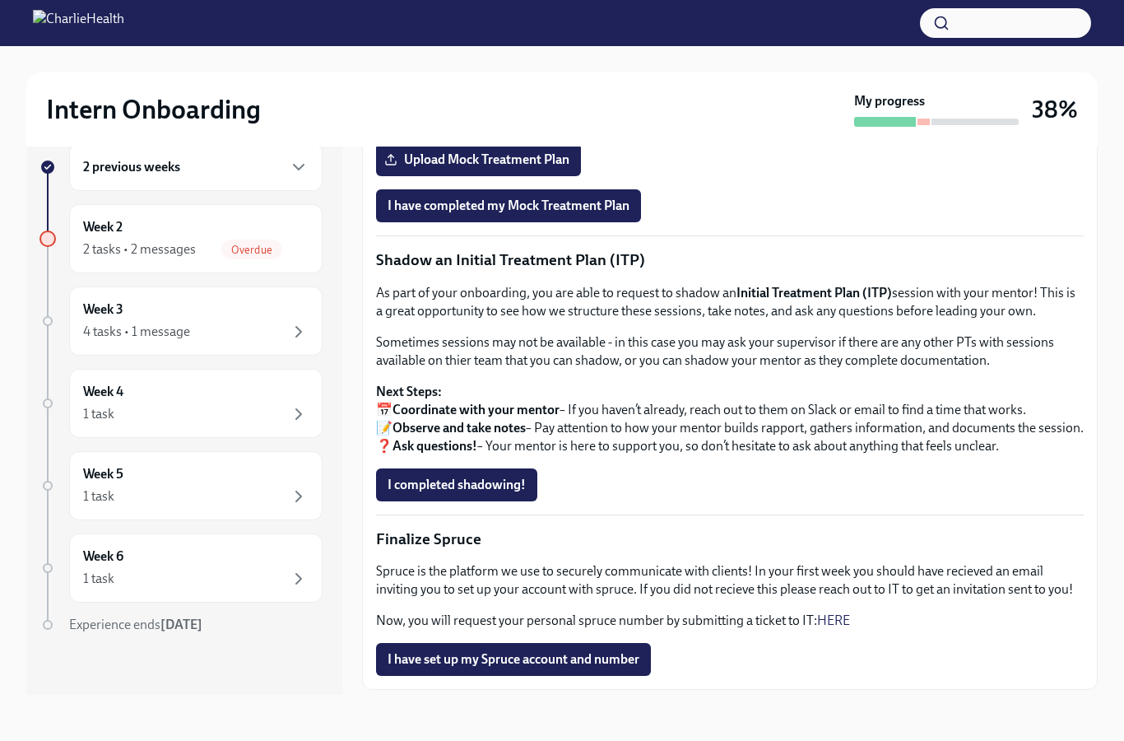
scroll to position [1223, 0]
click at [614, 652] on span "I have set up my Spruce account and number" at bounding box center [514, 660] width 252 height 16
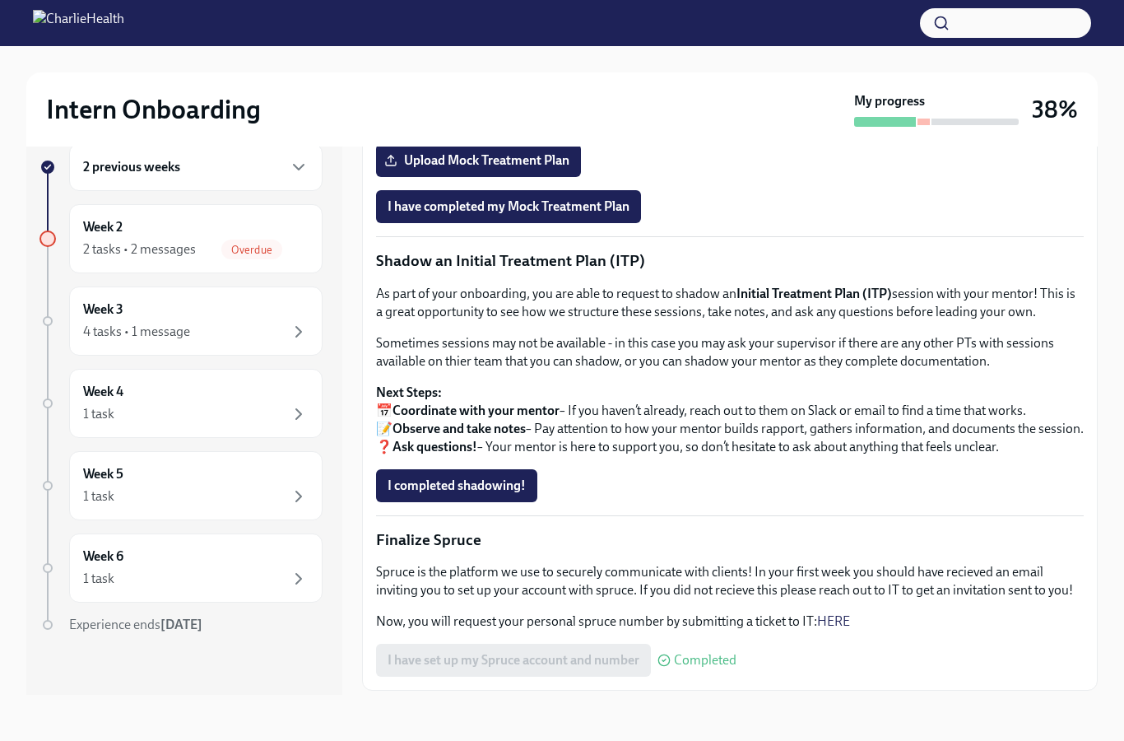
click at [90, 300] on div "Week 3 4 tasks • 1 message" at bounding box center [196, 320] width 226 height 41
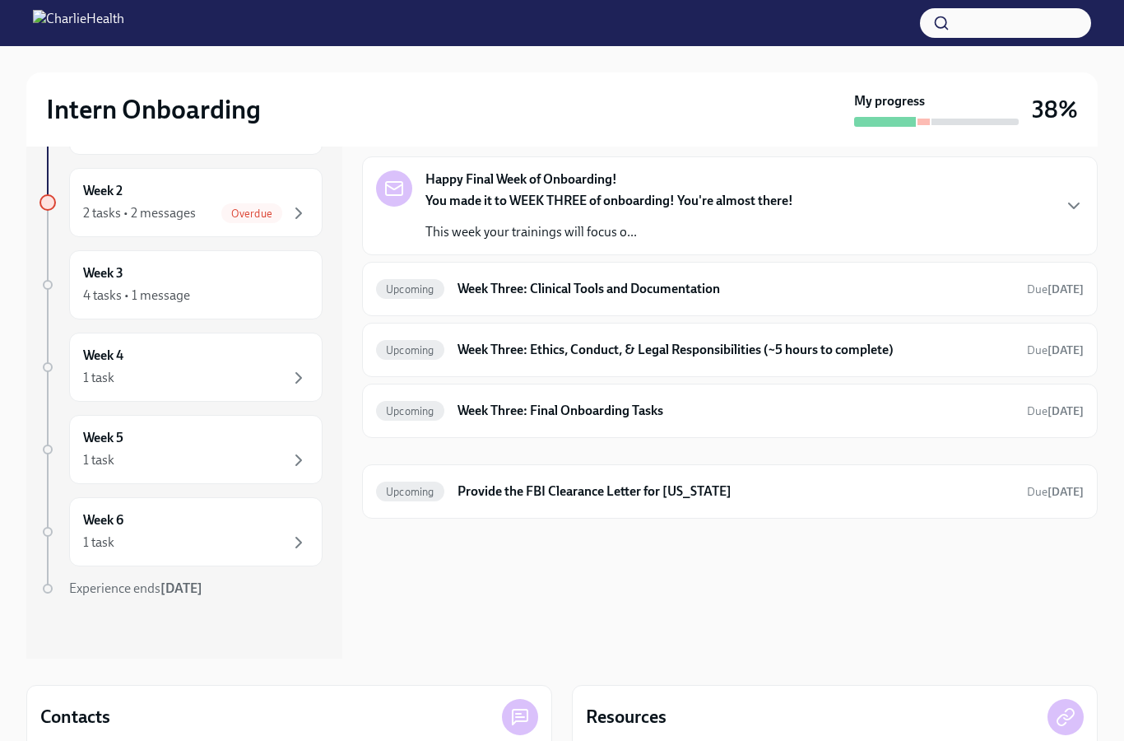
click at [1051, 343] on strong "[DATE]" at bounding box center [1066, 350] width 36 height 14
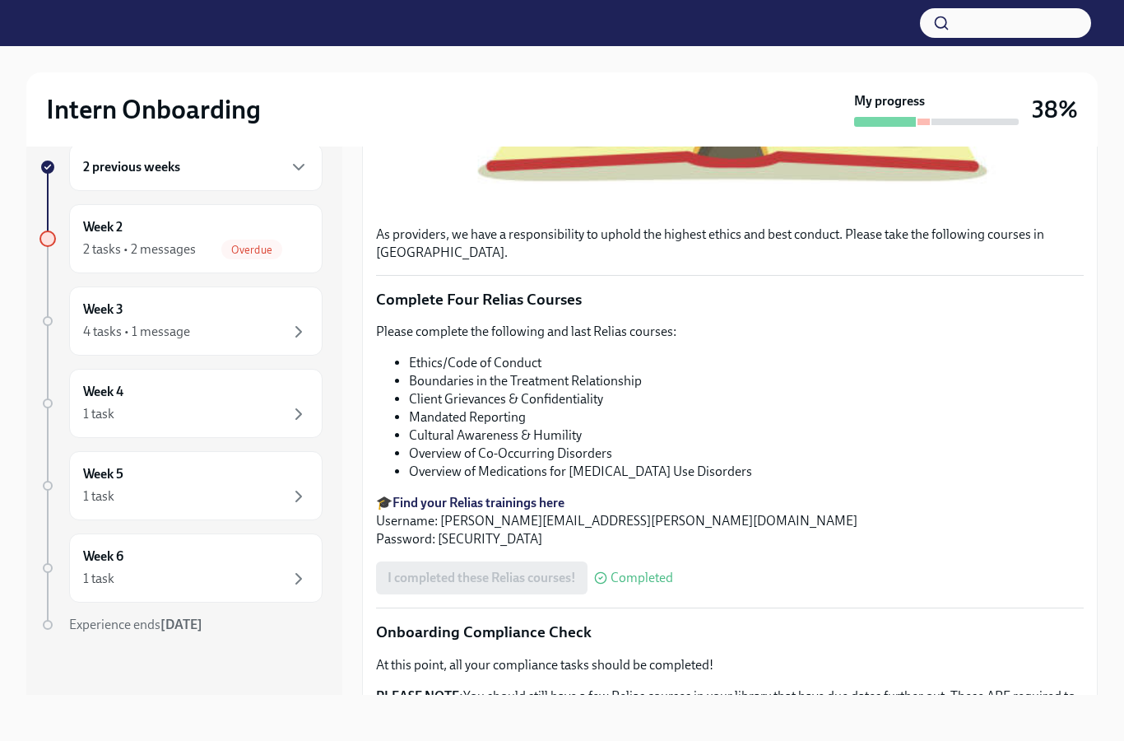
scroll to position [673, 0]
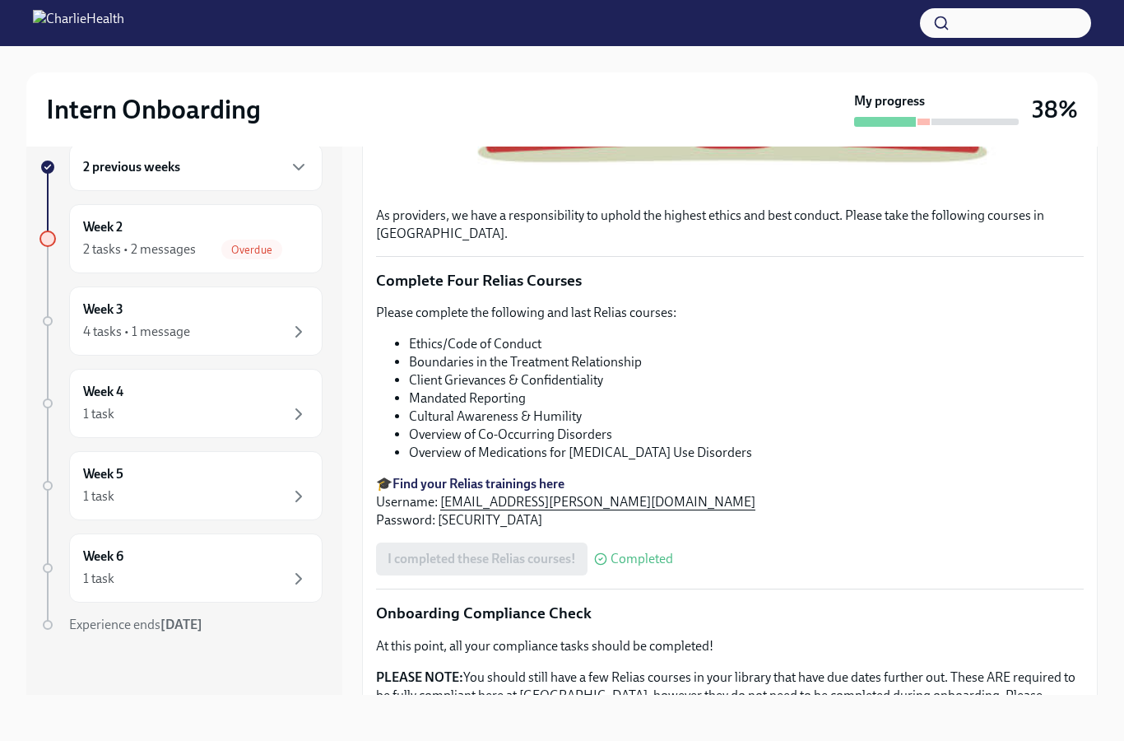
click at [94, 323] on div "4 tasks • 1 message" at bounding box center [136, 332] width 107 height 18
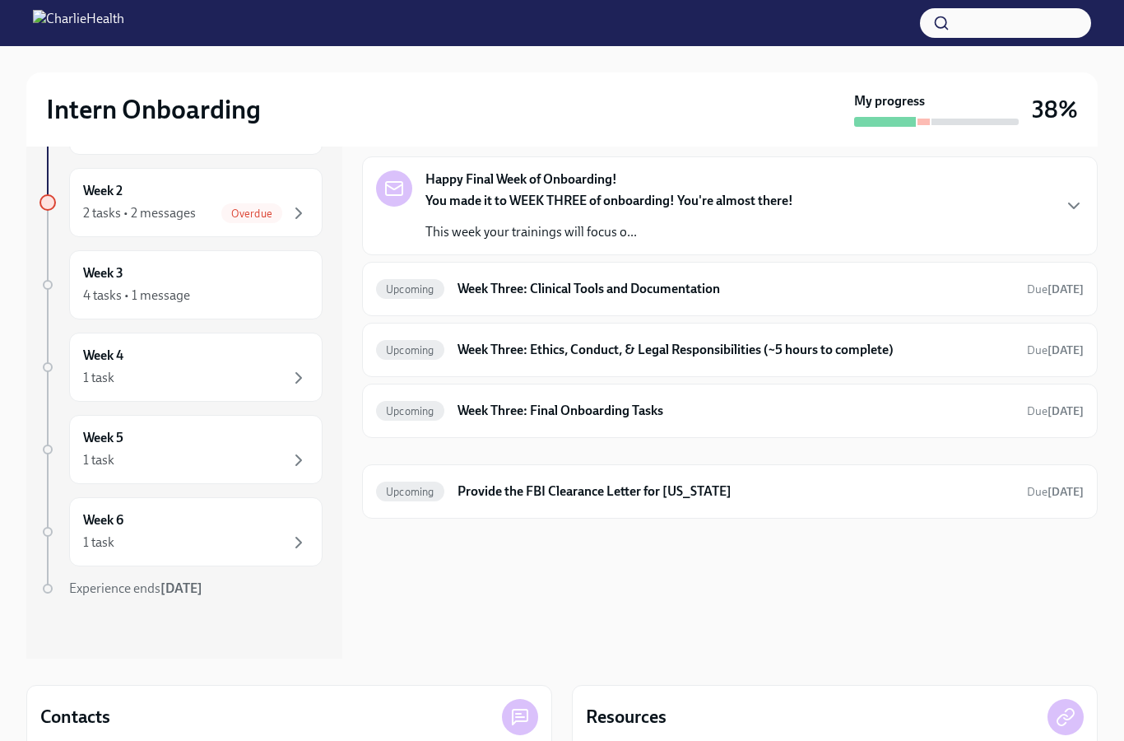
click at [1065, 283] on strong "[DATE]" at bounding box center [1066, 289] width 36 height 14
